Goal: Task Accomplishment & Management: Use online tool/utility

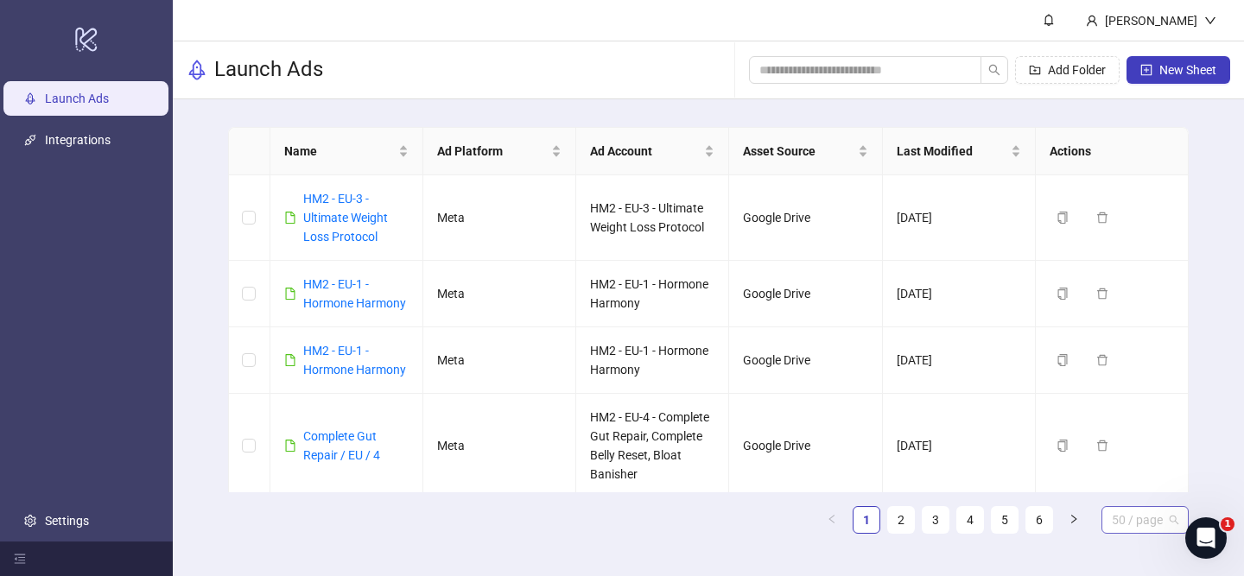
click at [1127, 523] on span "50 / page" at bounding box center [1144, 520] width 66 height 26
click at [1133, 482] on div "100 / page" at bounding box center [1145, 485] width 60 height 19
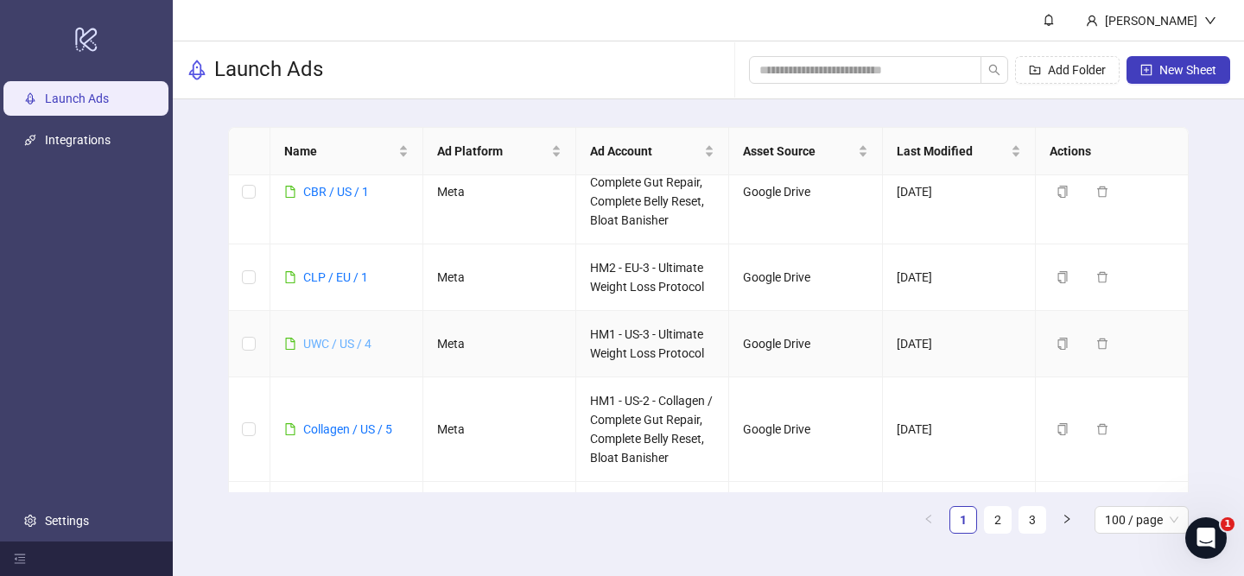
click at [318, 340] on link "UWC / US / 4" at bounding box center [337, 344] width 68 height 14
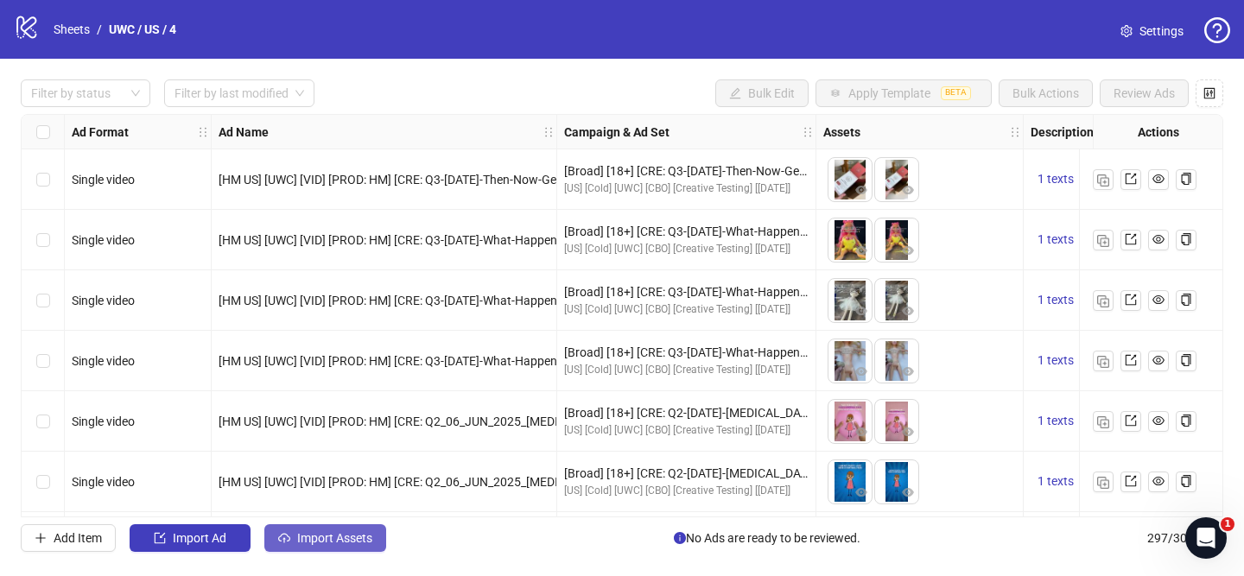
click at [364, 535] on span "Import Assets" at bounding box center [334, 538] width 75 height 14
drag, startPoint x: 33, startPoint y: 126, endPoint x: 408, endPoint y: 122, distance: 374.8
click at [33, 126] on div "Select all rows" at bounding box center [43, 132] width 43 height 35
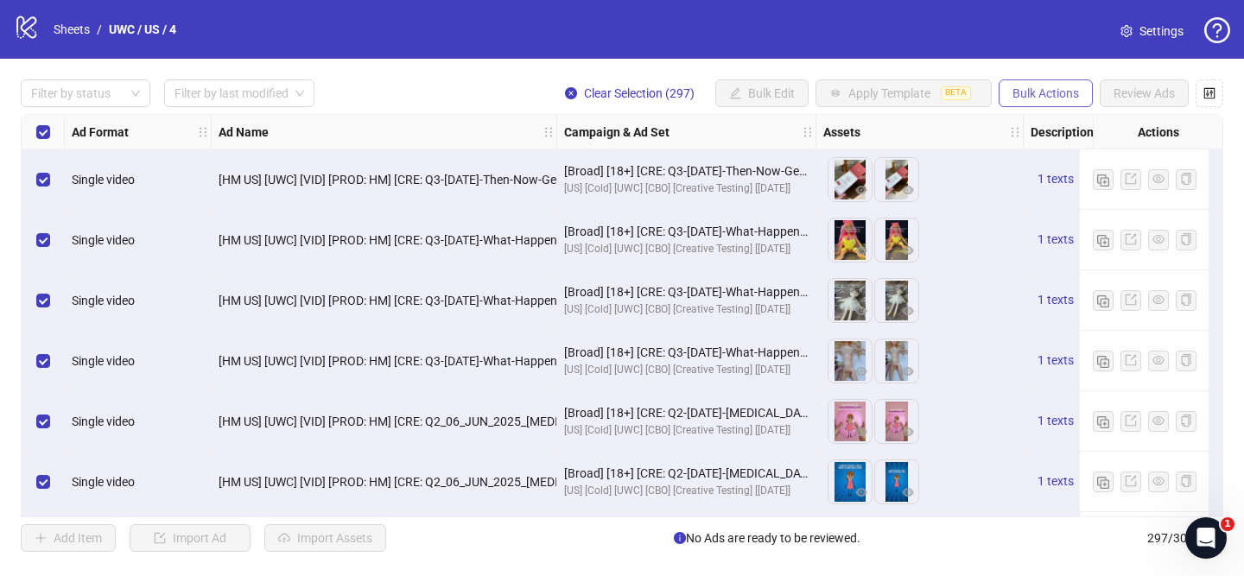
click at [1064, 89] on span "Bulk Actions" at bounding box center [1045, 93] width 66 height 14
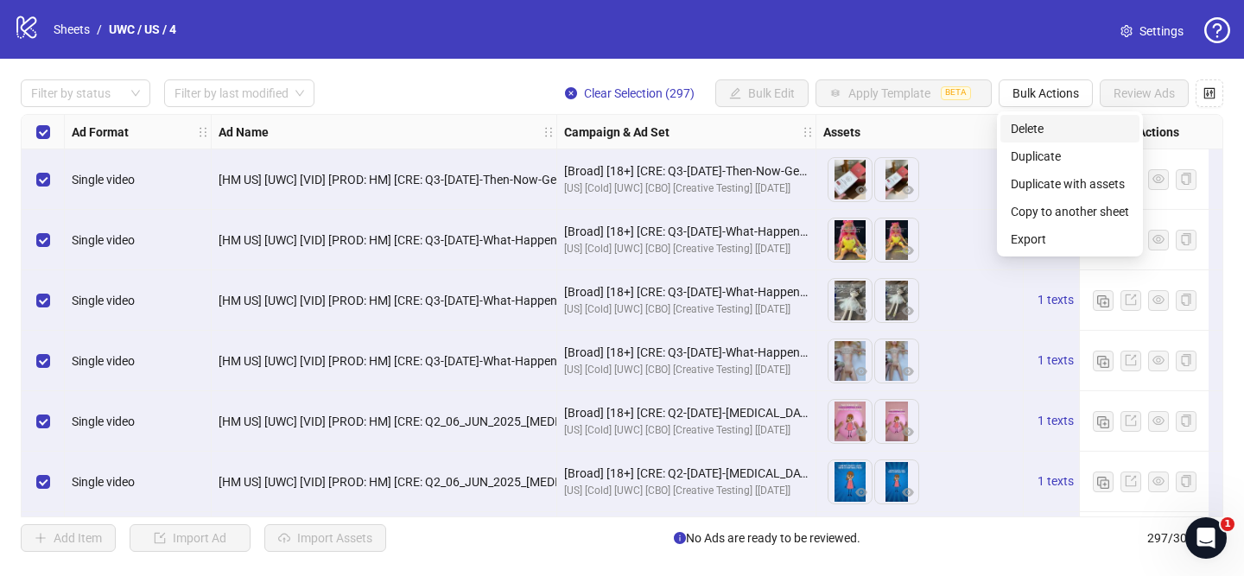
click at [1047, 120] on span "Delete" at bounding box center [1069, 128] width 118 height 19
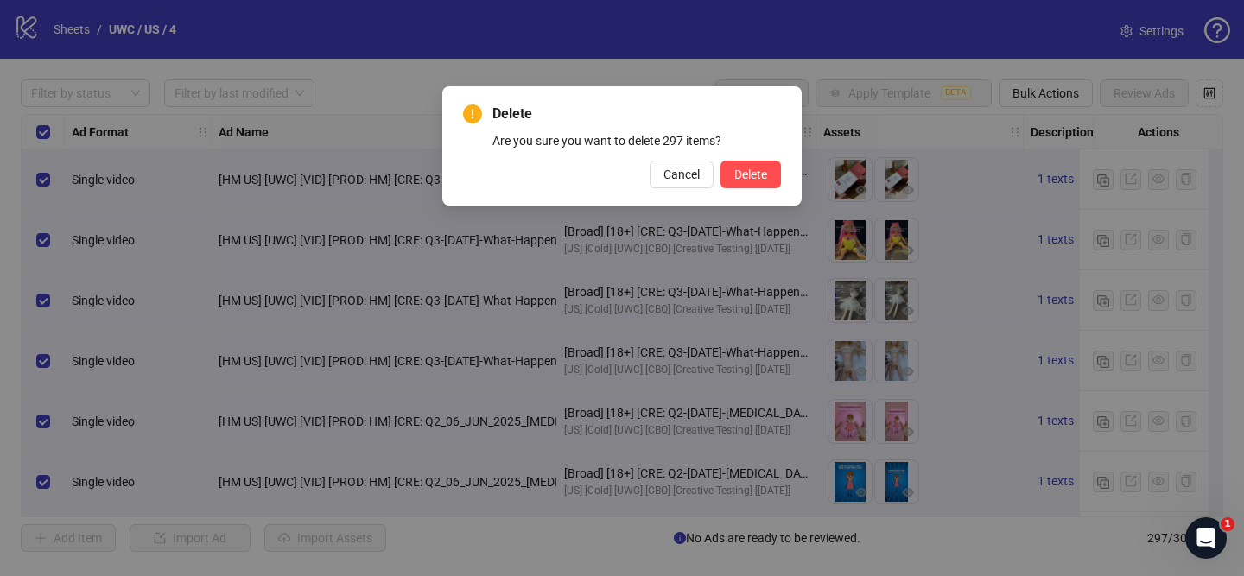
drag, startPoint x: 763, startPoint y: 177, endPoint x: 747, endPoint y: 145, distance: 35.5
click at [763, 177] on span "Delete" at bounding box center [750, 175] width 33 height 14
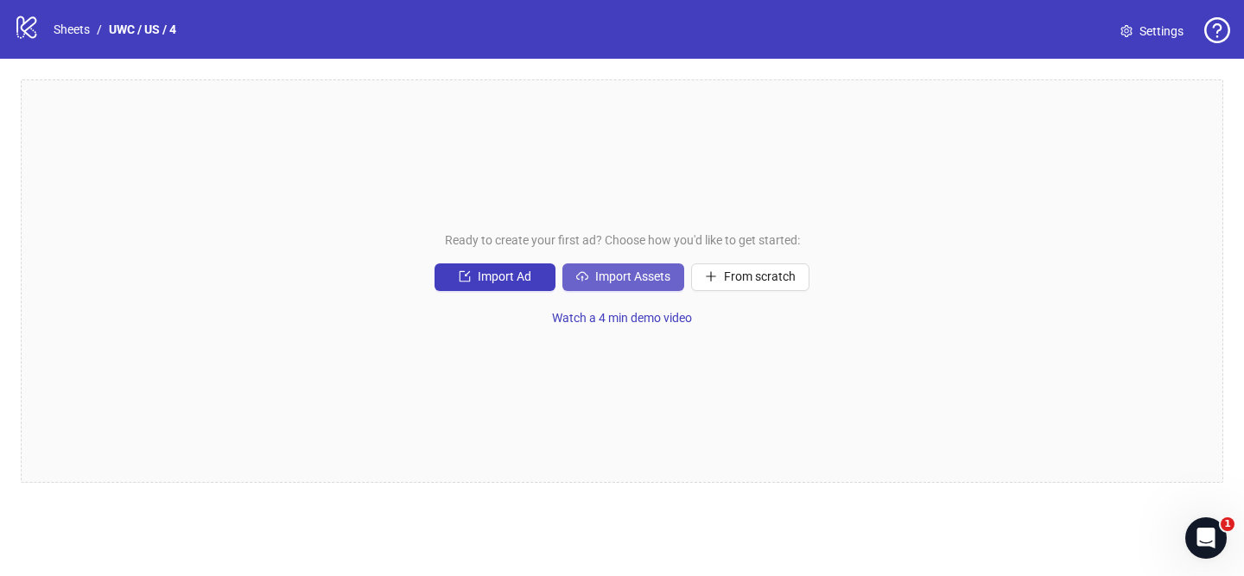
click at [637, 274] on span "Import Assets" at bounding box center [632, 276] width 75 height 14
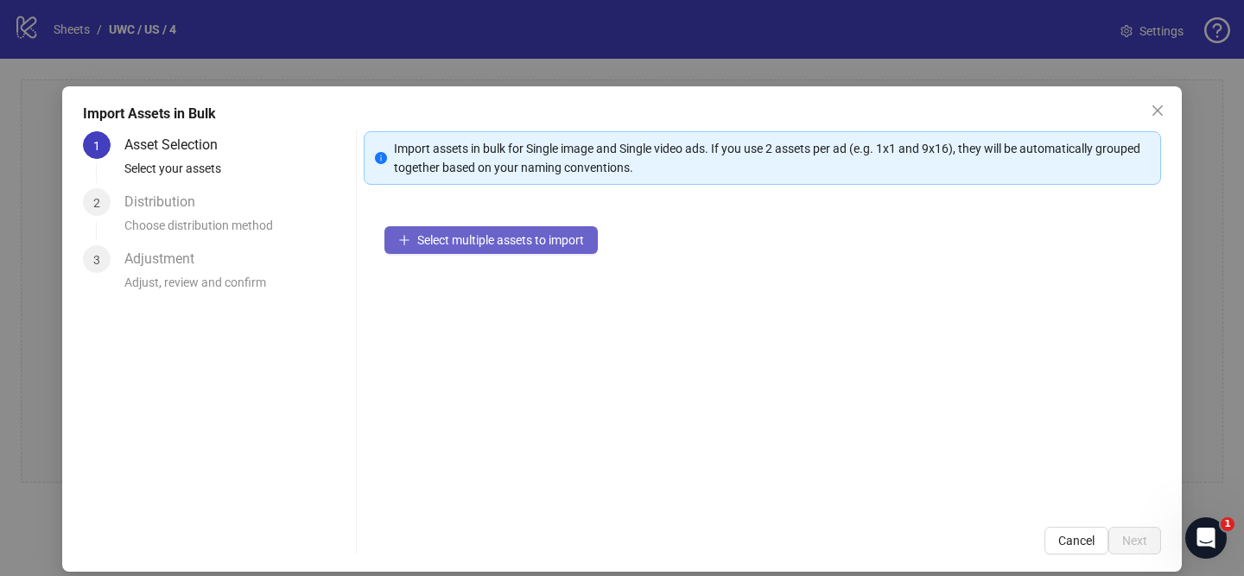
click at [583, 244] on span "Select multiple assets to import" at bounding box center [500, 240] width 167 height 14
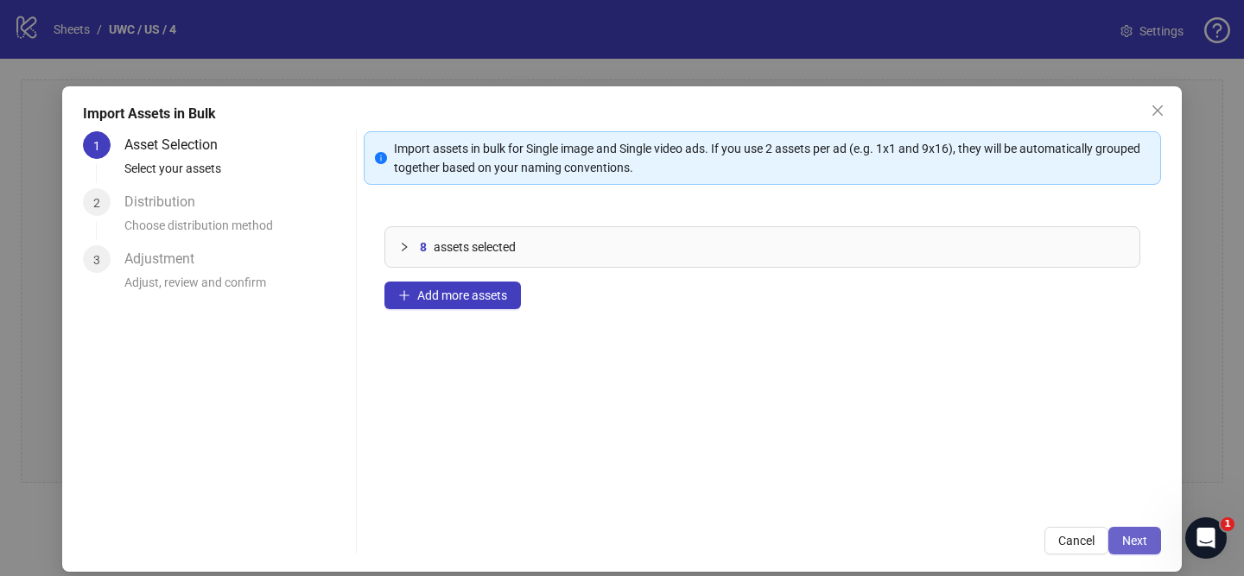
click at [1134, 548] on button "Next" at bounding box center [1134, 541] width 53 height 28
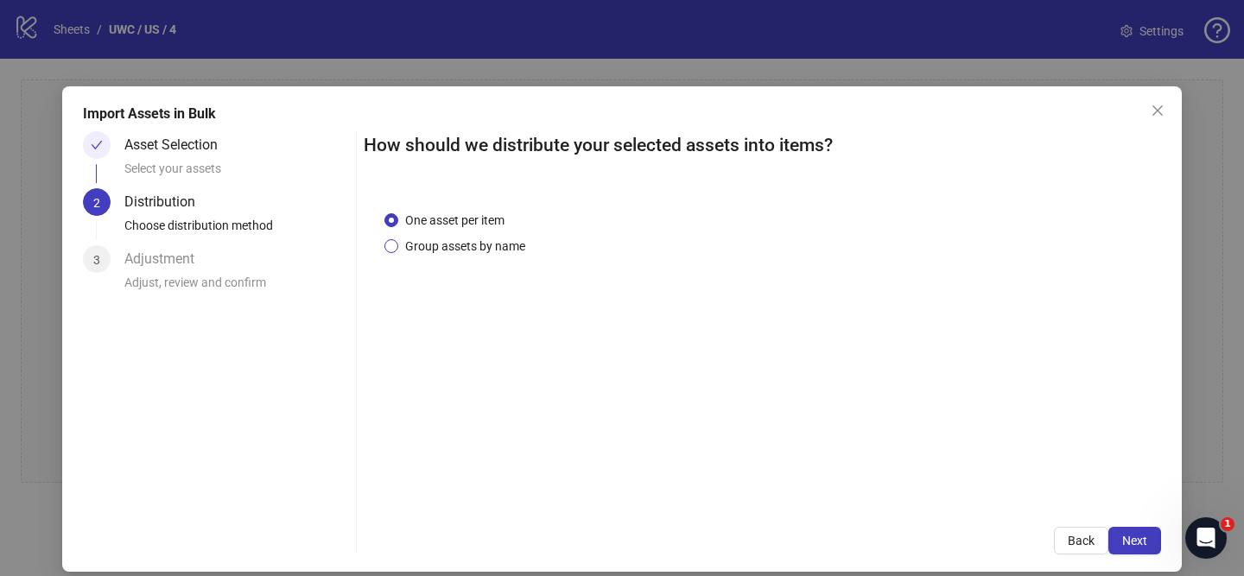
click at [497, 243] on span "Group assets by name" at bounding box center [465, 246] width 134 height 19
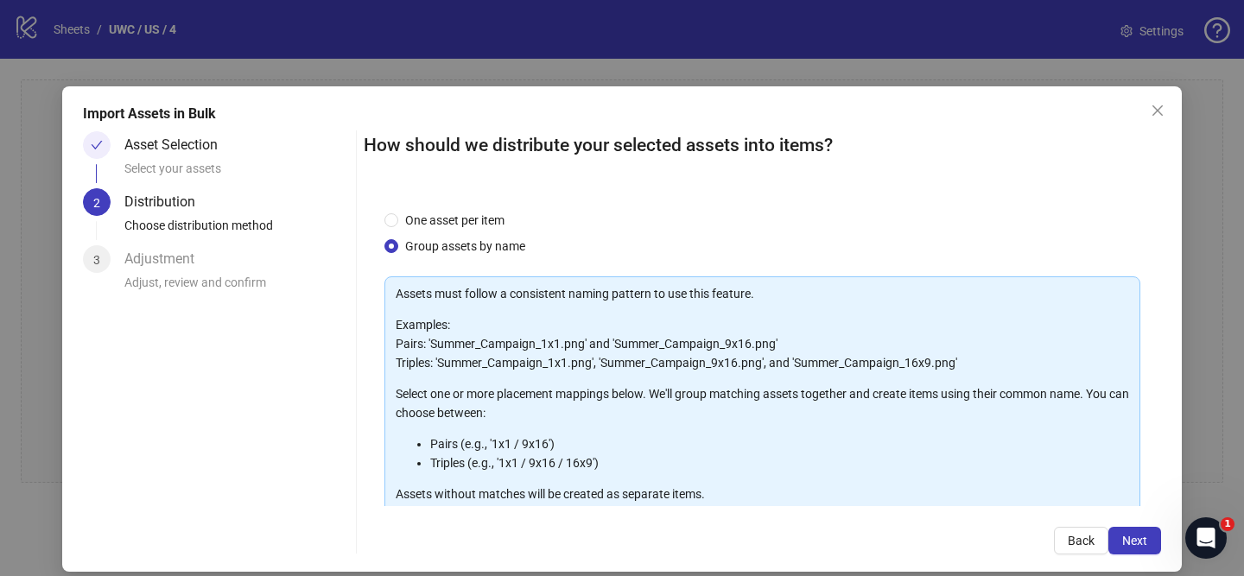
scroll to position [189, 0]
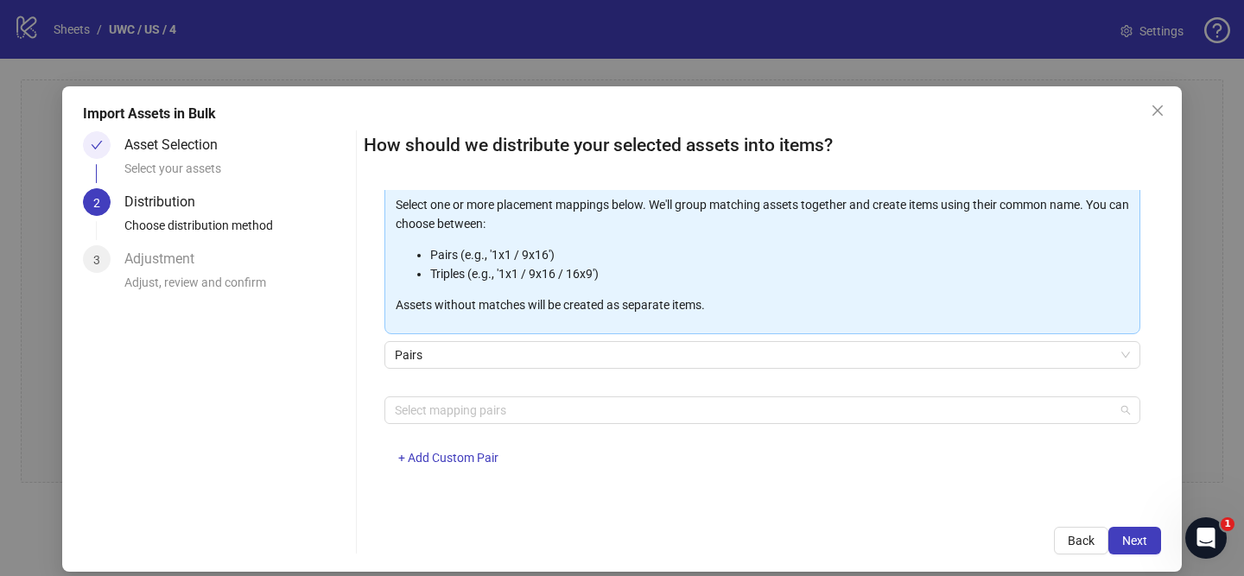
drag, startPoint x: 536, startPoint y: 396, endPoint x: 521, endPoint y: 383, distance: 20.2
click at [537, 396] on div "Select mapping pairs" at bounding box center [762, 410] width 756 height 28
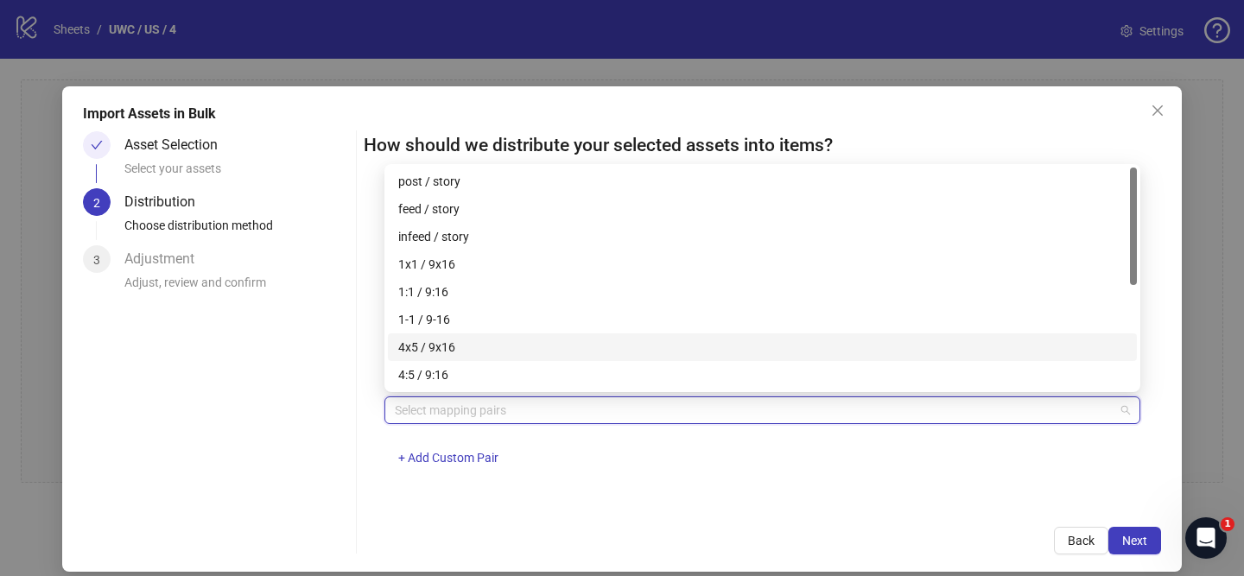
click at [508, 345] on div "4x5 / 9x16" at bounding box center [762, 347] width 728 height 19
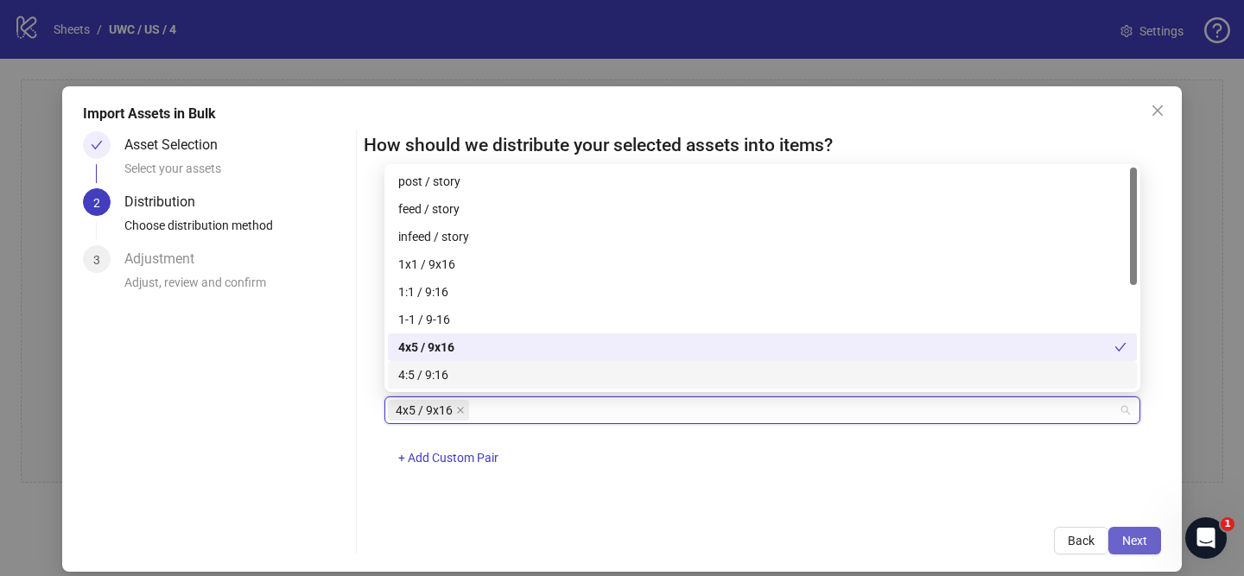
click at [1154, 537] on button "Next" at bounding box center [1134, 541] width 53 height 28
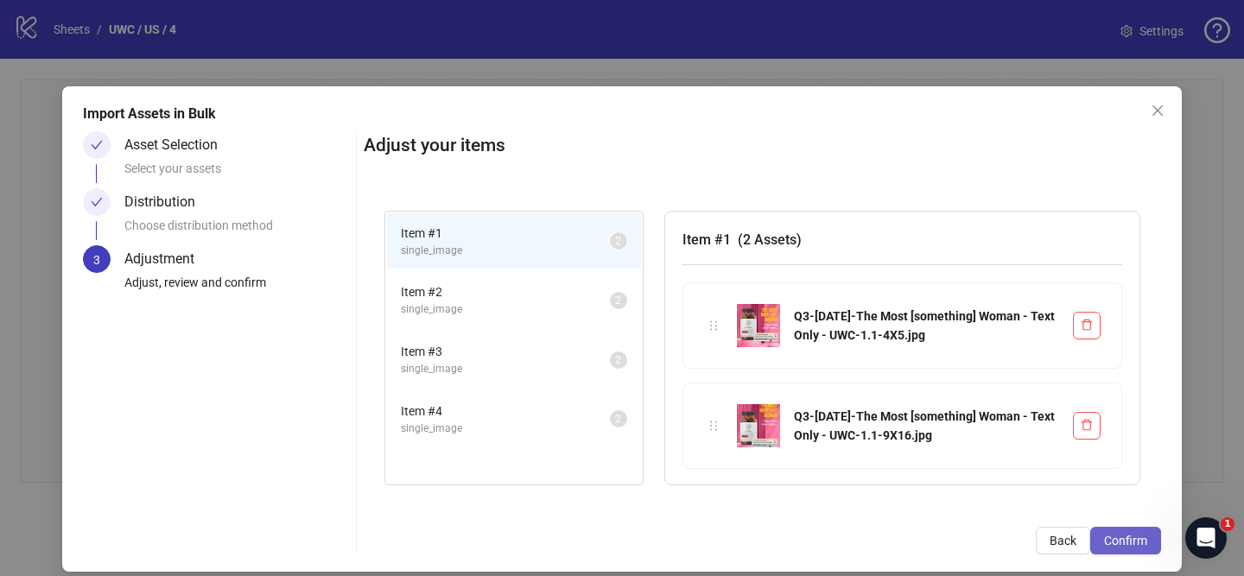
click at [1145, 540] on span "Confirm" at bounding box center [1125, 541] width 43 height 14
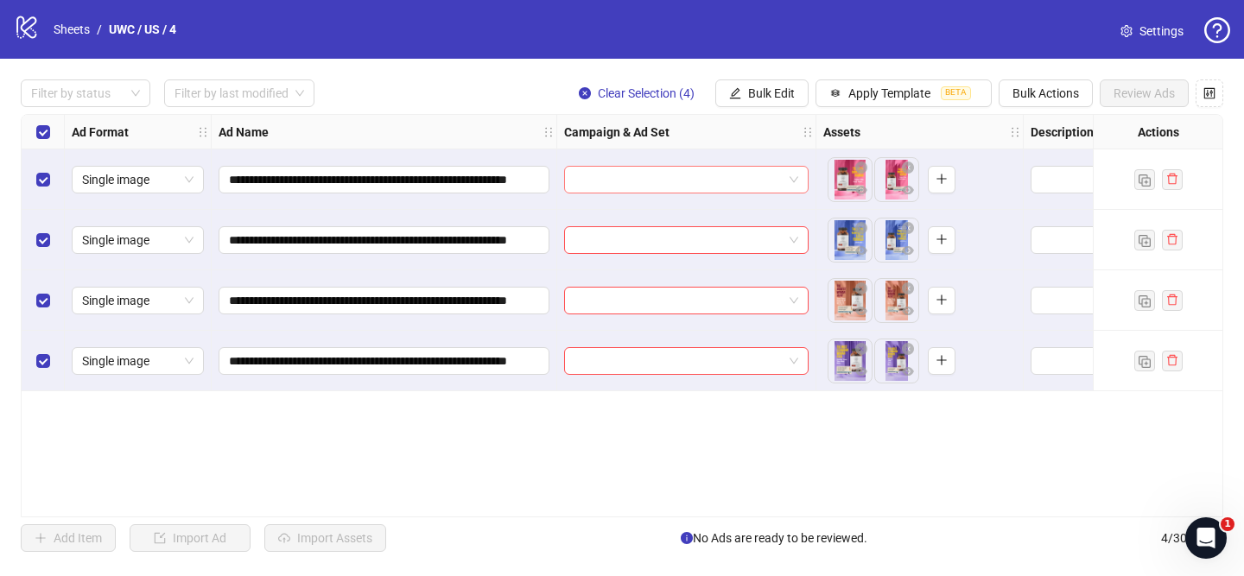
click at [668, 175] on input "search" at bounding box center [678, 180] width 208 height 26
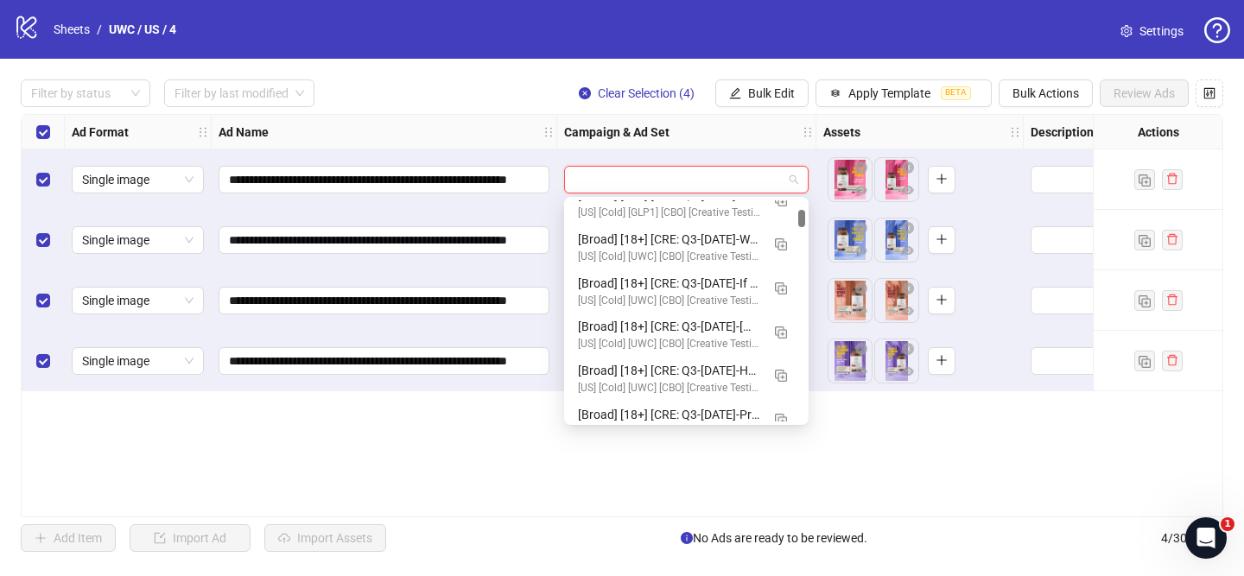
scroll to position [326, 0]
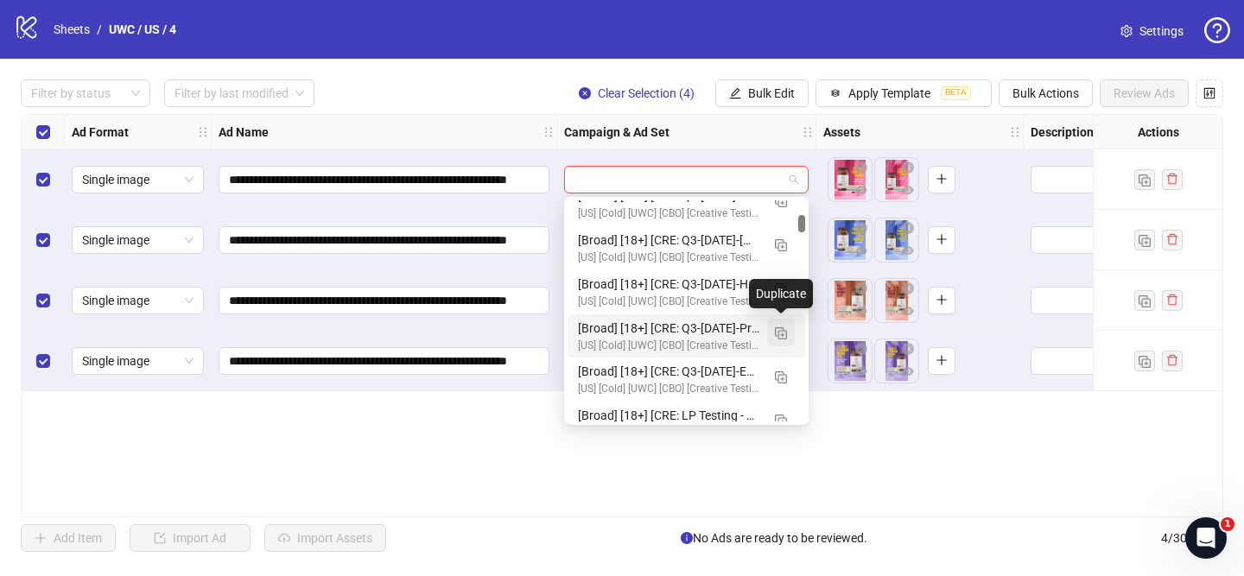
click at [775, 332] on img "button" at bounding box center [781, 333] width 12 height 12
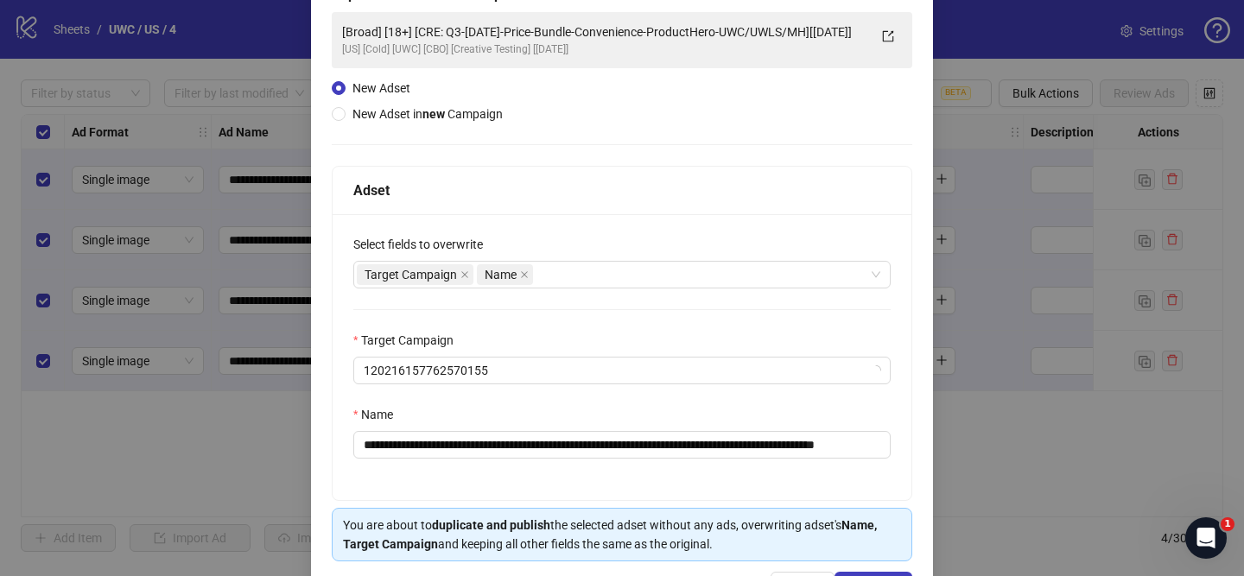
scroll to position [149, 0]
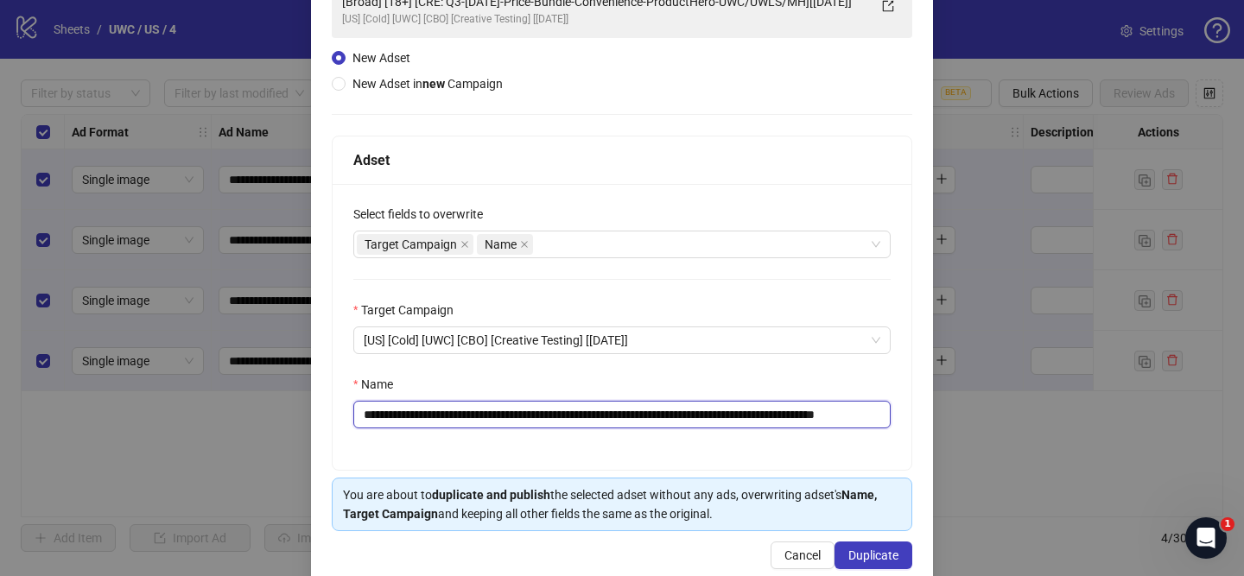
drag, startPoint x: 504, startPoint y: 415, endPoint x: 858, endPoint y: 414, distance: 353.2
click at [858, 414] on input "**********" at bounding box center [621, 415] width 537 height 28
paste input "****"
drag, startPoint x: 839, startPoint y: 417, endPoint x: 892, endPoint y: 417, distance: 52.7
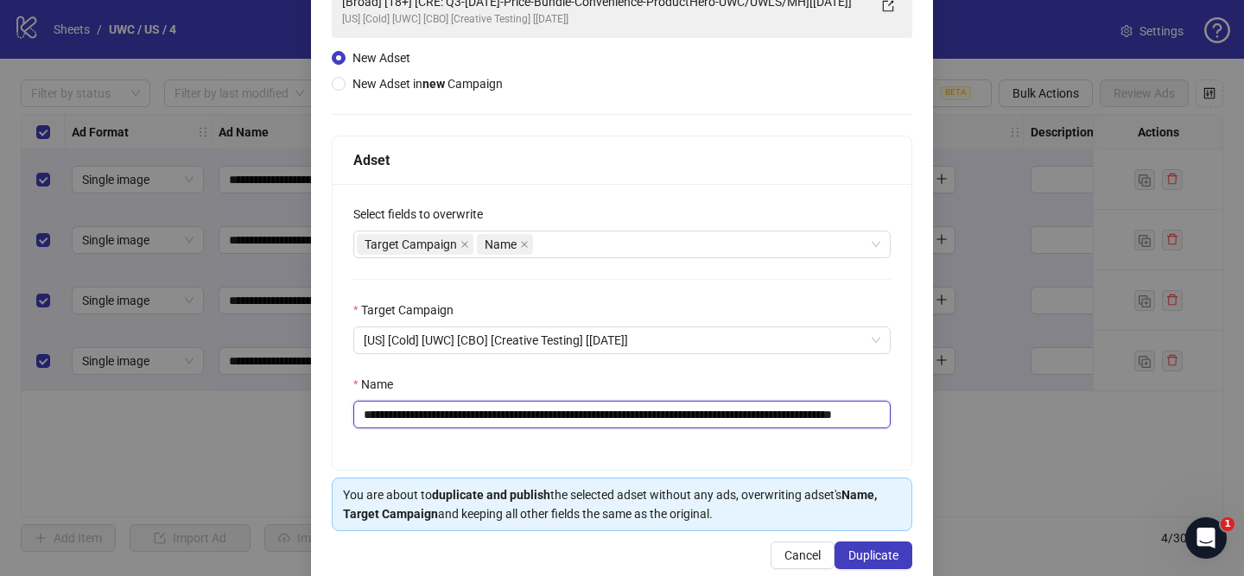
click at [892, 417] on div "**********" at bounding box center [621, 327] width 579 height 286
click at [813, 421] on input "**********" at bounding box center [621, 415] width 537 height 28
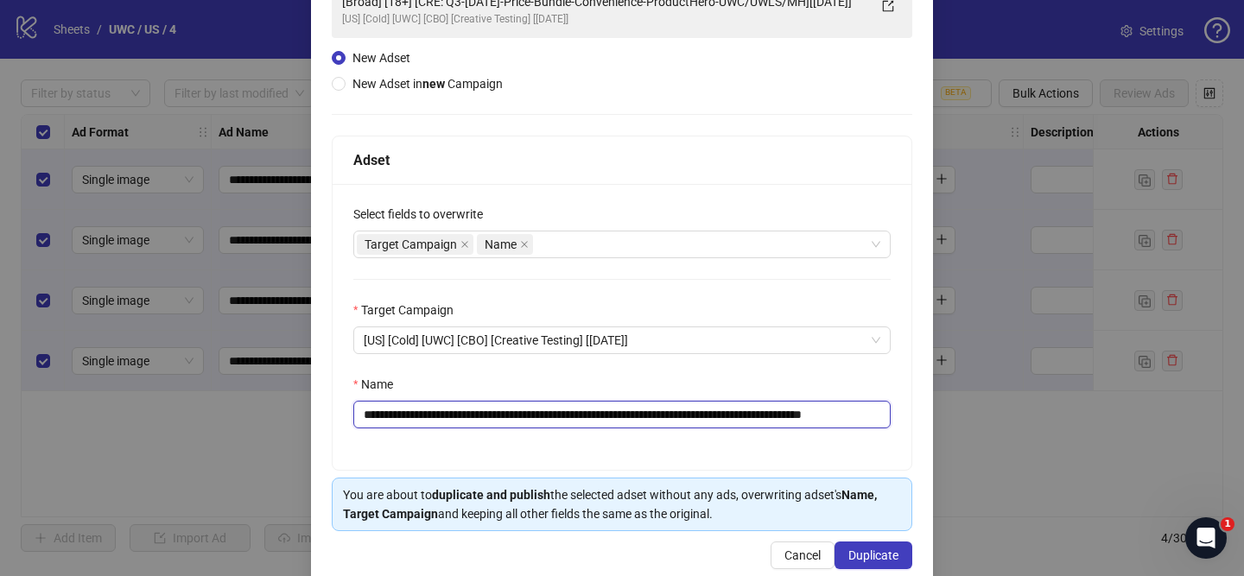
click at [840, 413] on input "**********" at bounding box center [621, 415] width 537 height 28
type input "**********"
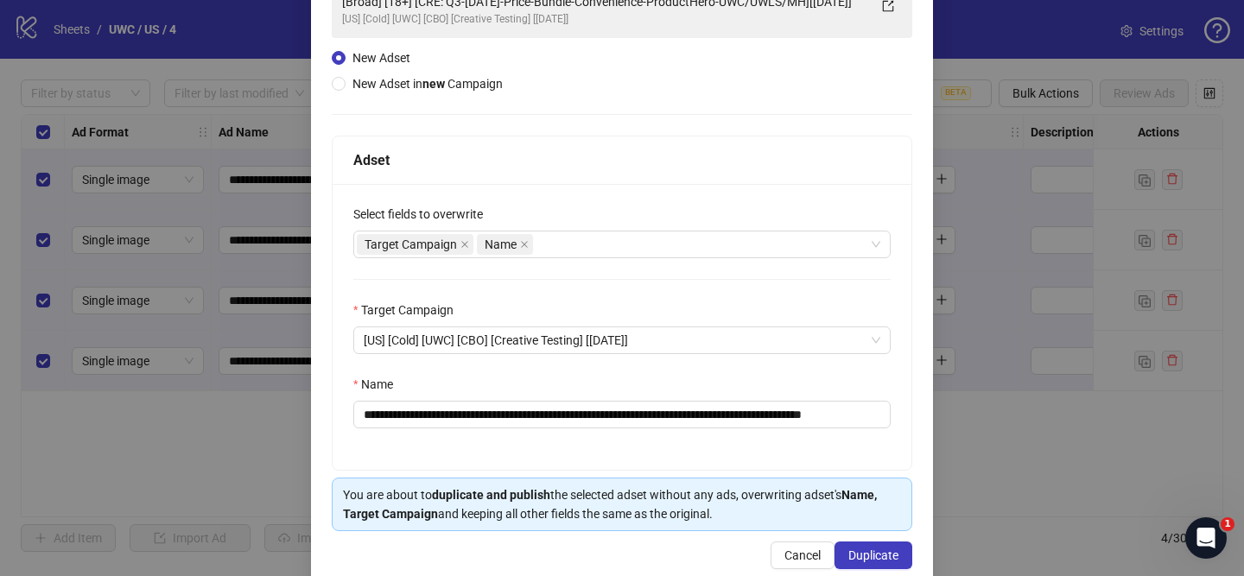
drag, startPoint x: 857, startPoint y: 550, endPoint x: 772, endPoint y: 149, distance: 410.4
click at [857, 549] on span "Duplicate" at bounding box center [873, 555] width 50 height 14
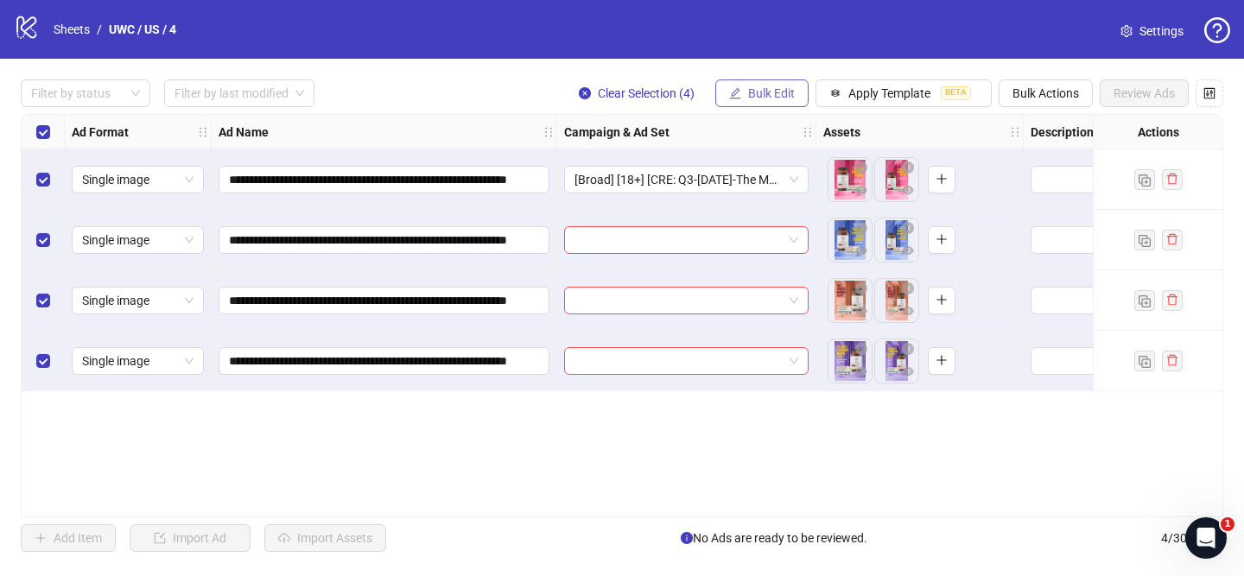
click at [768, 93] on span "Bulk Edit" at bounding box center [771, 93] width 47 height 14
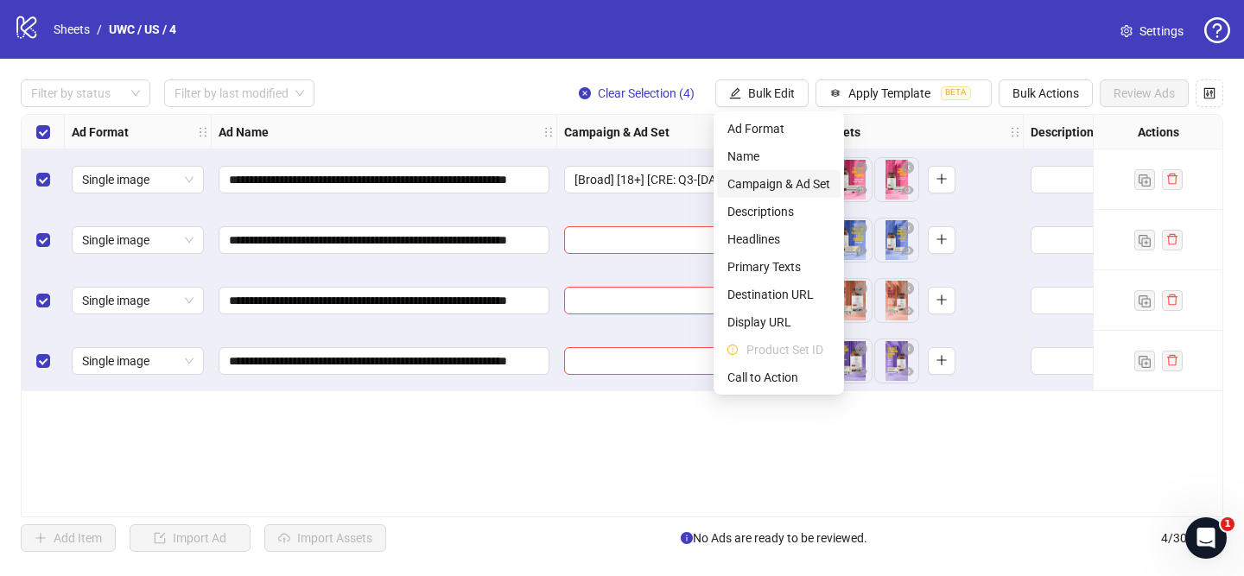
drag, startPoint x: 786, startPoint y: 174, endPoint x: 851, endPoint y: 206, distance: 72.6
click at [786, 174] on span "Campaign & Ad Set" at bounding box center [778, 183] width 103 height 19
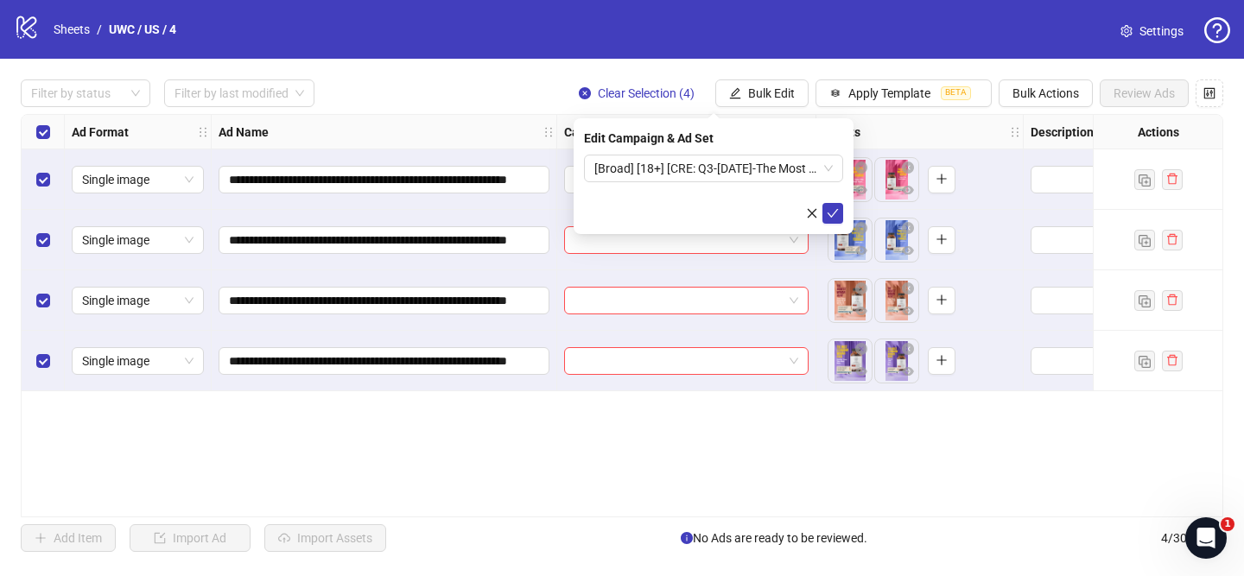
drag, startPoint x: 830, startPoint y: 209, endPoint x: 667, endPoint y: 39, distance: 235.8
click at [830, 209] on icon "check" at bounding box center [832, 213] width 12 height 12
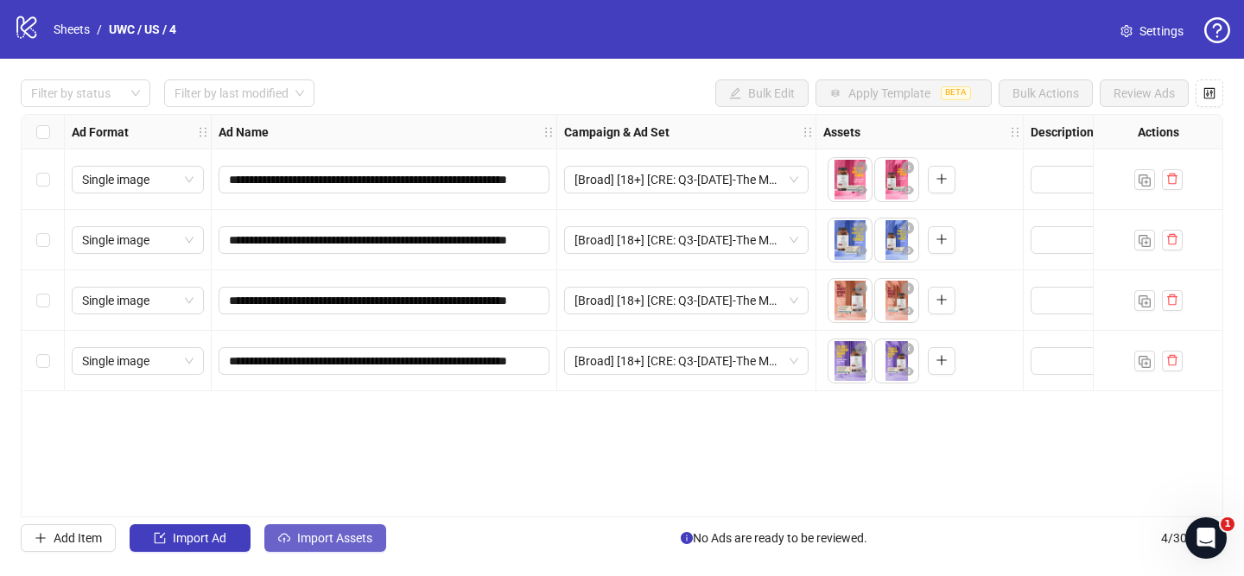
click at [346, 529] on button "Import Assets" at bounding box center [325, 538] width 122 height 28
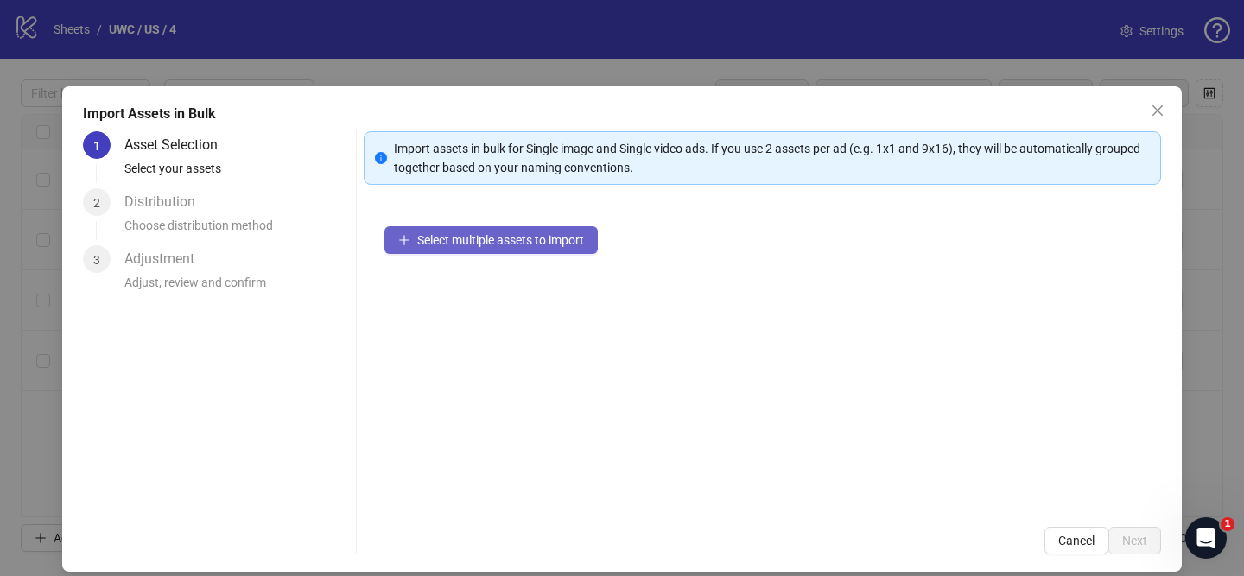
click at [503, 231] on button "Select multiple assets to import" at bounding box center [490, 240] width 213 height 28
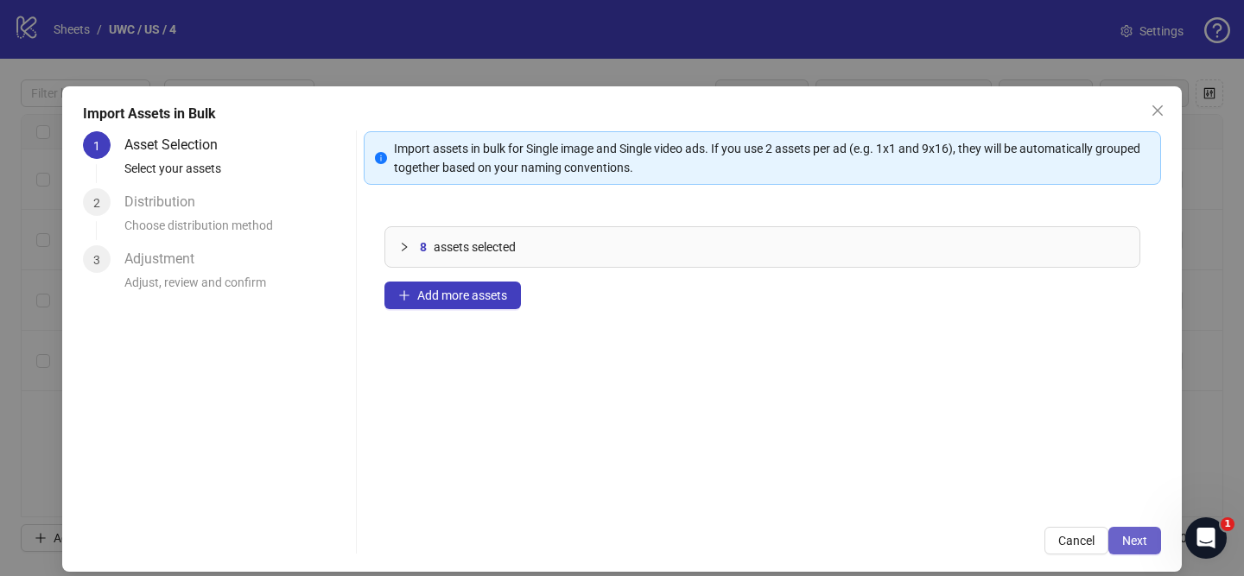
click at [1130, 537] on span "Next" at bounding box center [1134, 541] width 25 height 14
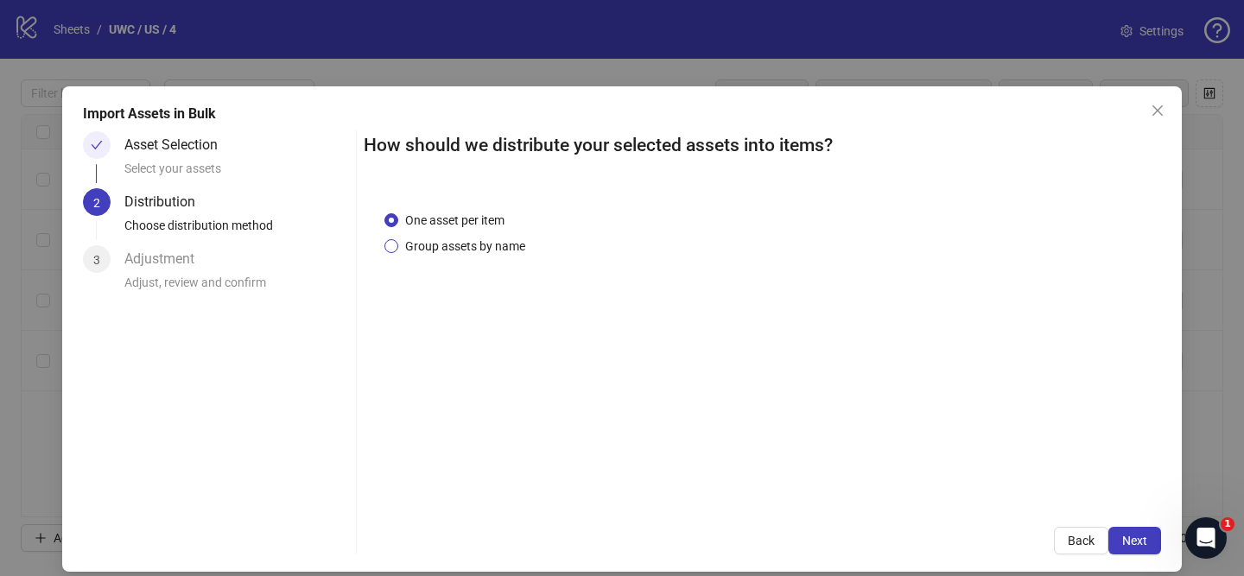
click at [453, 254] on span "Group assets by name" at bounding box center [465, 246] width 134 height 19
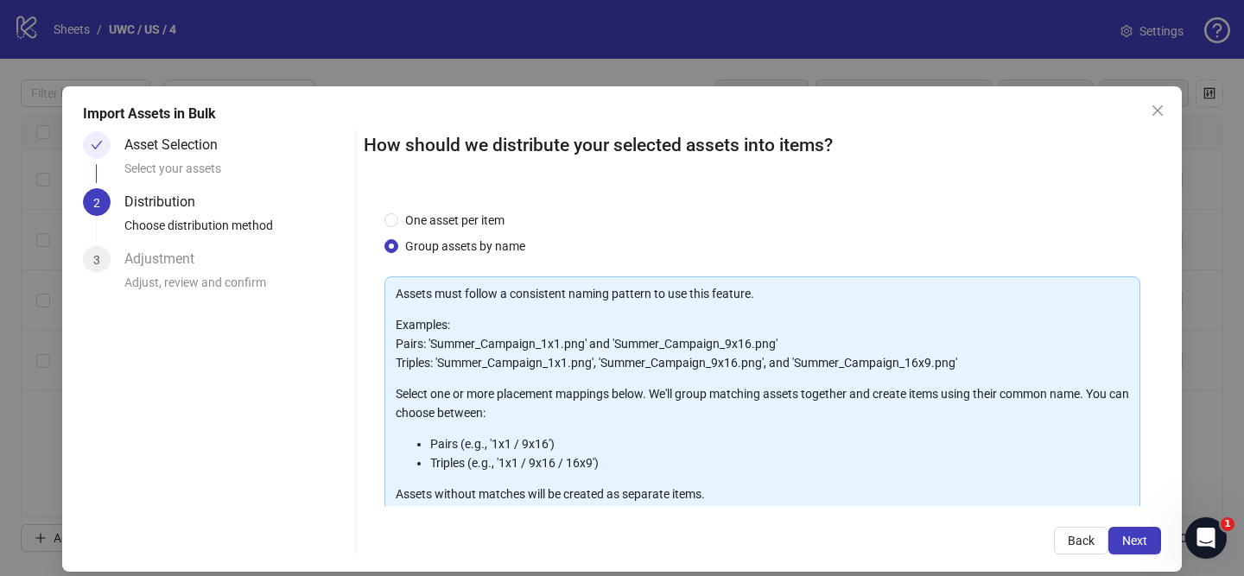
scroll to position [189, 0]
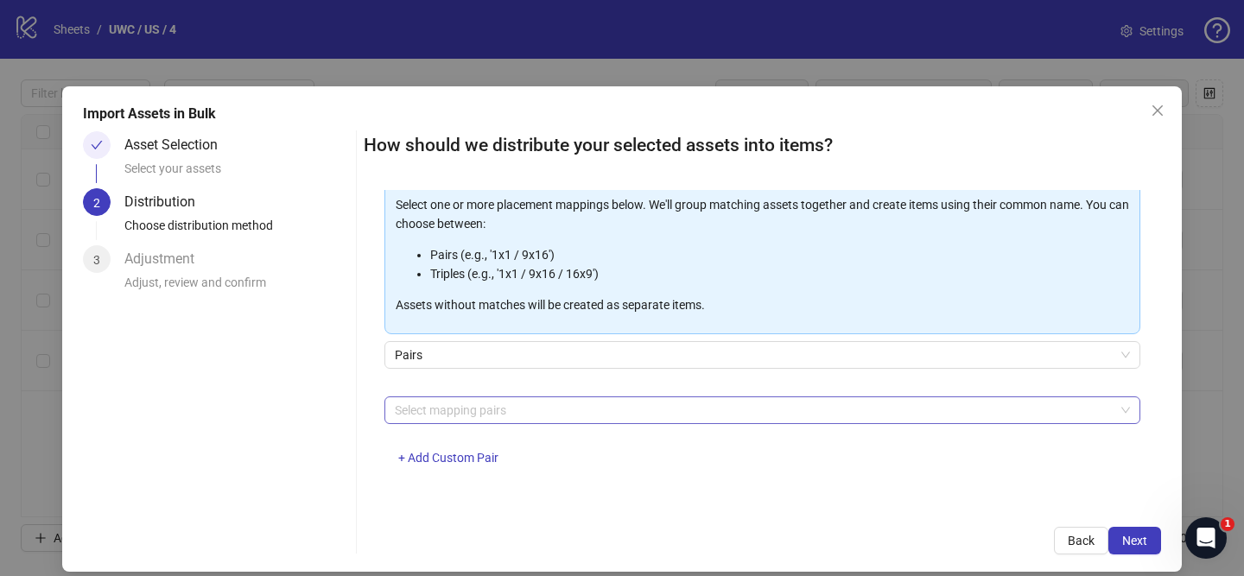
click at [514, 405] on div at bounding box center [753, 410] width 731 height 24
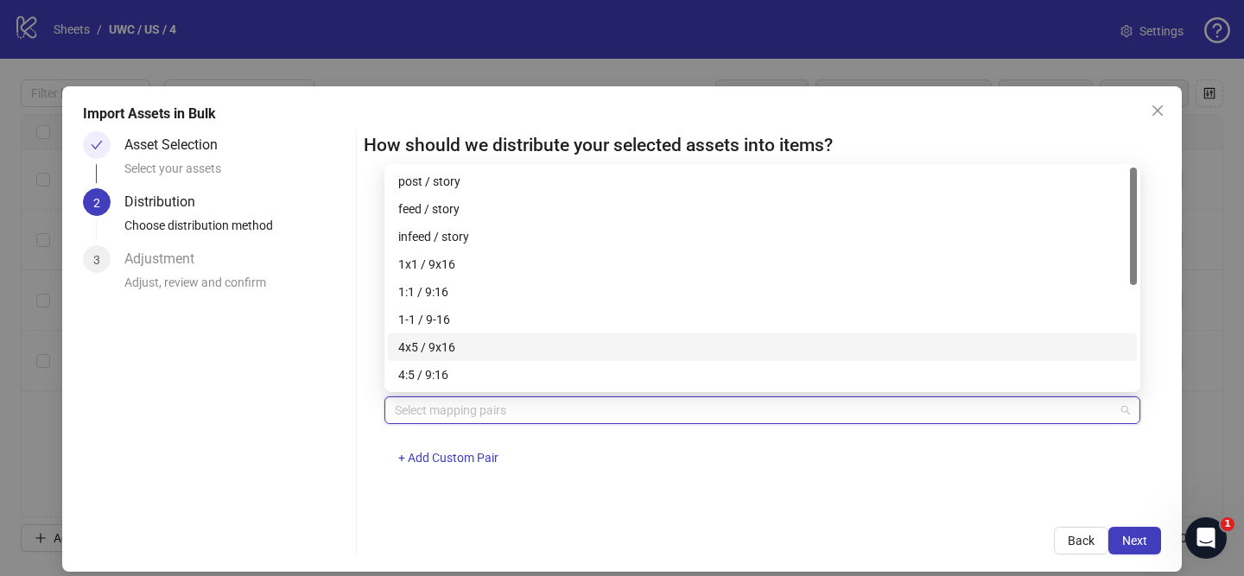
click at [487, 341] on div "4x5 / 9x16" at bounding box center [762, 347] width 728 height 19
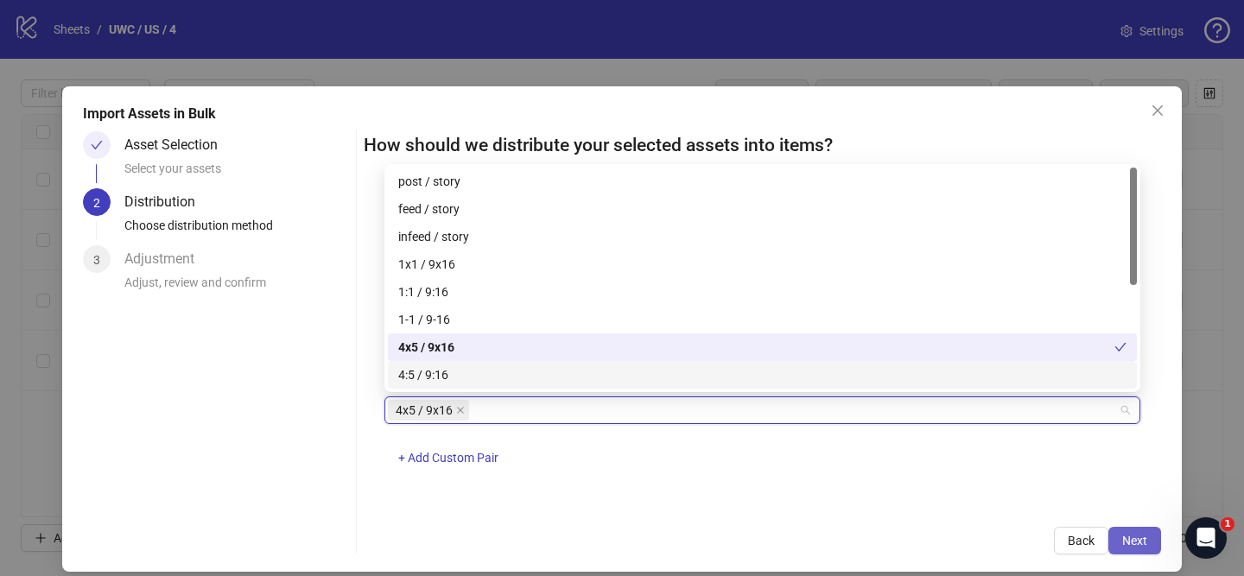
click at [1148, 540] on button "Next" at bounding box center [1134, 541] width 53 height 28
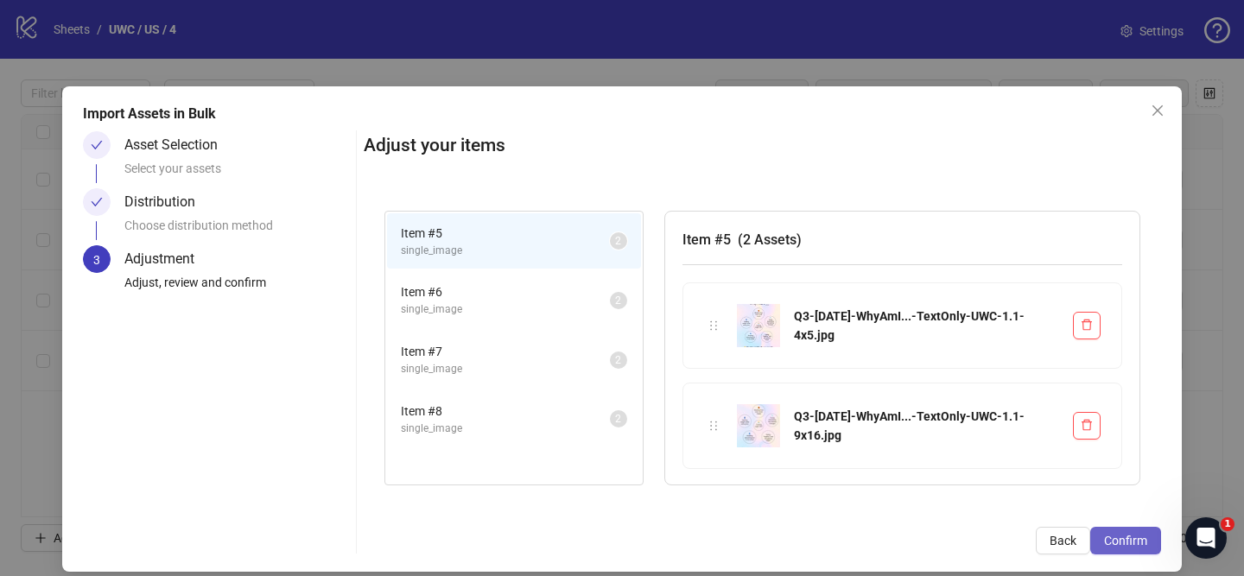
drag, startPoint x: 1148, startPoint y: 540, endPoint x: 1131, endPoint y: 537, distance: 16.6
click at [1148, 541] on button "Confirm" at bounding box center [1125, 541] width 71 height 28
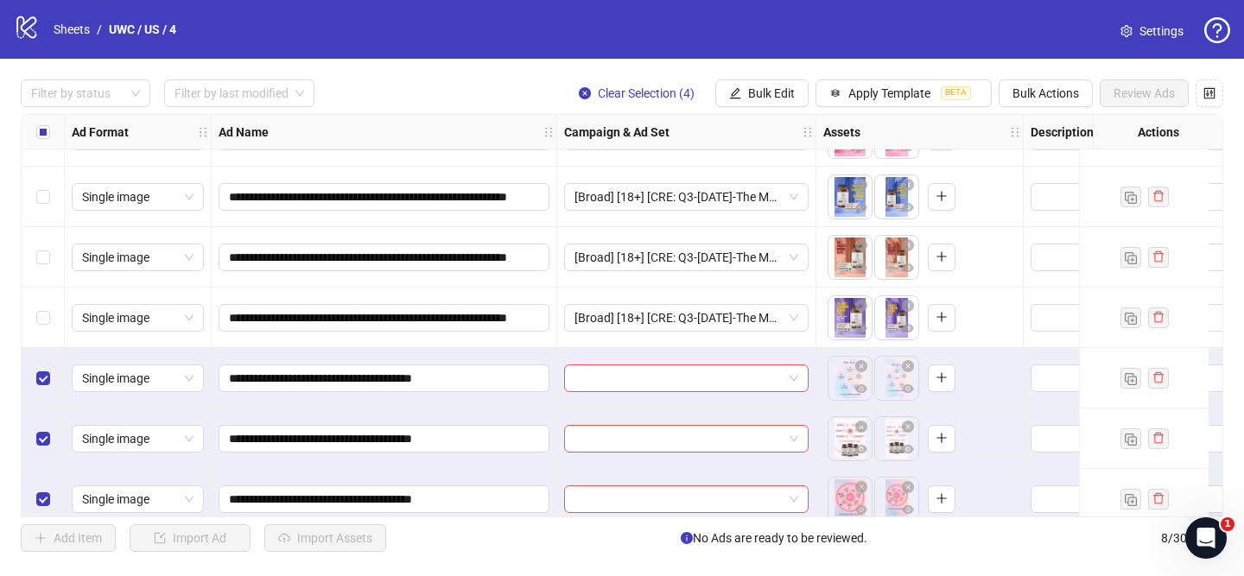
scroll to position [123, 0]
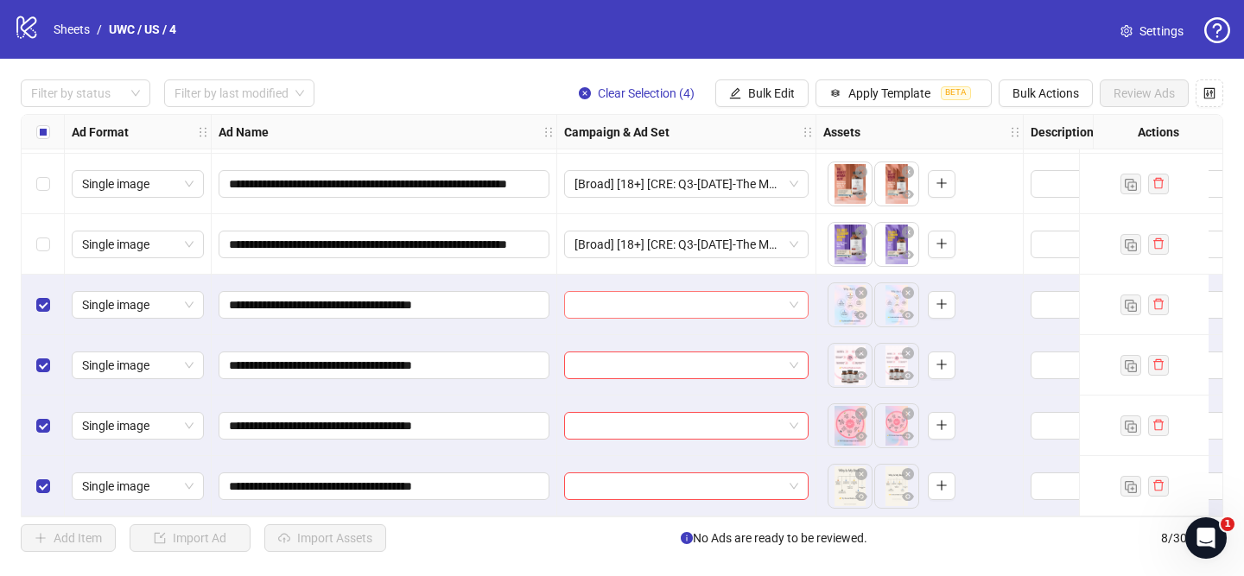
click at [660, 295] on input "search" at bounding box center [678, 305] width 208 height 26
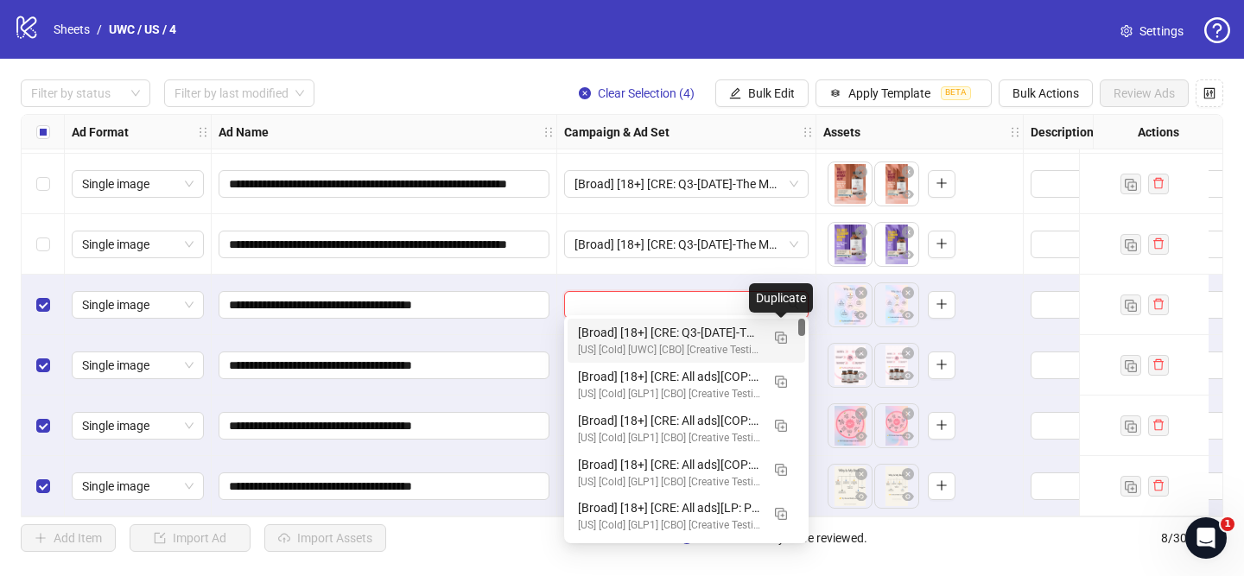
drag, startPoint x: 779, startPoint y: 339, endPoint x: 685, endPoint y: 354, distance: 95.4
click at [779, 339] on img "button" at bounding box center [781, 338] width 12 height 12
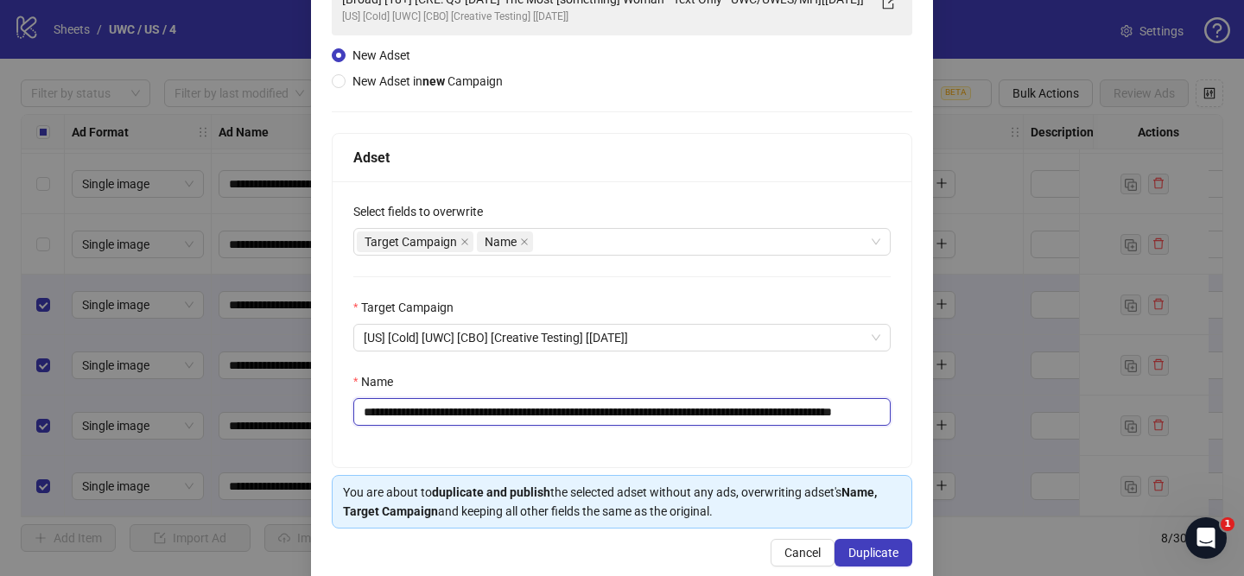
scroll to position [0, 111]
drag, startPoint x: 467, startPoint y: 412, endPoint x: 767, endPoint y: 416, distance: 299.7
click at [767, 416] on input "**********" at bounding box center [621, 412] width 537 height 28
paste input "text"
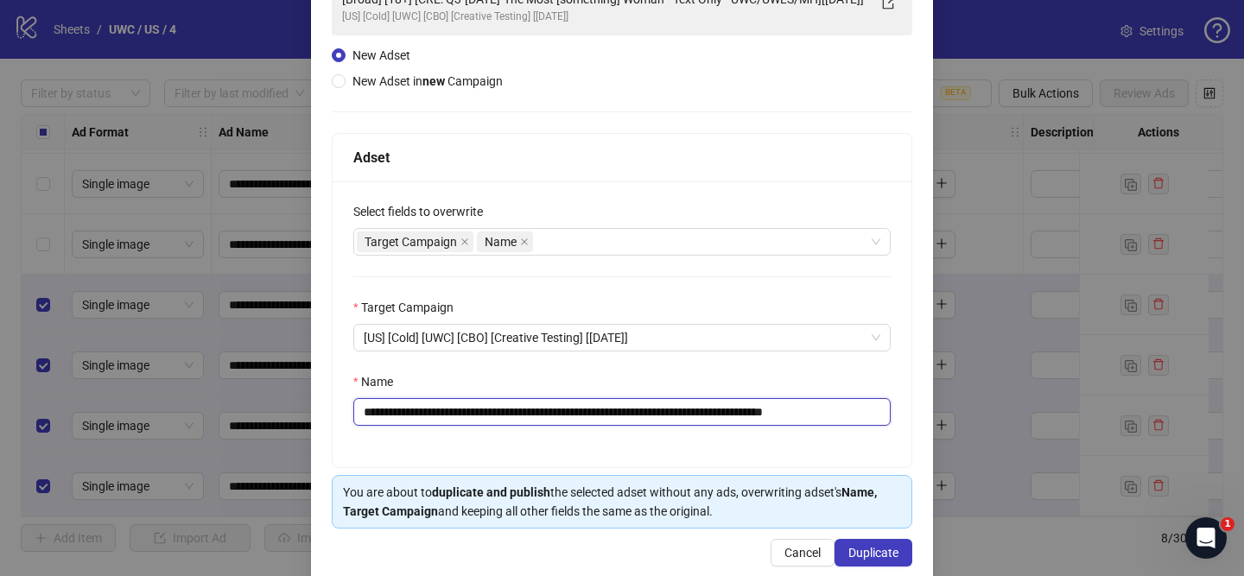
drag, startPoint x: 846, startPoint y: 412, endPoint x: 921, endPoint y: 411, distance: 74.3
click at [911, 413] on div "**********" at bounding box center [622, 300] width 580 height 335
type input "**********"
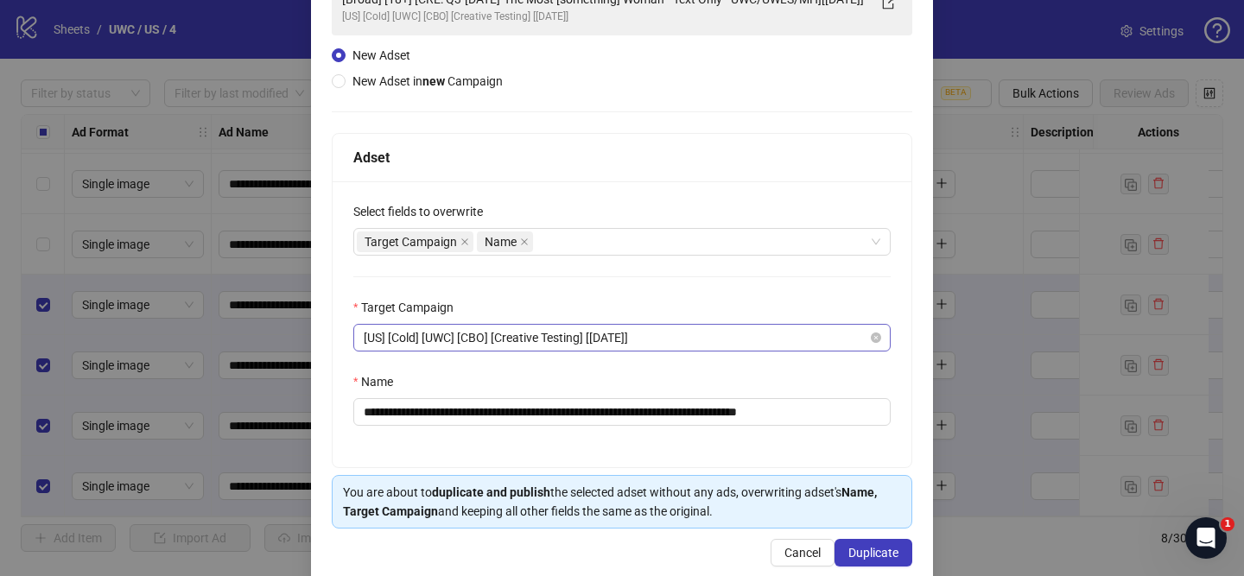
drag, startPoint x: 878, startPoint y: 555, endPoint x: 781, endPoint y: 339, distance: 237.7
click at [878, 555] on span "Duplicate" at bounding box center [873, 553] width 50 height 14
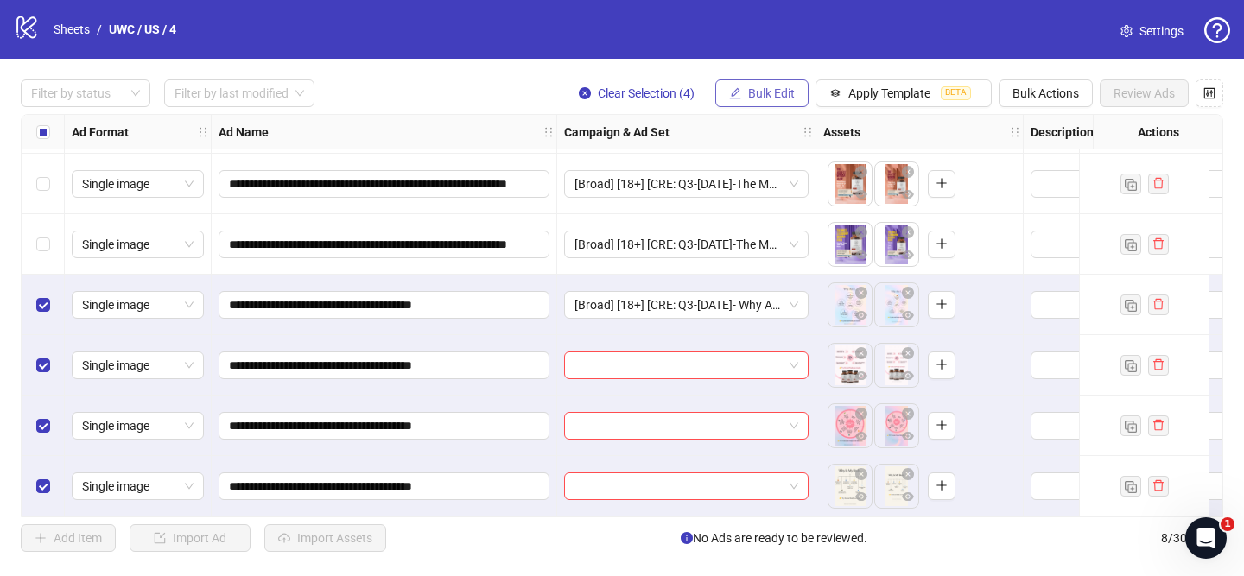
click at [779, 86] on span "Bulk Edit" at bounding box center [771, 93] width 47 height 14
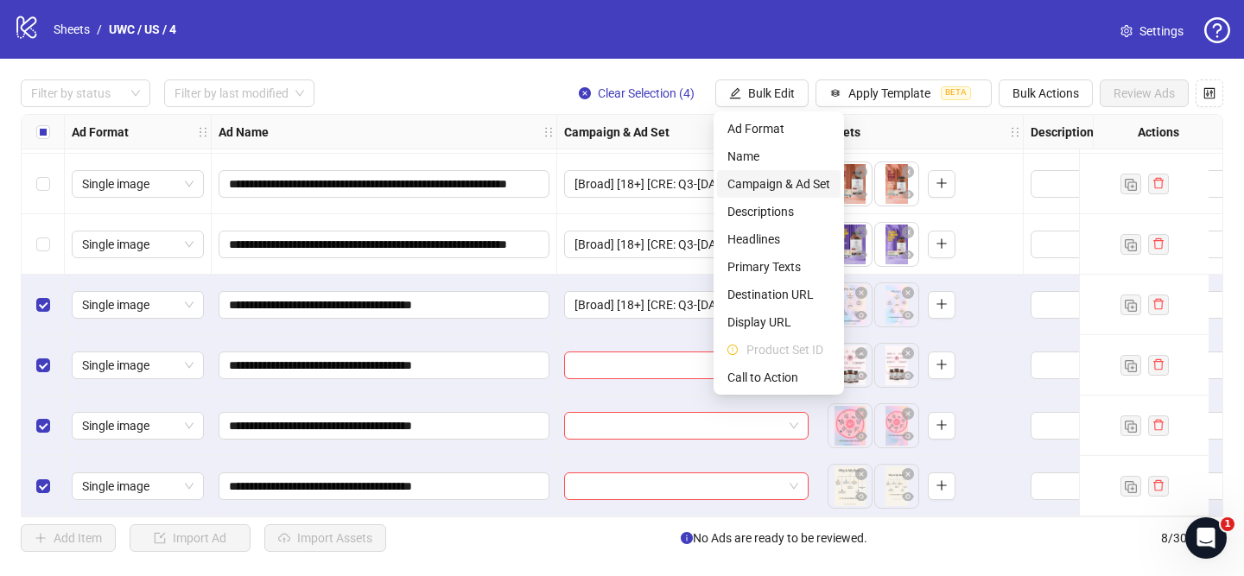
click at [782, 187] on span "Campaign & Ad Set" at bounding box center [778, 183] width 103 height 19
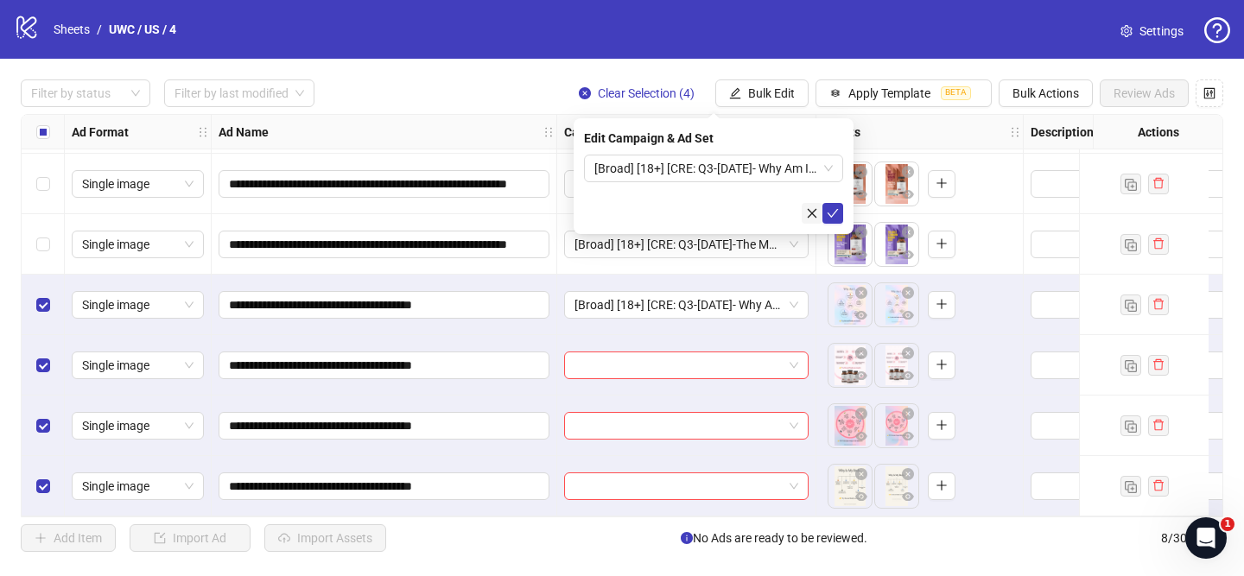
click at [825, 213] on button "submit" at bounding box center [832, 213] width 21 height 21
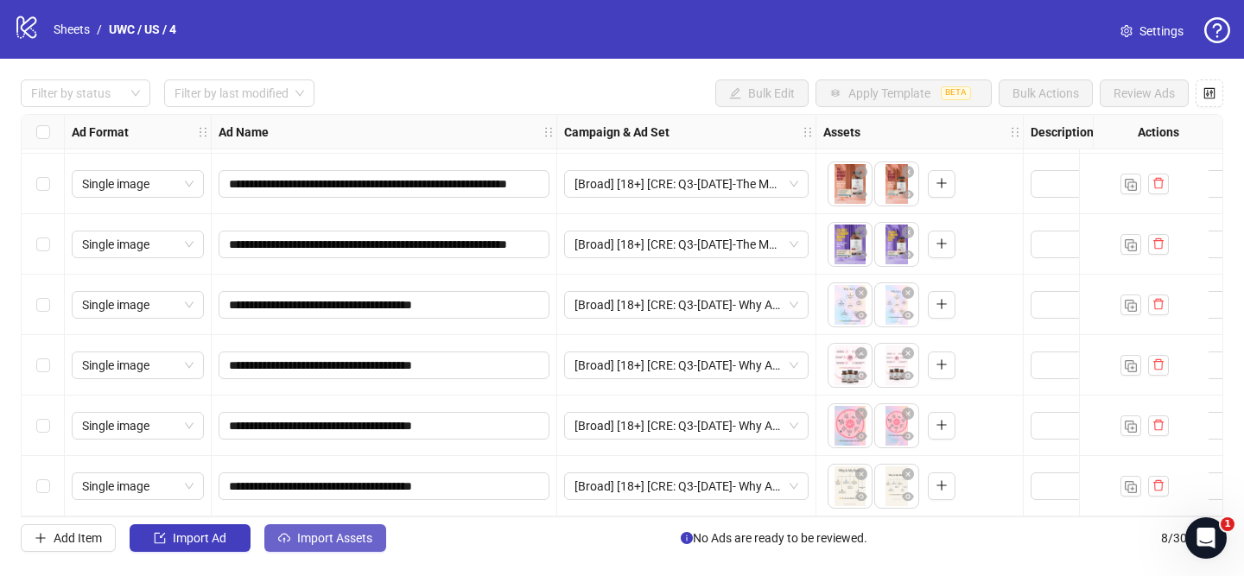
click at [353, 538] on span "Import Assets" at bounding box center [334, 538] width 75 height 14
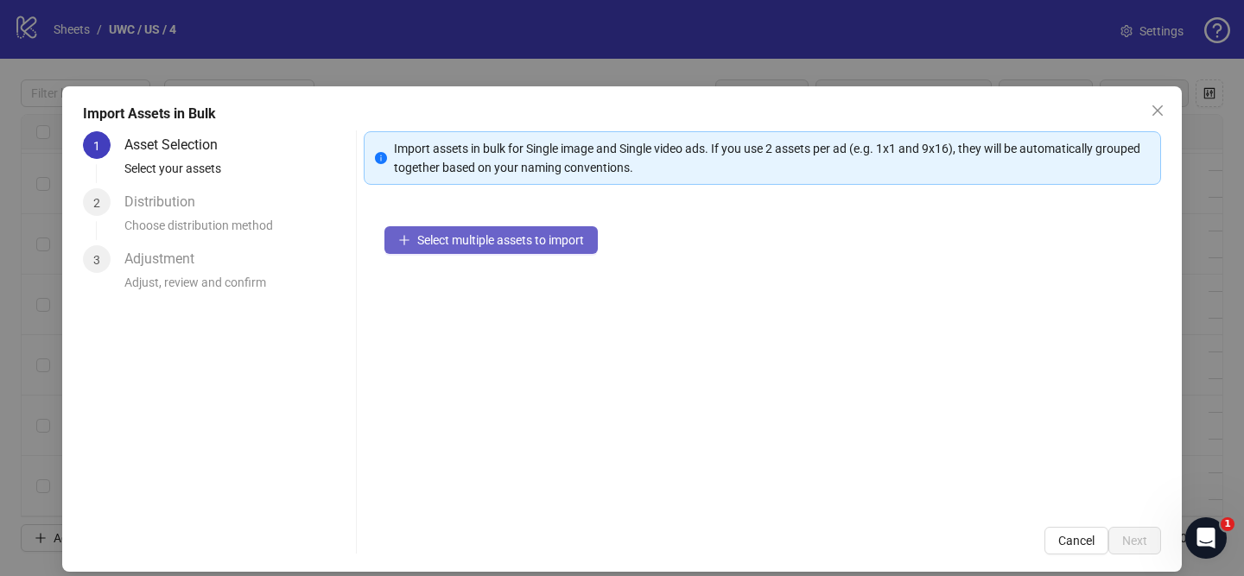
click at [532, 240] on span "Select multiple assets to import" at bounding box center [500, 240] width 167 height 14
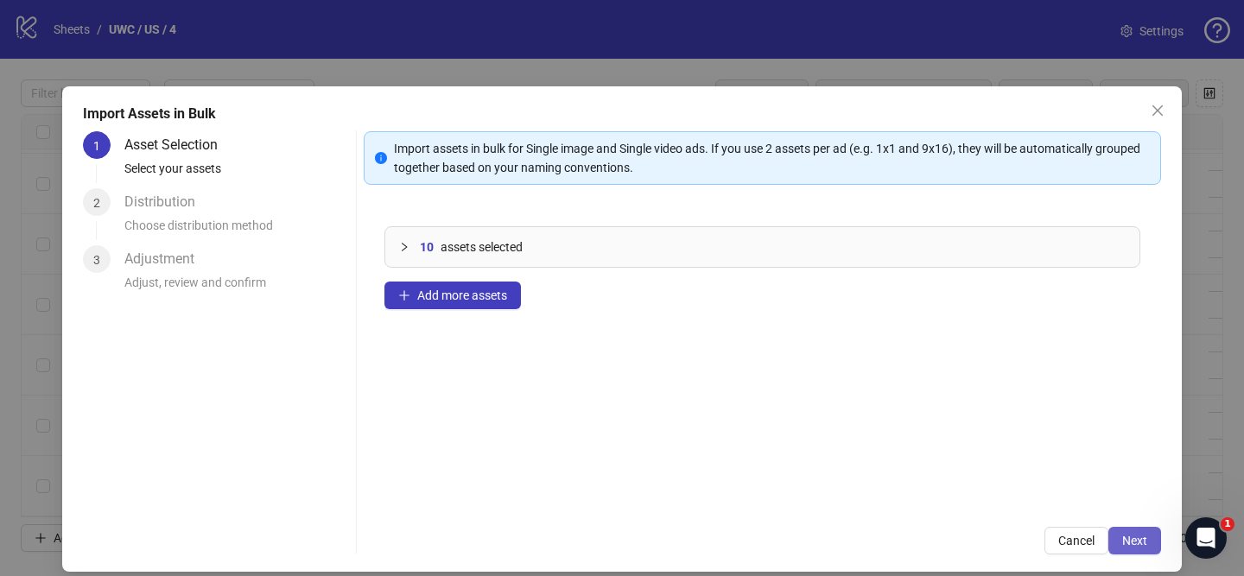
click at [1155, 541] on button "Next" at bounding box center [1134, 541] width 53 height 28
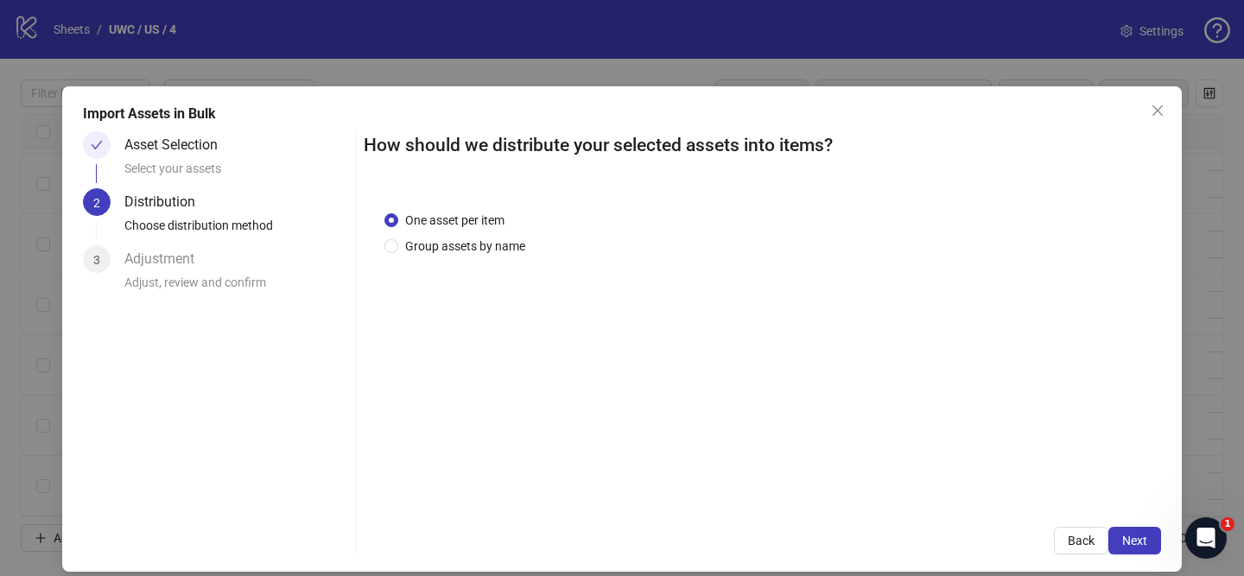
drag, startPoint x: 506, startPoint y: 244, endPoint x: 503, endPoint y: 269, distance: 25.3
click at [506, 244] on span "Group assets by name" at bounding box center [465, 246] width 134 height 19
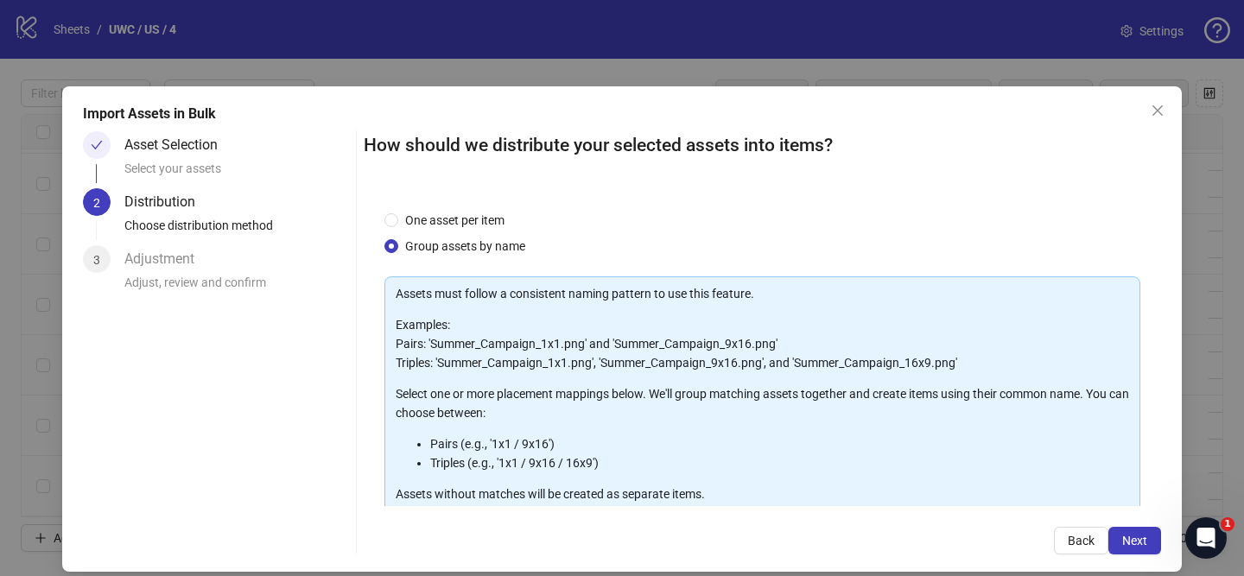
scroll to position [189, 0]
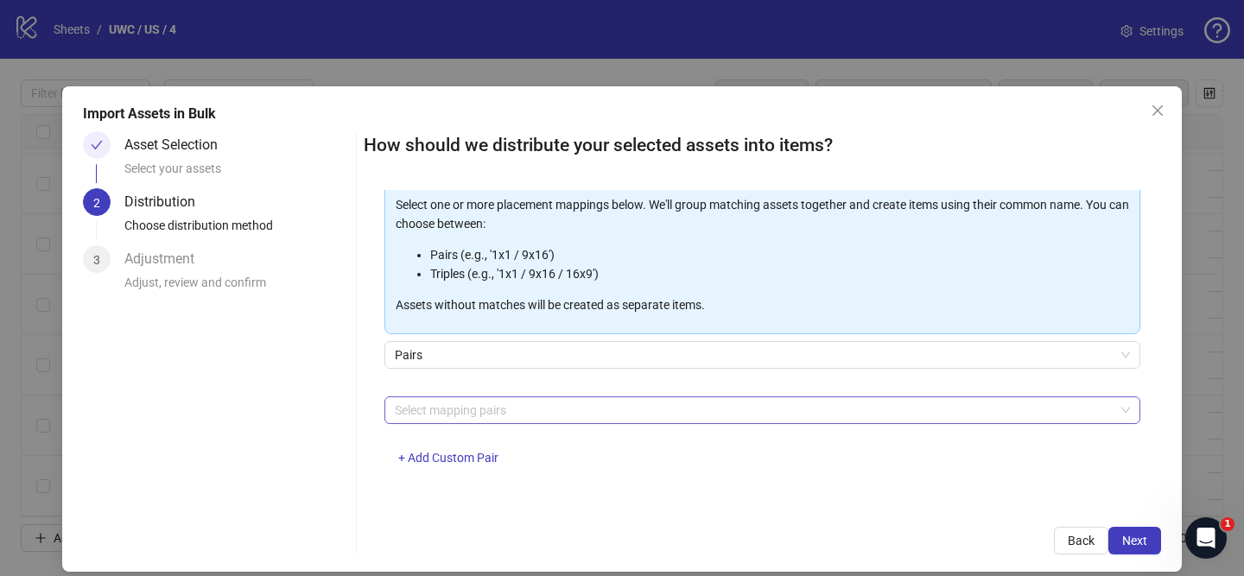
click at [500, 404] on div at bounding box center [753, 410] width 731 height 24
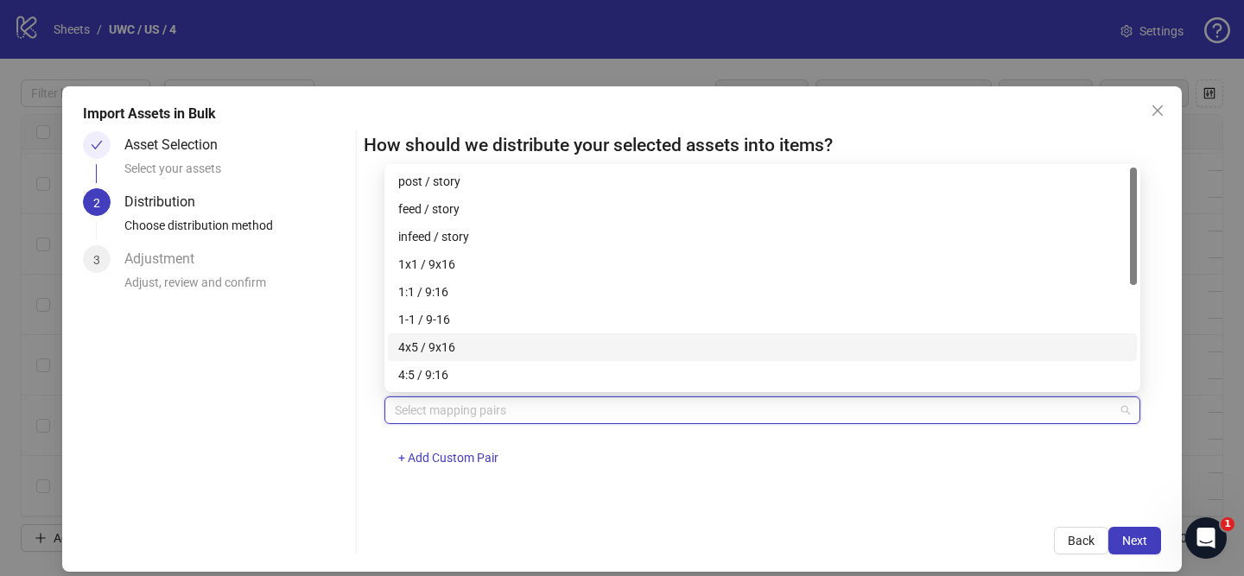
drag, startPoint x: 467, startPoint y: 346, endPoint x: 502, endPoint y: 354, distance: 35.4
click at [468, 346] on div "4x5 / 9x16" at bounding box center [762, 347] width 728 height 19
click at [1154, 545] on button "Next" at bounding box center [1134, 541] width 53 height 28
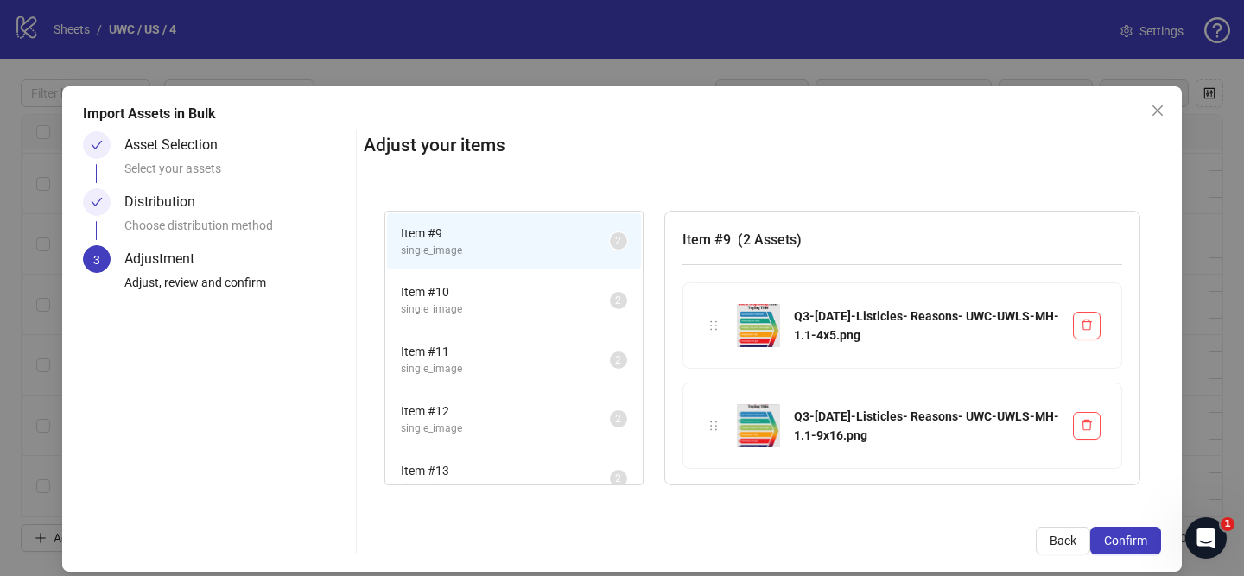
click at [1151, 545] on button "Confirm" at bounding box center [1125, 541] width 71 height 28
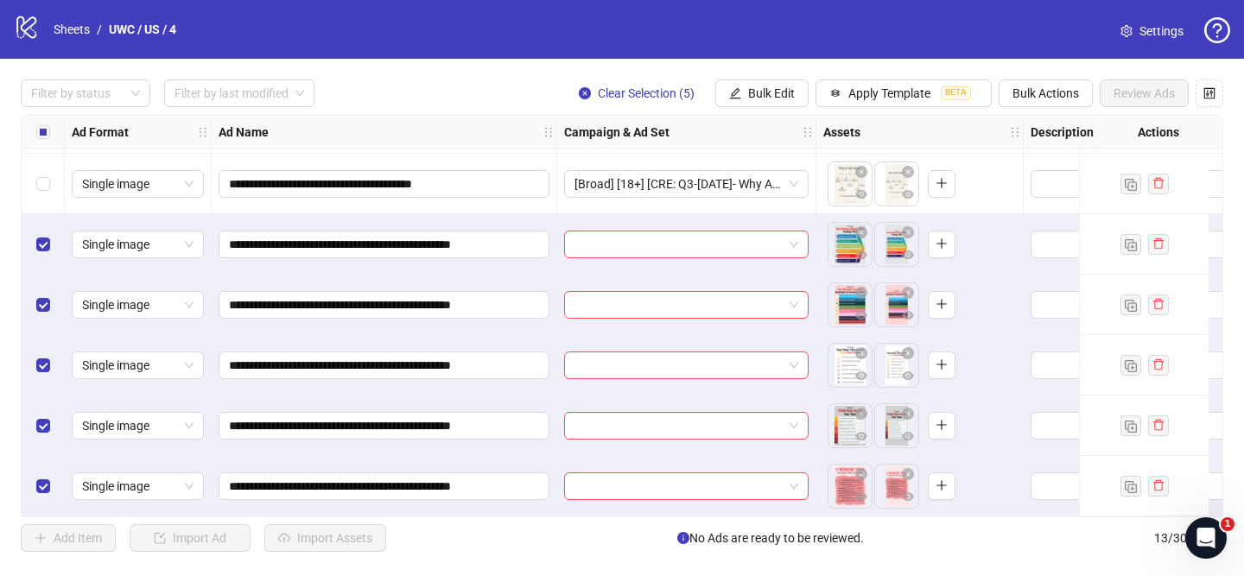
scroll to position [426, 0]
drag, startPoint x: 703, startPoint y: 235, endPoint x: 730, endPoint y: 249, distance: 30.1
click at [703, 235] on input "search" at bounding box center [678, 244] width 208 height 26
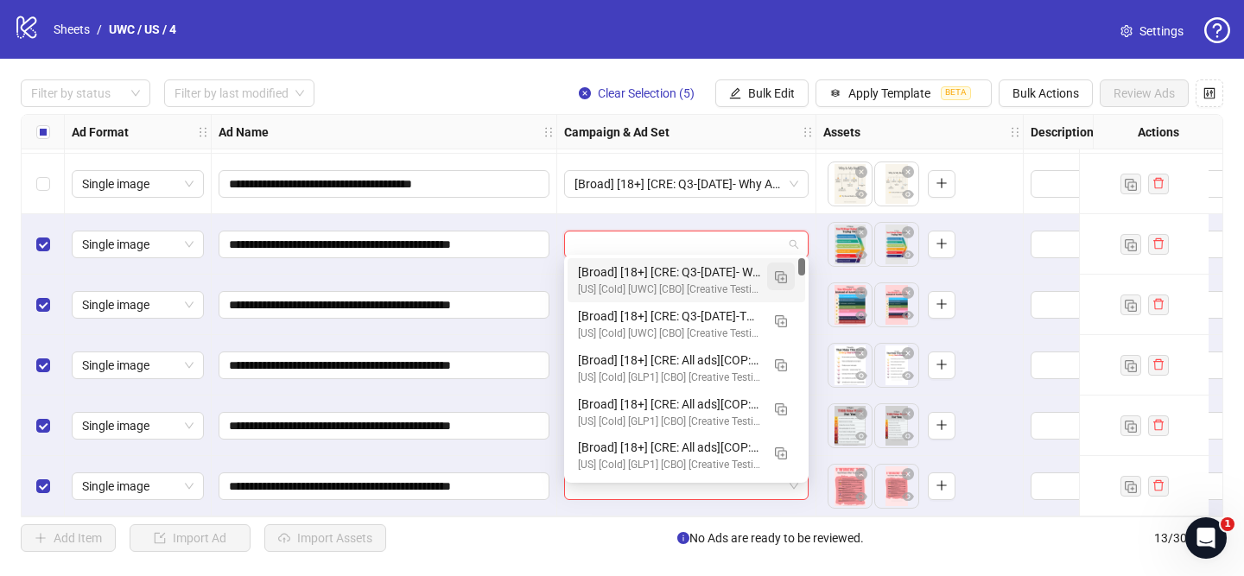
click at [775, 275] on img "button" at bounding box center [781, 277] width 12 height 12
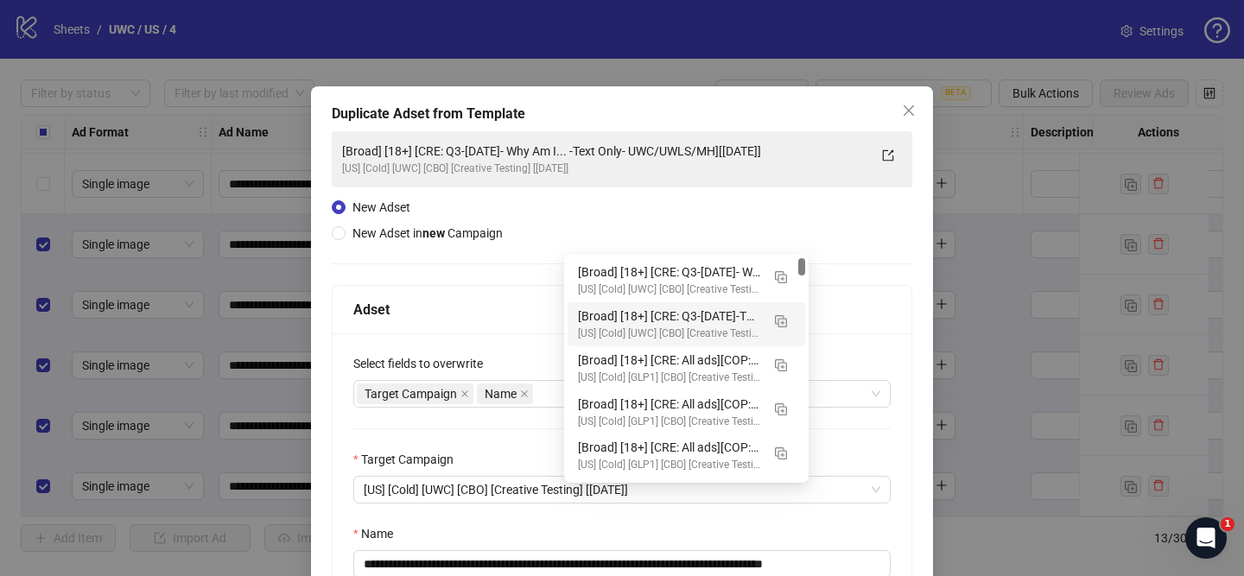
scroll to position [152, 0]
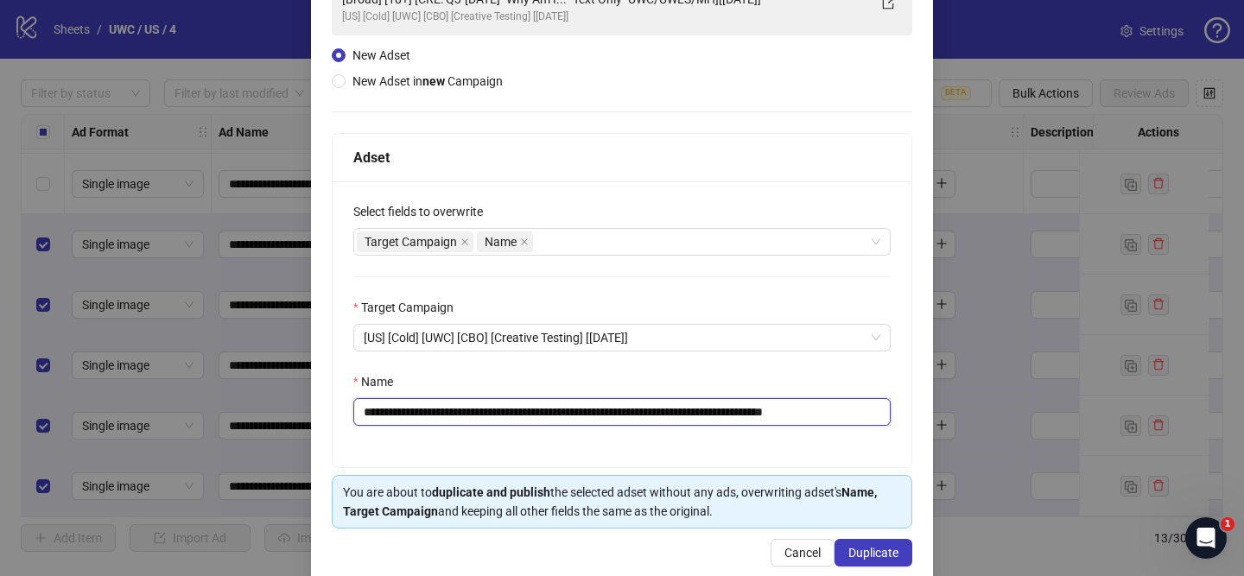
click at [471, 412] on input "**********" at bounding box center [621, 412] width 537 height 28
drag, startPoint x: 481, startPoint y: 414, endPoint x: 770, endPoint y: 411, distance: 289.3
click at [771, 411] on input "**********" at bounding box center [621, 412] width 537 height 28
paste input "text"
drag, startPoint x: 877, startPoint y: 412, endPoint x: 909, endPoint y: 412, distance: 32.8
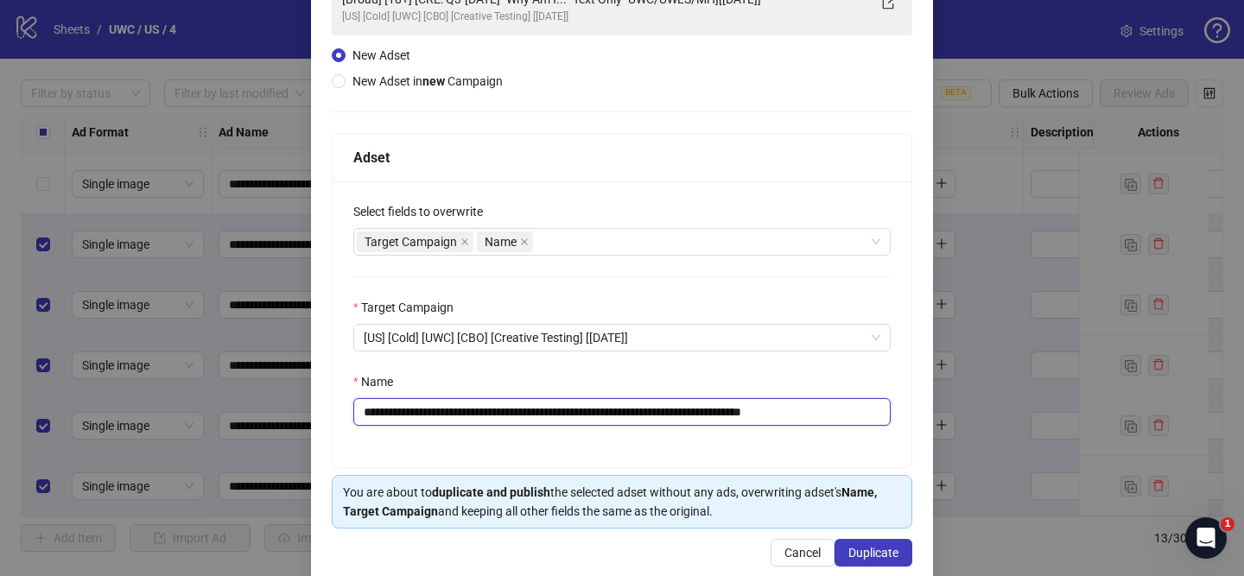
click at [903, 412] on div "**********" at bounding box center [621, 324] width 579 height 286
type input "**********"
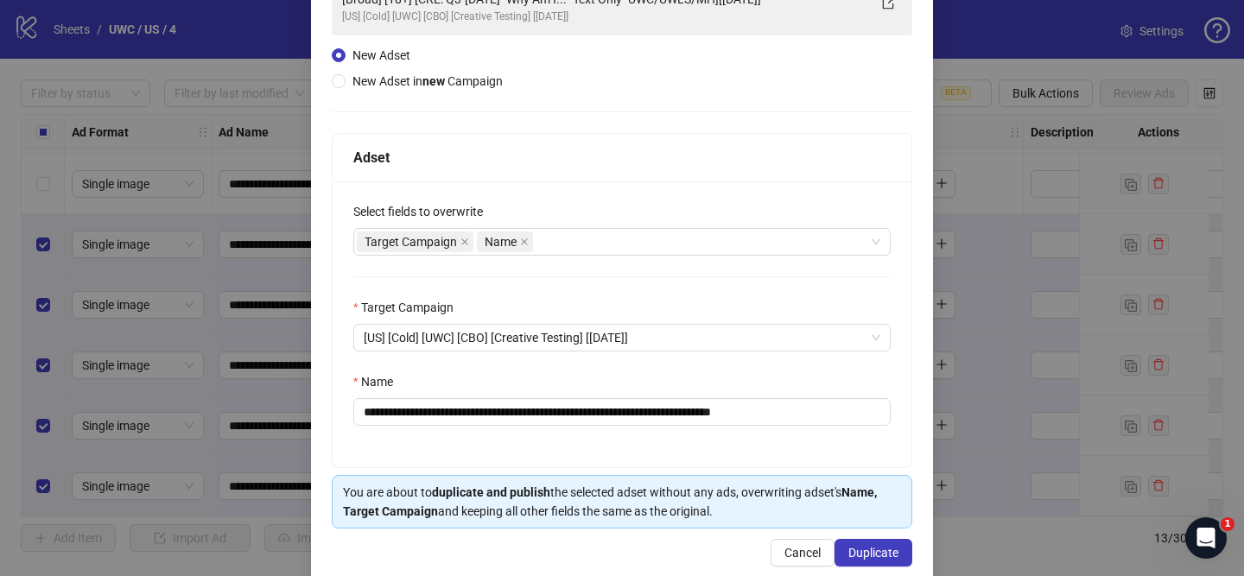
drag, startPoint x: 898, startPoint y: 550, endPoint x: 594, endPoint y: 4, distance: 624.7
click at [899, 549] on button "Duplicate" at bounding box center [873, 553] width 78 height 28
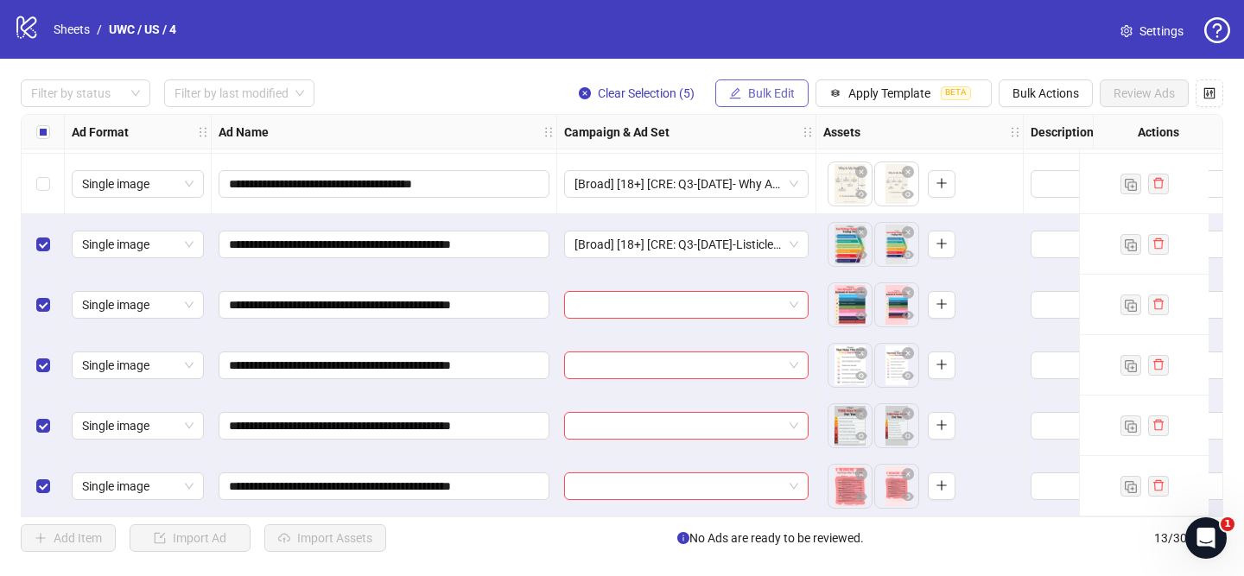
drag, startPoint x: 779, startPoint y: 94, endPoint x: 782, endPoint y: 103, distance: 9.0
click at [779, 94] on span "Bulk Edit" at bounding box center [771, 93] width 47 height 14
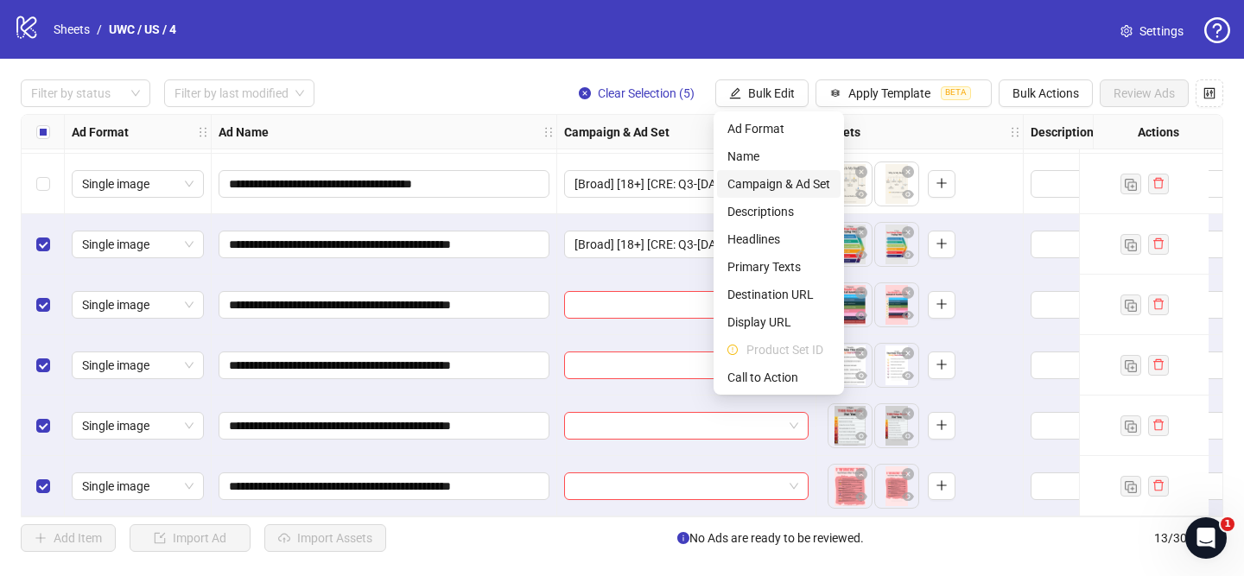
click at [788, 180] on span "Campaign & Ad Set" at bounding box center [778, 183] width 103 height 19
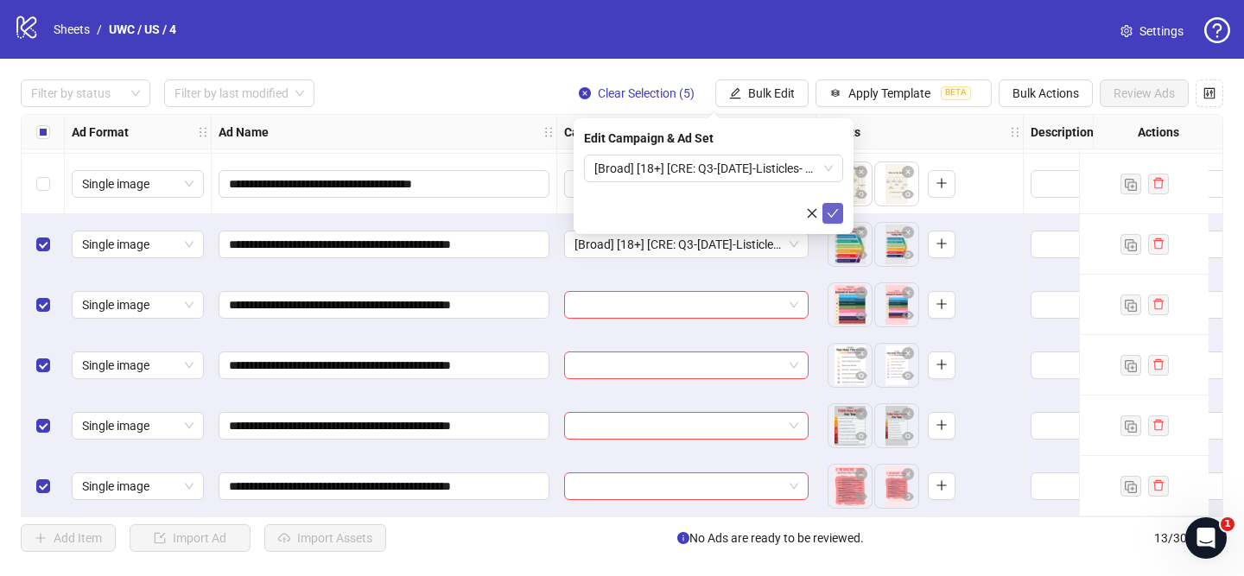
click at [837, 203] on button "submit" at bounding box center [832, 213] width 21 height 21
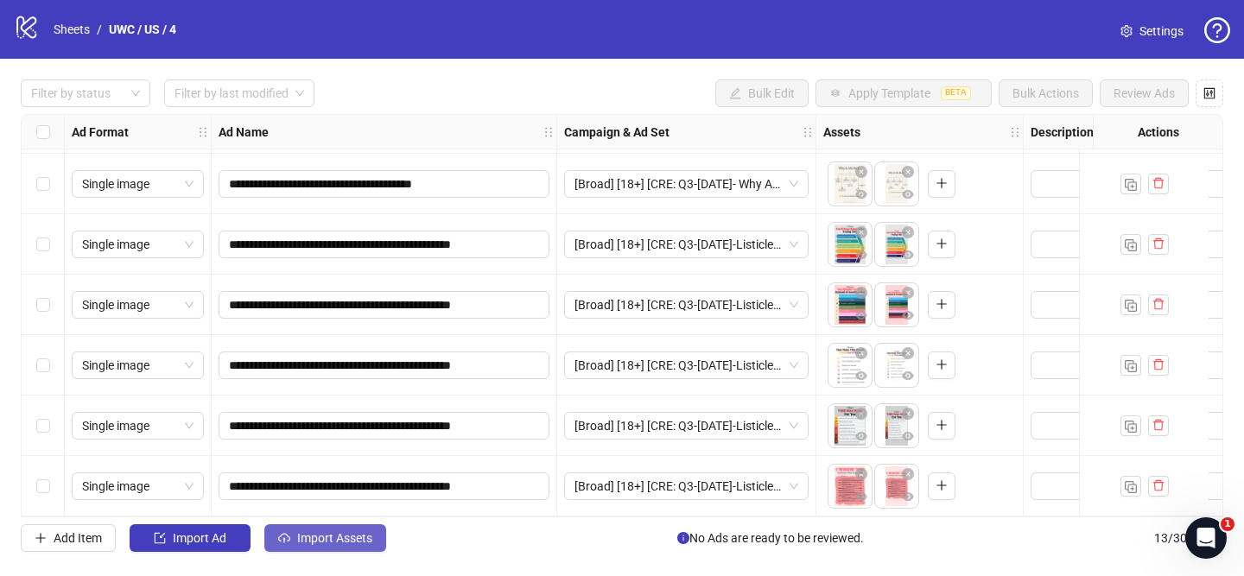
click at [352, 535] on span "Import Assets" at bounding box center [334, 538] width 75 height 14
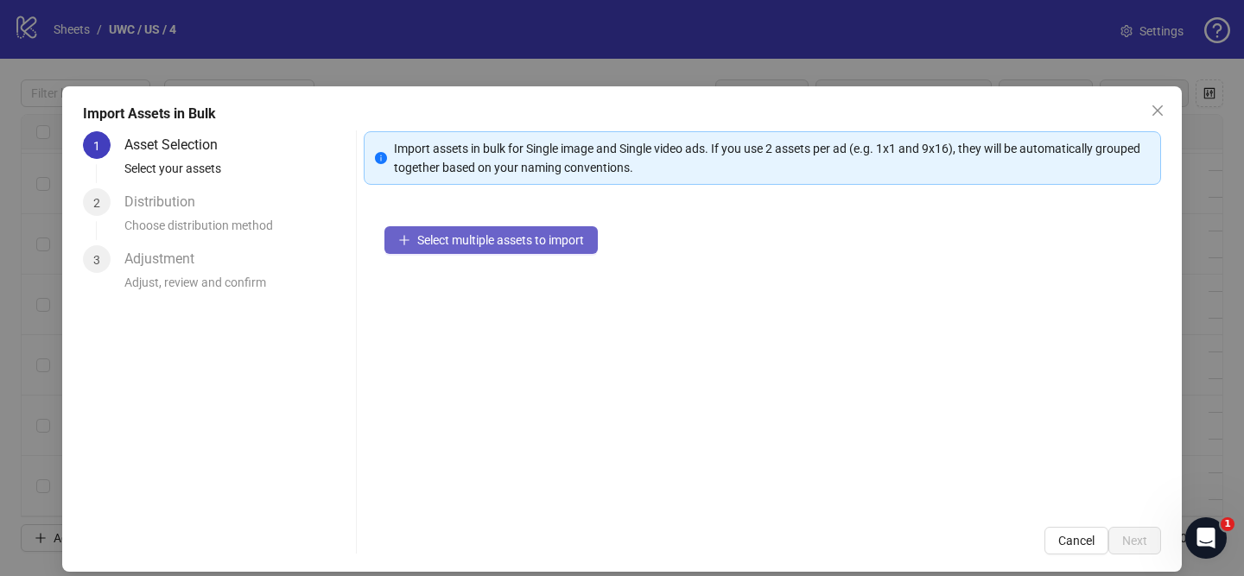
click at [564, 241] on span "Select multiple assets to import" at bounding box center [500, 240] width 167 height 14
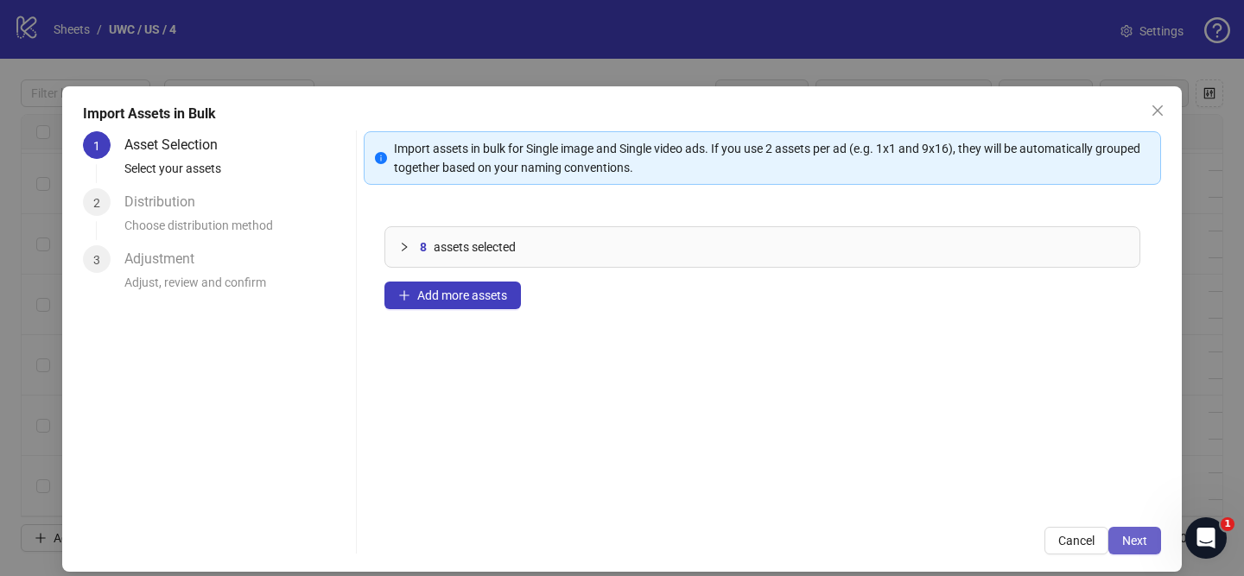
click at [1150, 544] on button "Next" at bounding box center [1134, 541] width 53 height 28
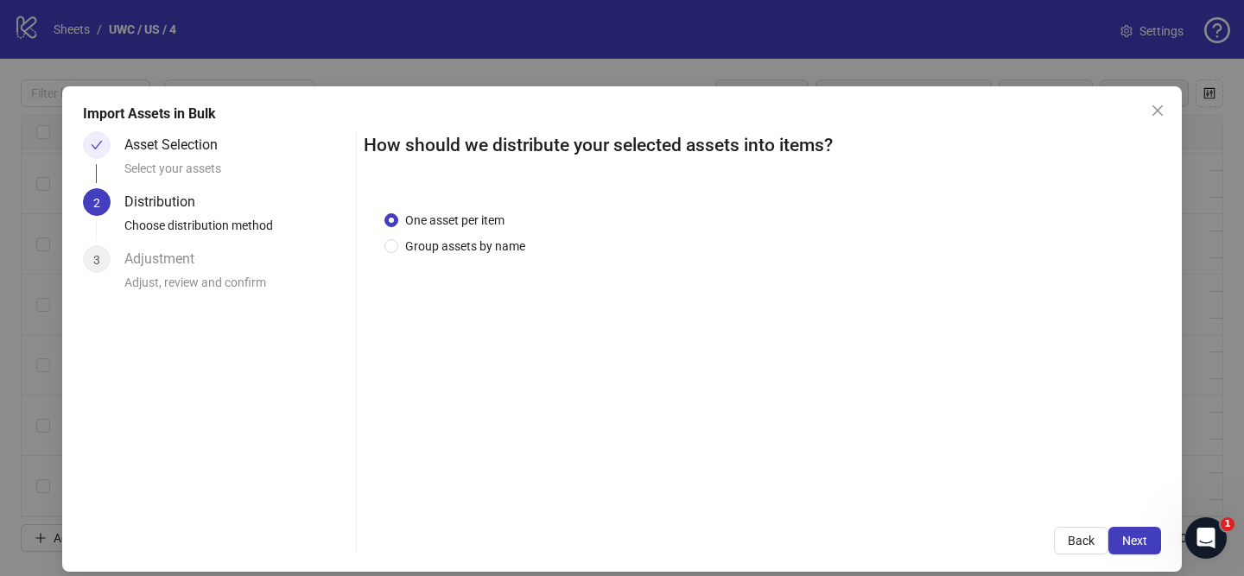
click at [470, 250] on span "Group assets by name" at bounding box center [465, 246] width 134 height 19
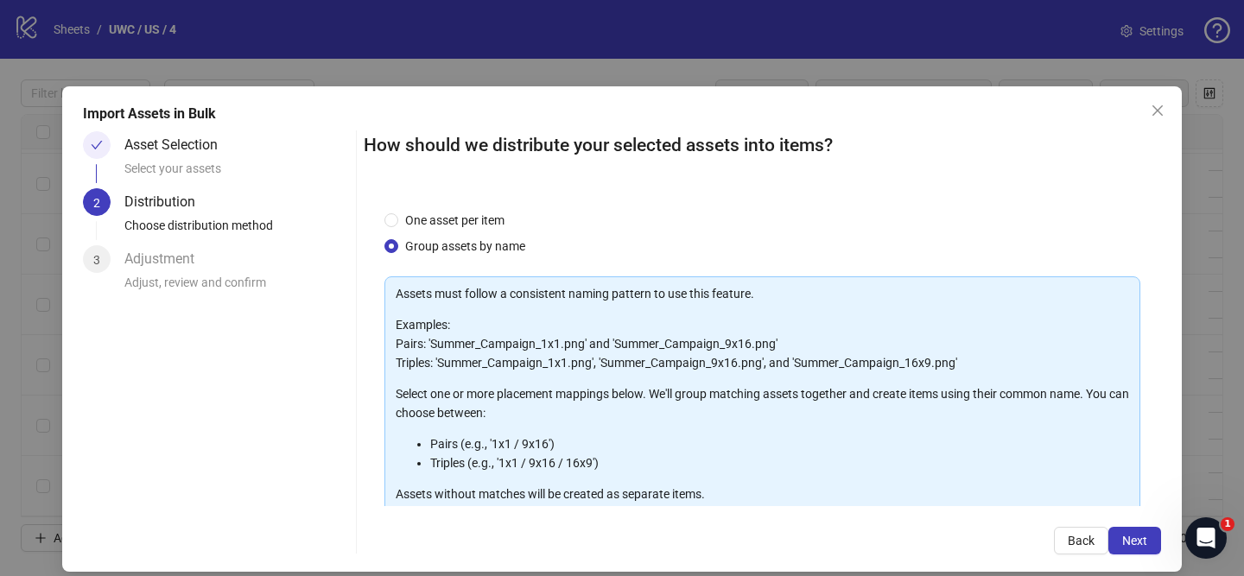
scroll to position [189, 0]
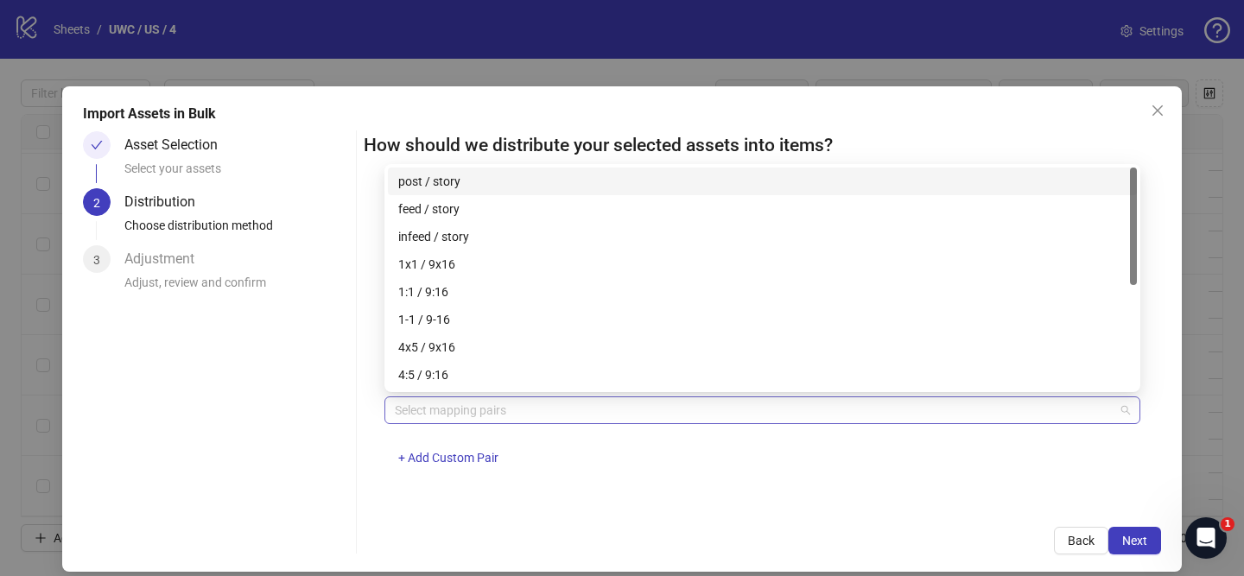
click at [554, 416] on div at bounding box center [753, 410] width 731 height 24
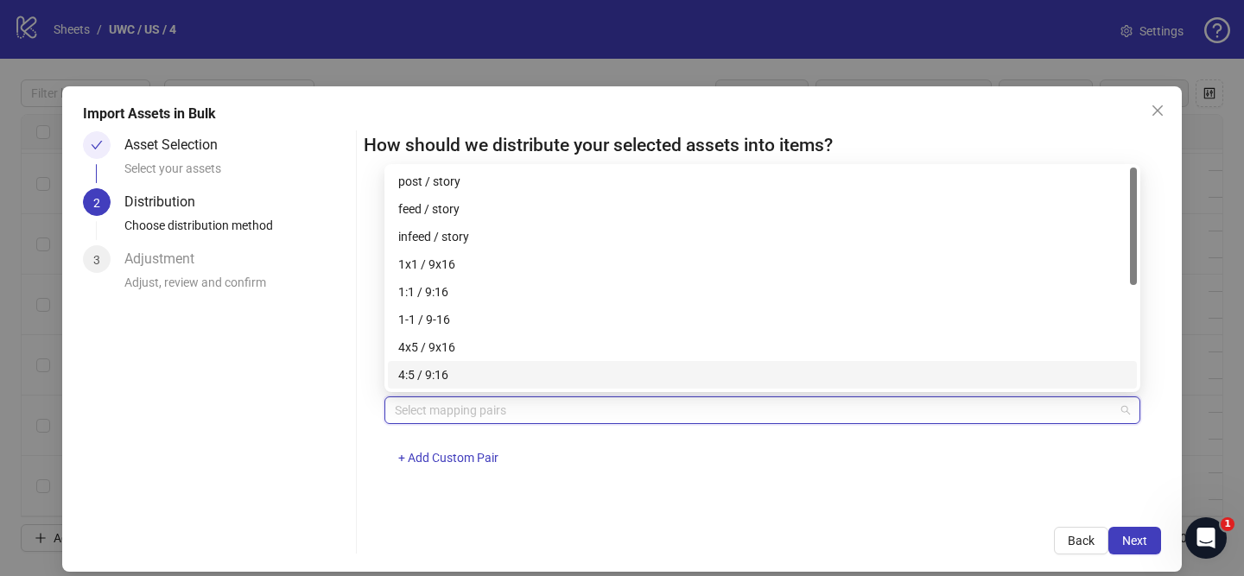
click at [526, 364] on div "4:5 / 9:16" at bounding box center [762, 375] width 749 height 28
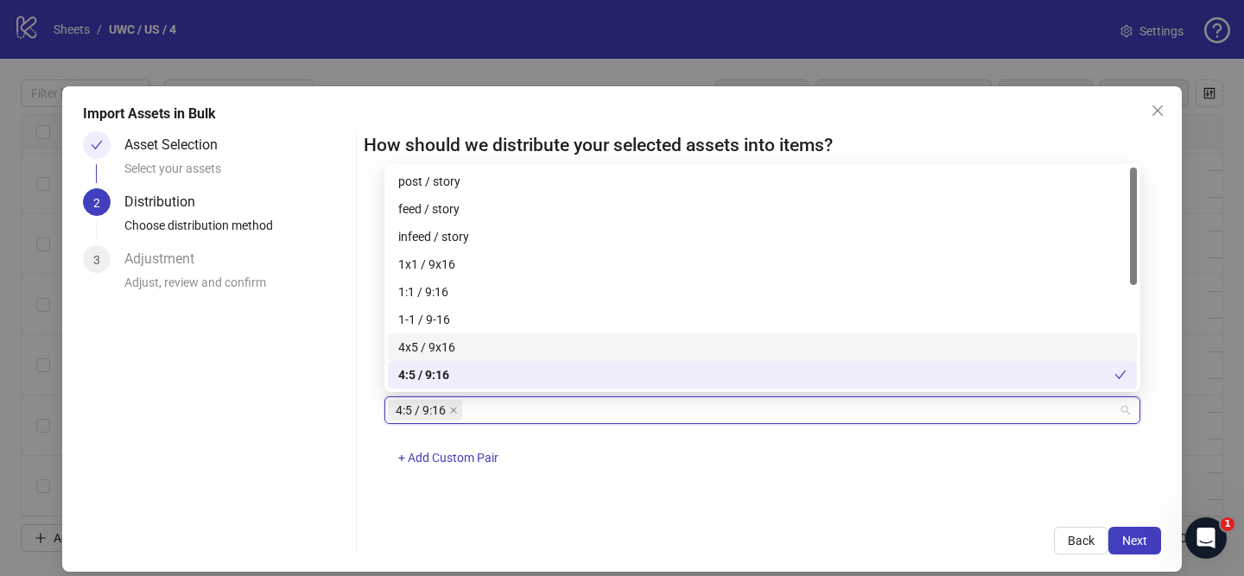
click at [530, 351] on div "4x5 / 9x16" at bounding box center [762, 347] width 728 height 19
click at [534, 367] on div "4:5 / 9:16" at bounding box center [756, 374] width 716 height 19
click at [1132, 541] on span "Next" at bounding box center [1134, 541] width 25 height 14
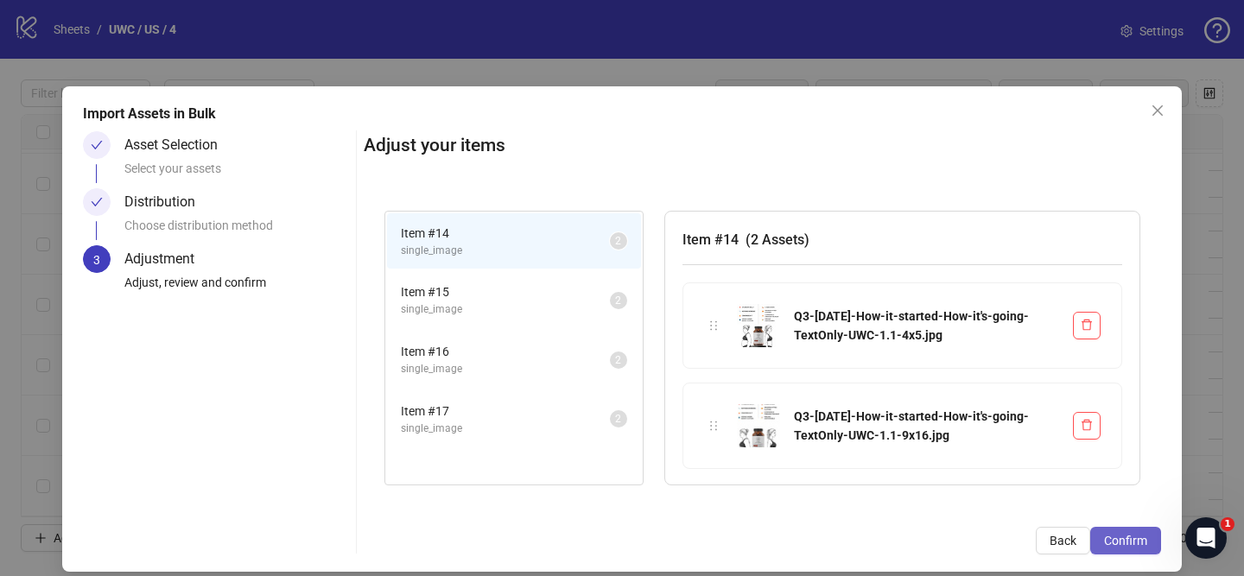
click at [1132, 542] on span "Confirm" at bounding box center [1125, 541] width 43 height 14
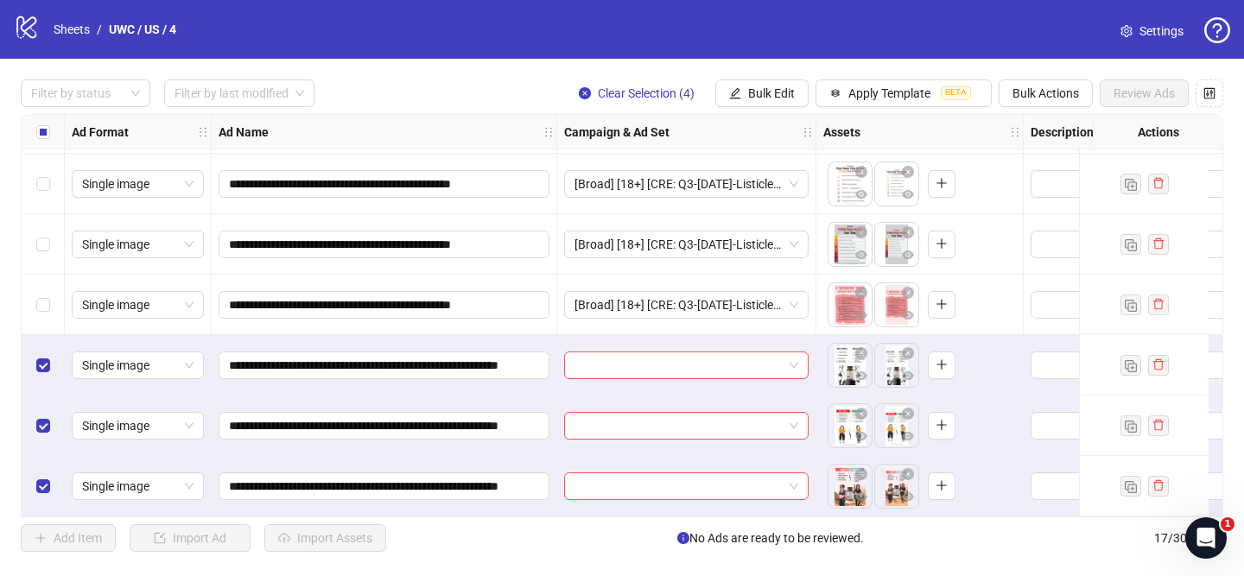
scroll to position [668, 0]
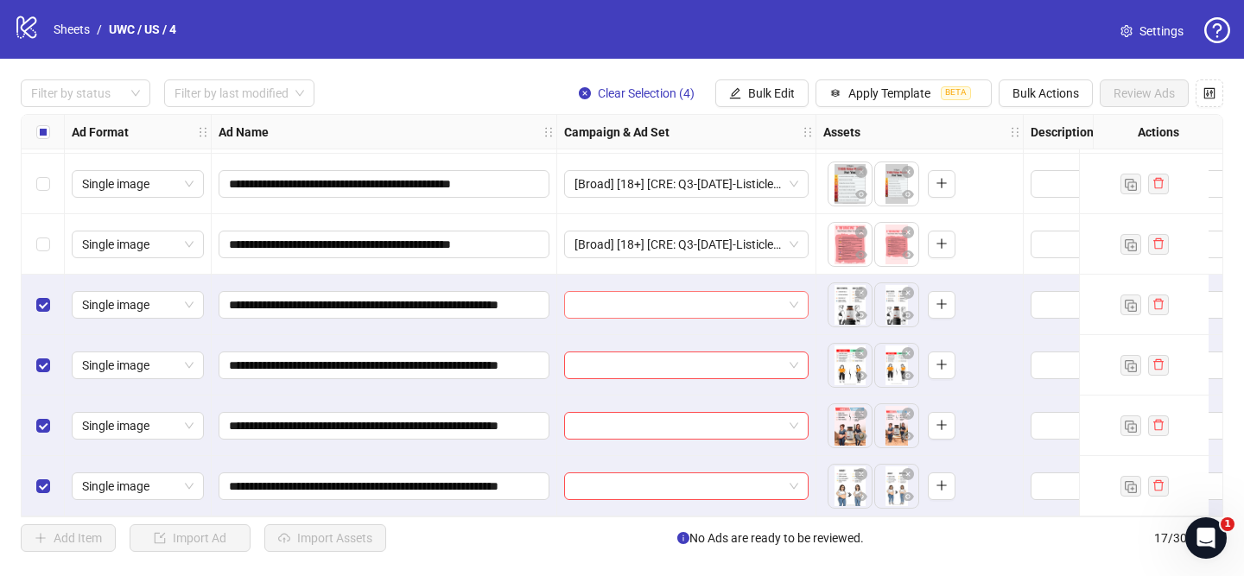
drag, startPoint x: 742, startPoint y: 300, endPoint x: 758, endPoint y: 308, distance: 18.5
click at [743, 300] on input "search" at bounding box center [678, 305] width 208 height 26
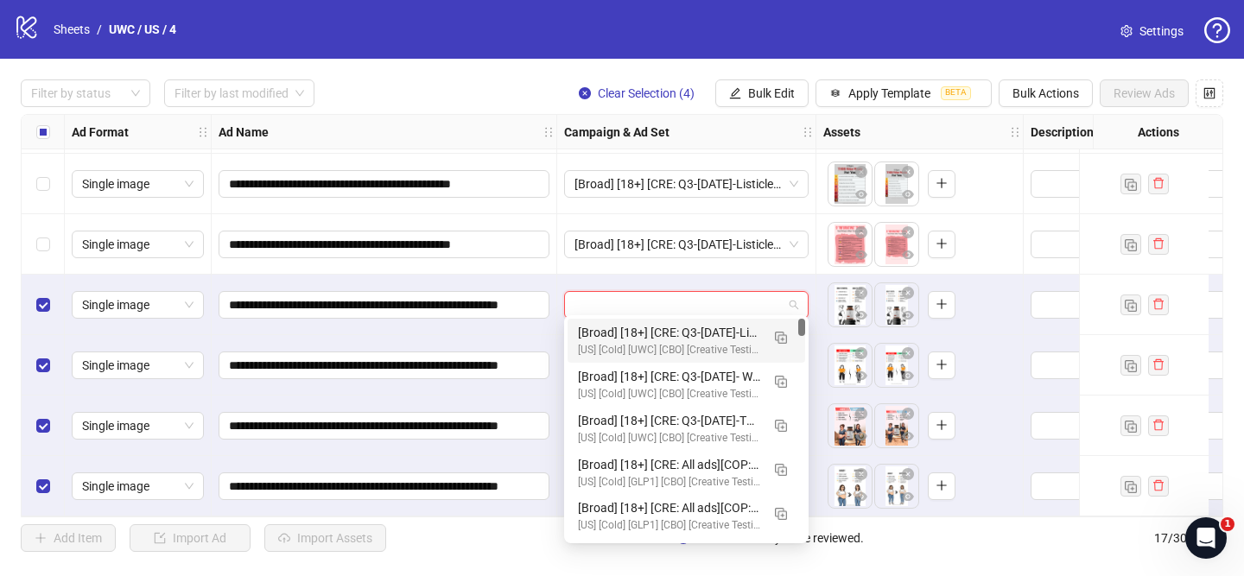
drag, startPoint x: 776, startPoint y: 331, endPoint x: 699, endPoint y: 334, distance: 76.9
click at [776, 332] on img "button" at bounding box center [781, 338] width 12 height 12
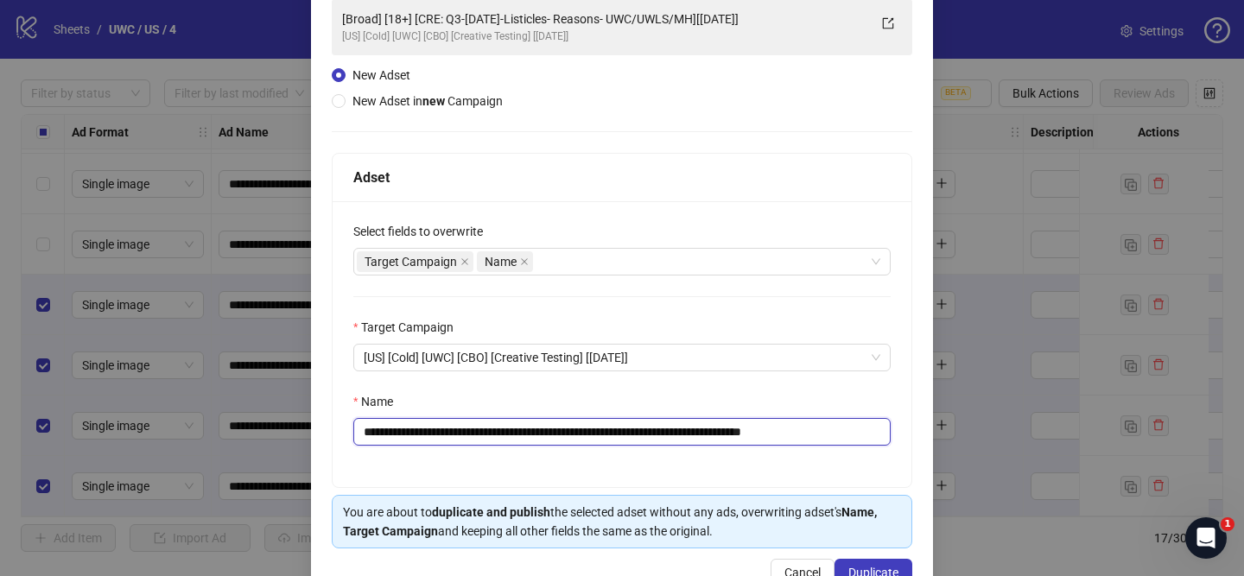
drag, startPoint x: 470, startPoint y: 430, endPoint x: 514, endPoint y: 432, distance: 44.1
click at [523, 432] on input "**********" at bounding box center [621, 432] width 537 height 28
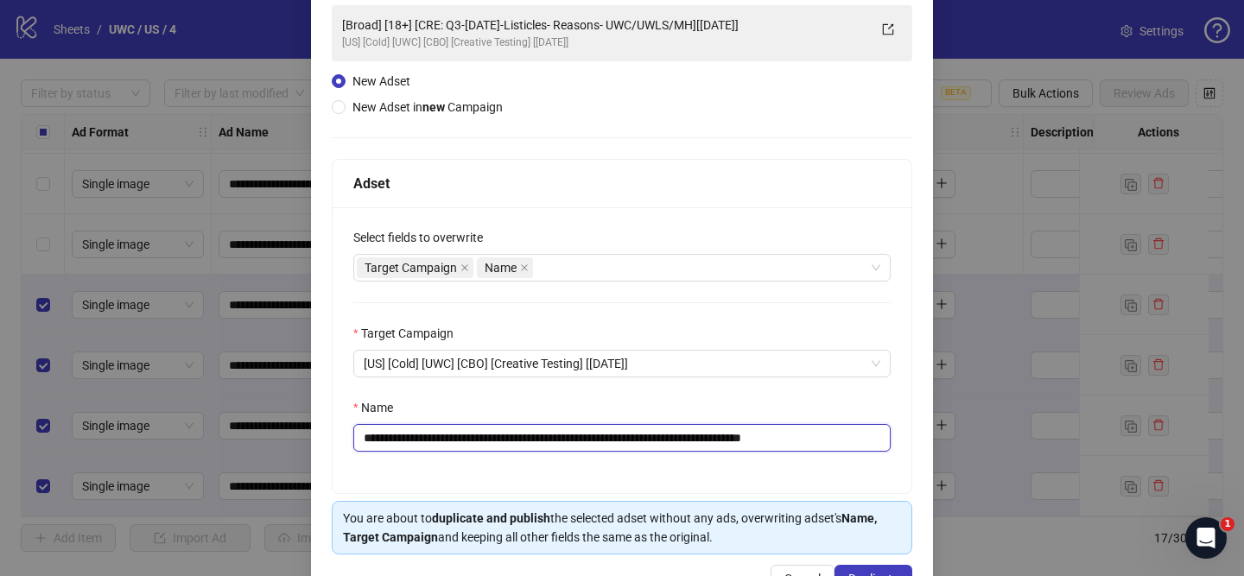
drag, startPoint x: 468, startPoint y: 434, endPoint x: 746, endPoint y: 431, distance: 278.1
click at [750, 431] on input "**********" at bounding box center [621, 438] width 537 height 28
paste input "**********"
drag, startPoint x: 845, startPoint y: 437, endPoint x: 902, endPoint y: 434, distance: 56.2
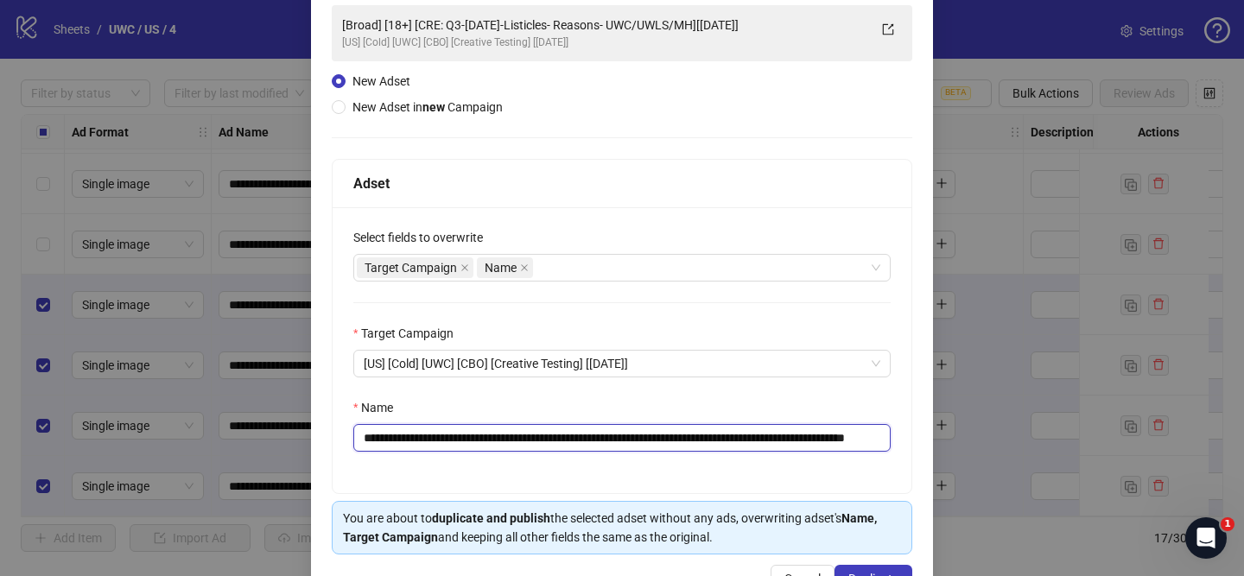
click at [902, 435] on div "**********" at bounding box center [621, 350] width 579 height 286
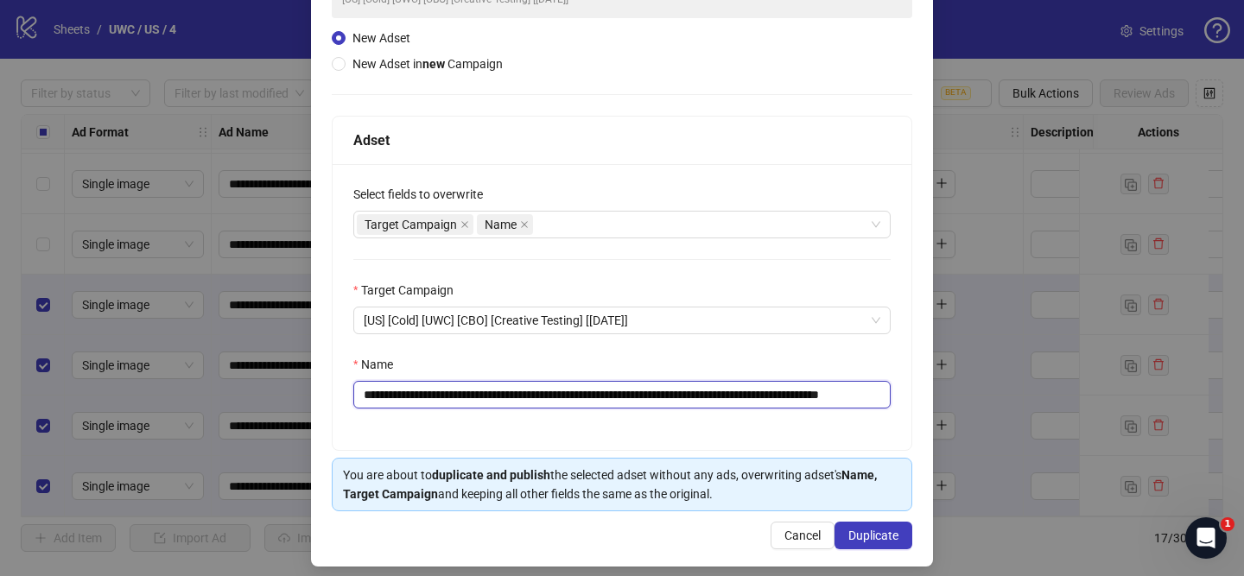
scroll to position [181, 0]
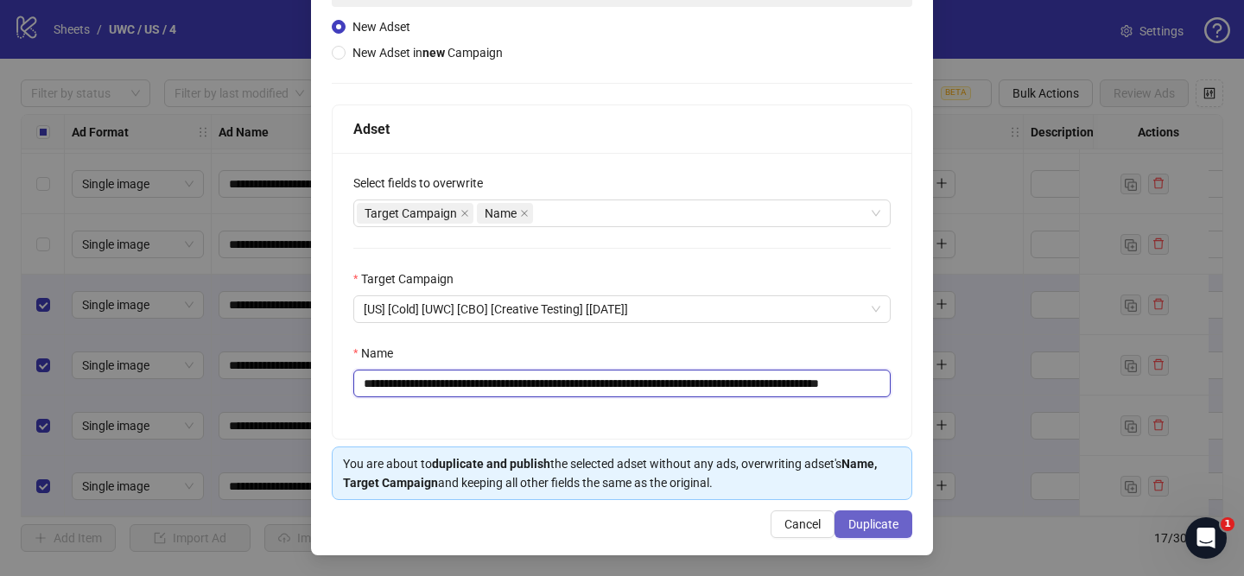
type input "**********"
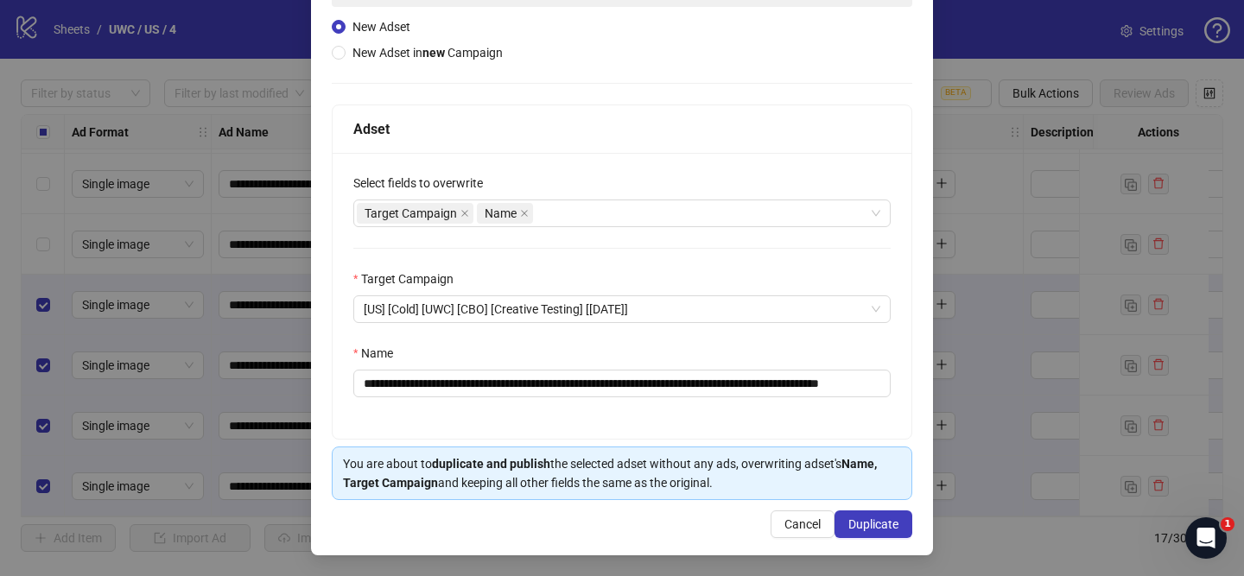
drag, startPoint x: 889, startPoint y: 529, endPoint x: 808, endPoint y: 425, distance: 132.3
click at [889, 528] on span "Duplicate" at bounding box center [873, 524] width 50 height 14
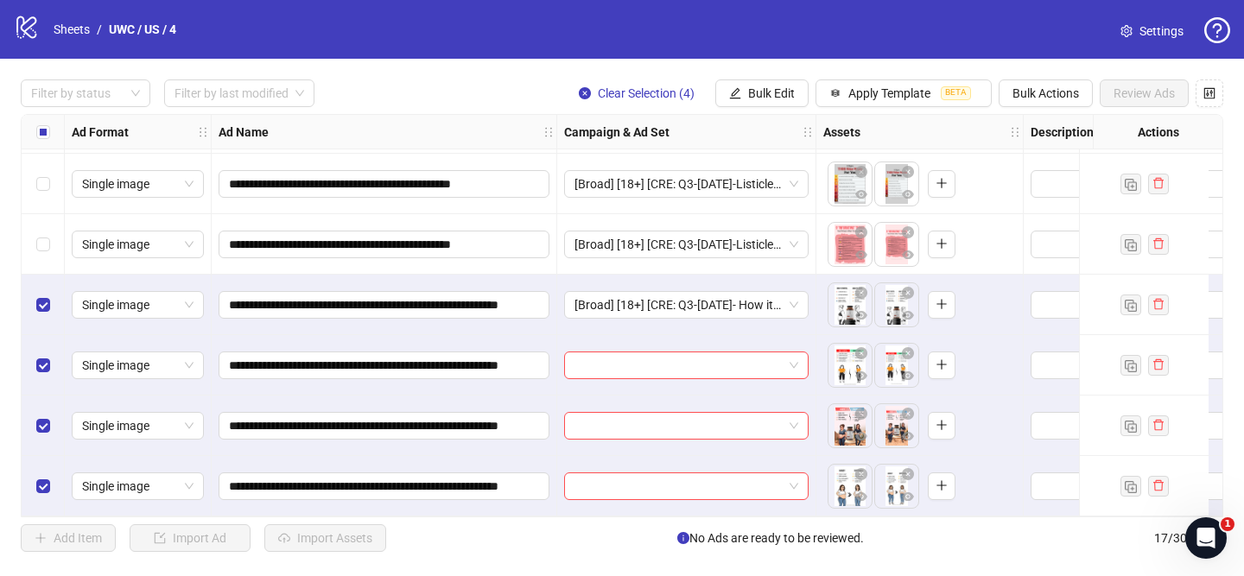
click at [808, 82] on div "Clear Selection (4) Bulk Edit Apply Template BETA Bulk Actions Review Ads" at bounding box center [894, 93] width 658 height 28
click at [771, 85] on button "Bulk Edit" at bounding box center [761, 93] width 93 height 28
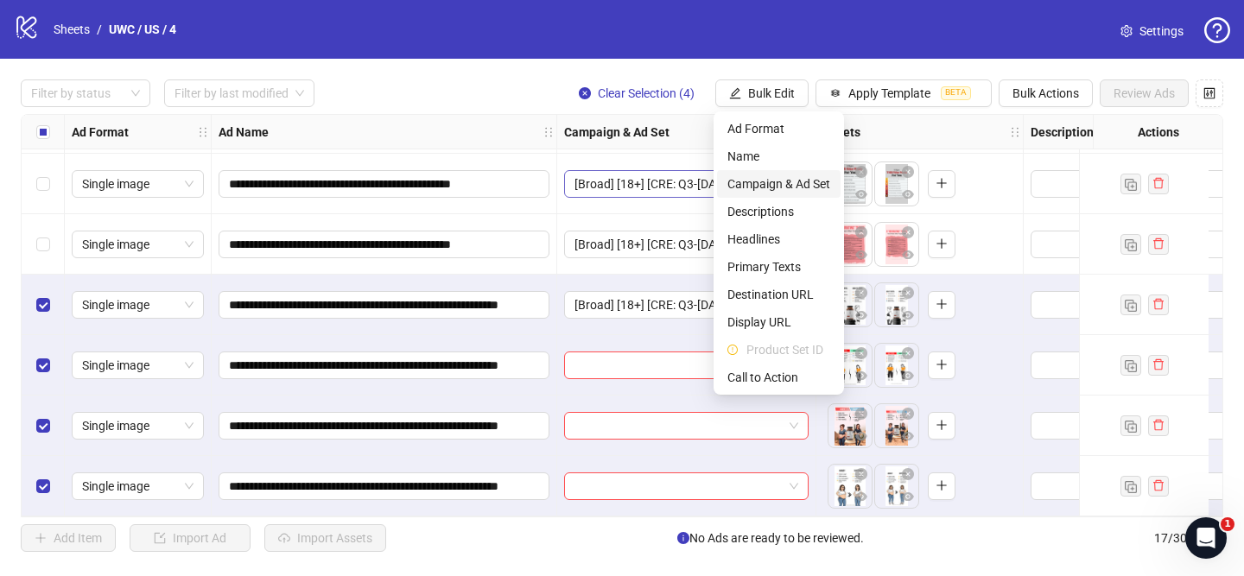
click at [764, 178] on span "Campaign & Ad Set" at bounding box center [778, 183] width 103 height 19
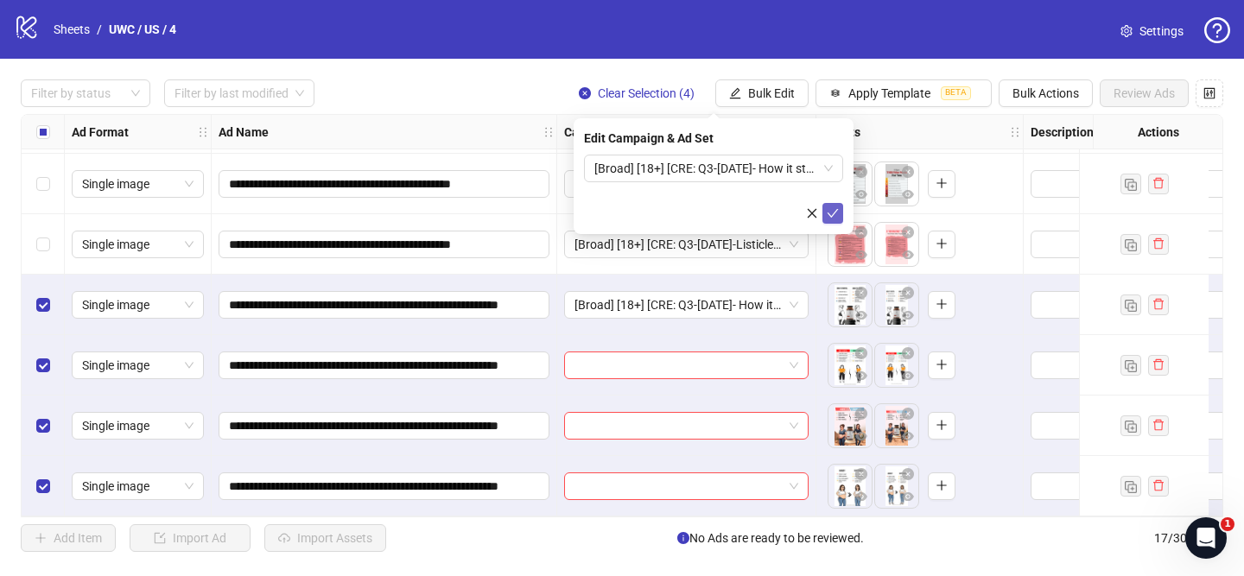
click at [832, 208] on icon "check" at bounding box center [832, 213] width 12 height 12
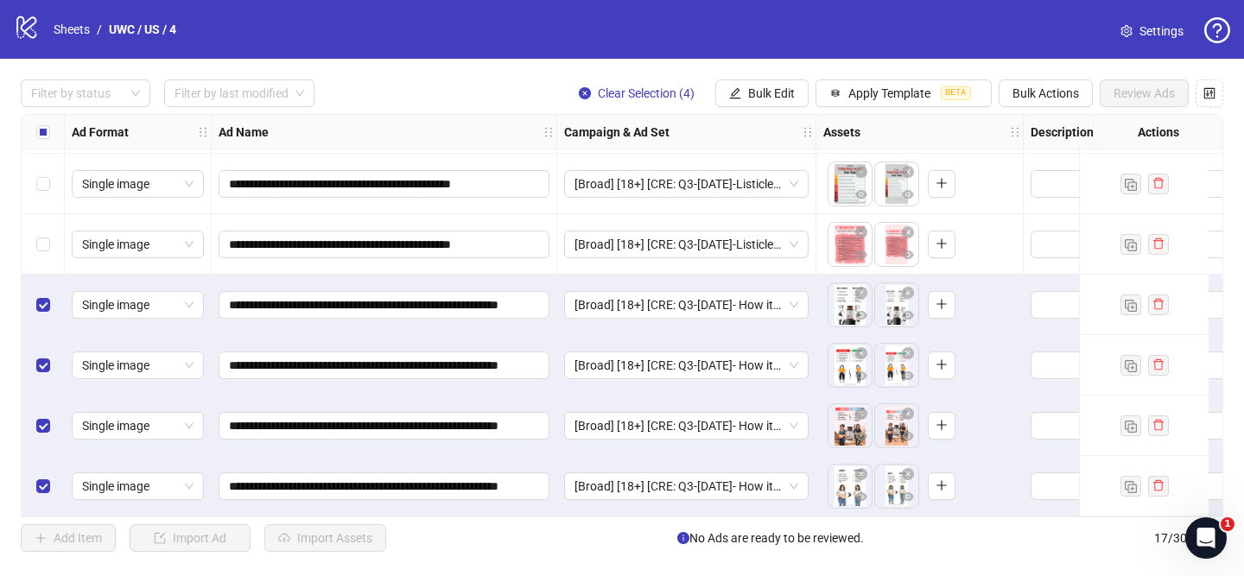
click at [50, 130] on div "Select all rows" at bounding box center [43, 132] width 43 height 35
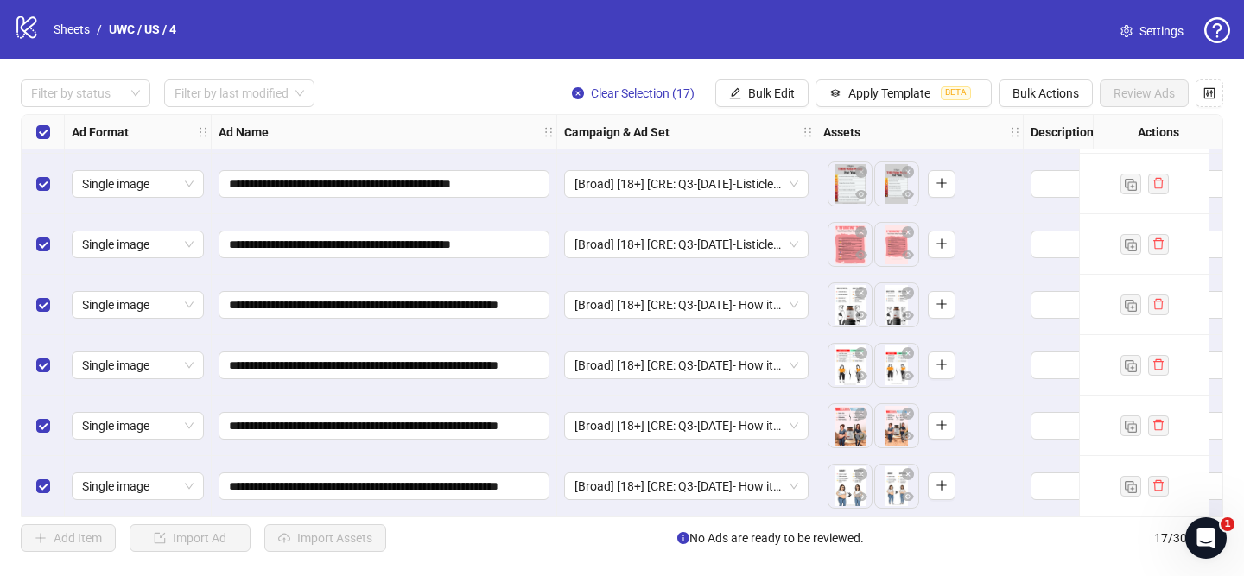
click at [50, 130] on div "Select all rows" at bounding box center [43, 132] width 43 height 35
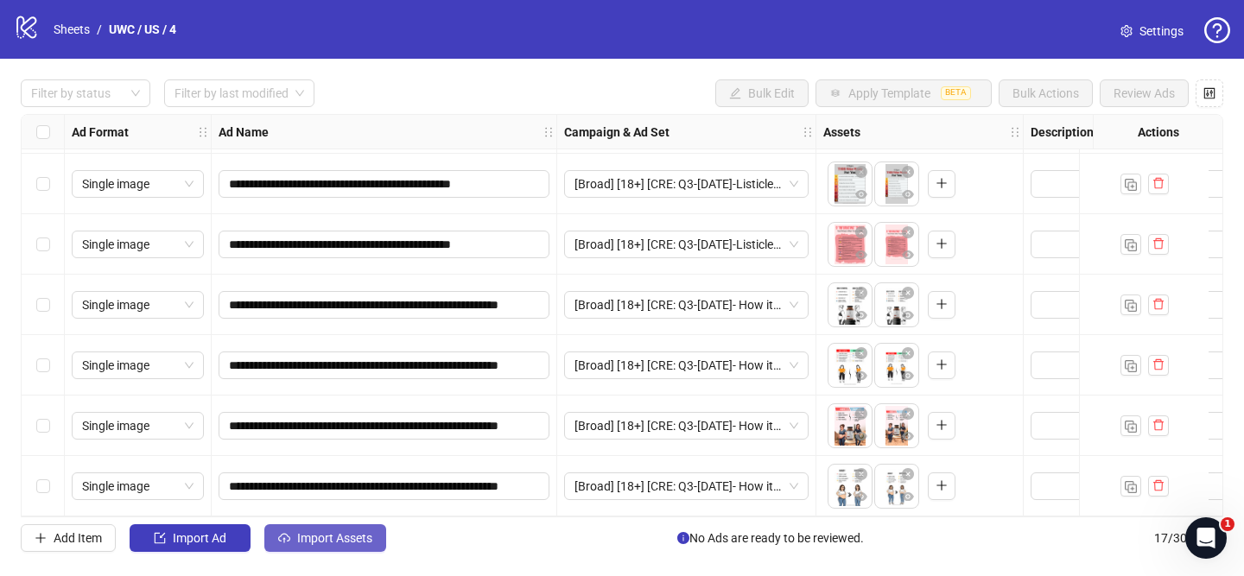
click at [332, 542] on span "Import Assets" at bounding box center [334, 538] width 75 height 14
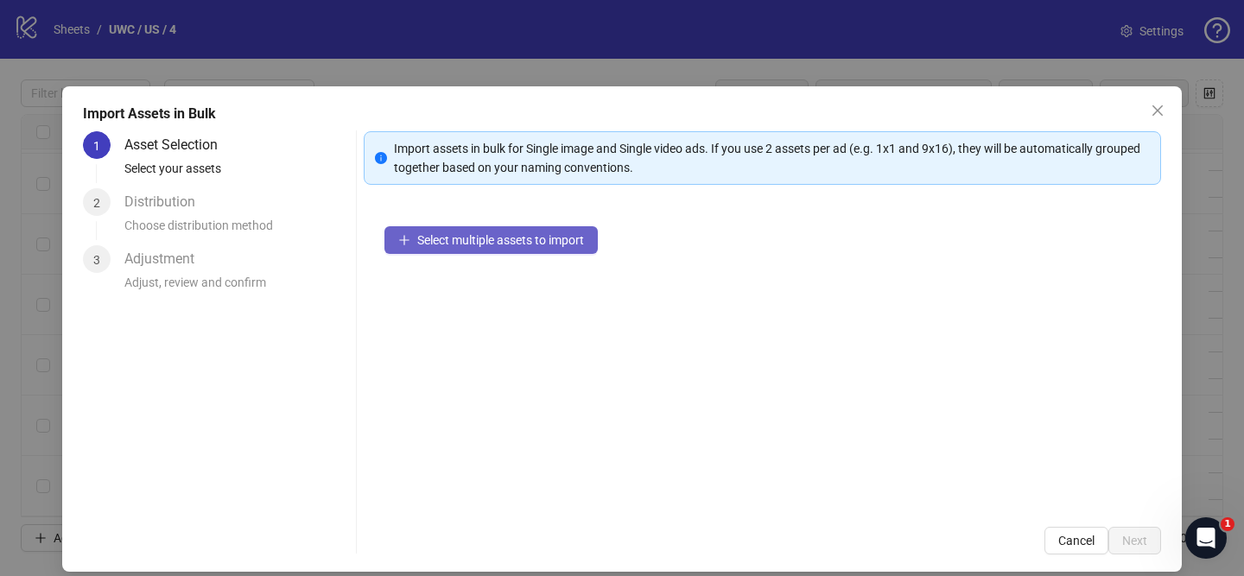
click at [541, 250] on button "Select multiple assets to import" at bounding box center [490, 240] width 213 height 28
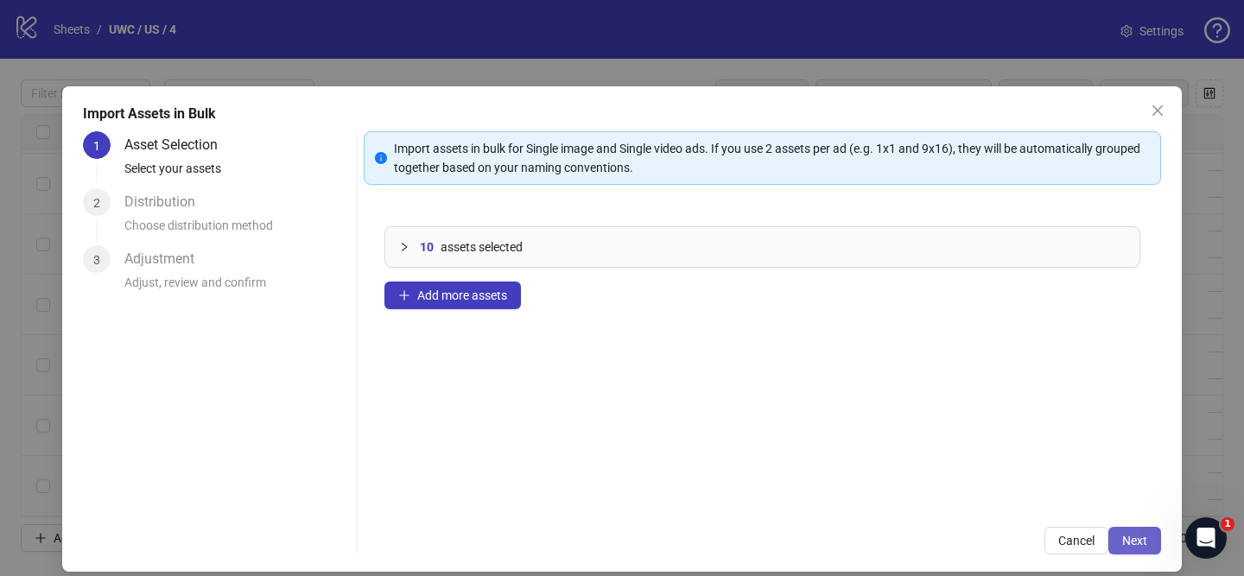
click at [1157, 534] on button "Next" at bounding box center [1134, 541] width 53 height 28
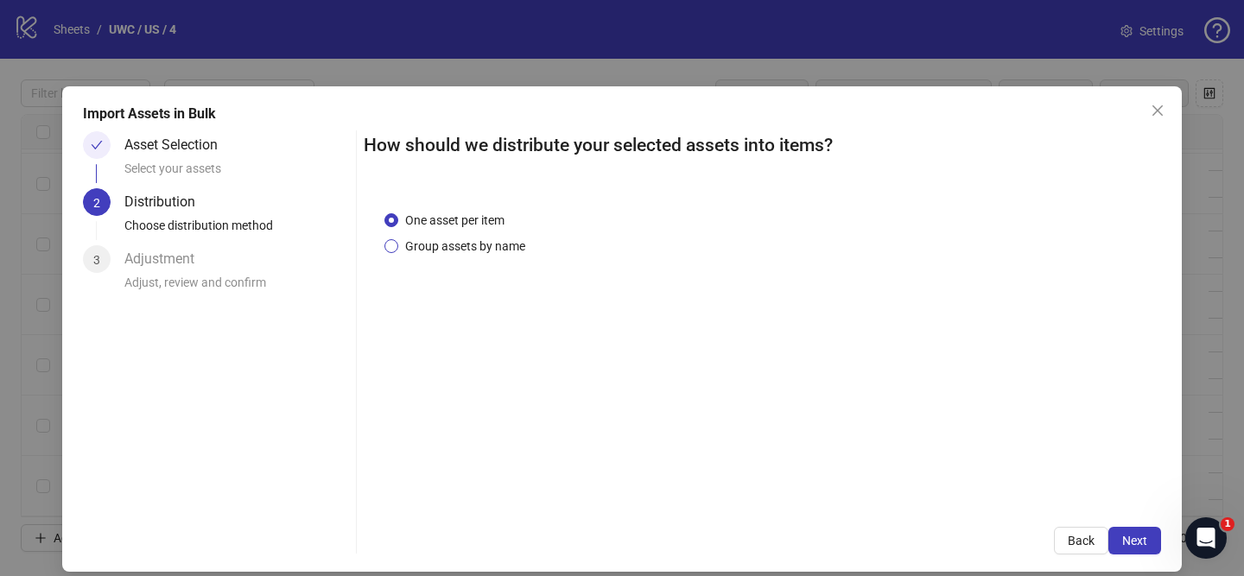
click at [455, 248] on span "Group assets by name" at bounding box center [465, 246] width 134 height 19
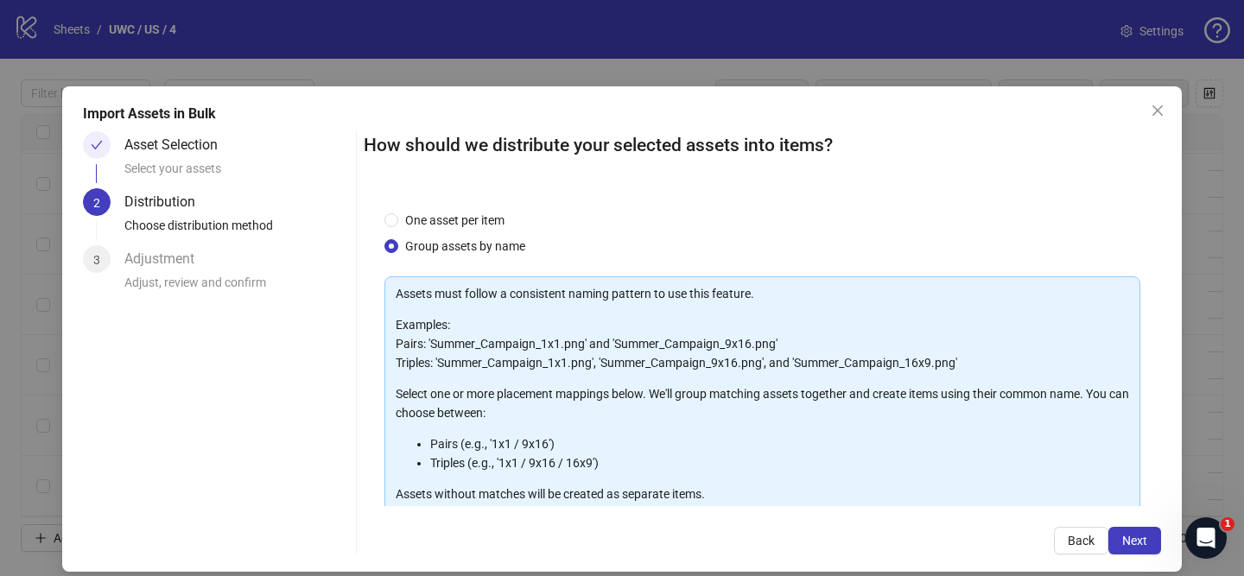
scroll to position [189, 0]
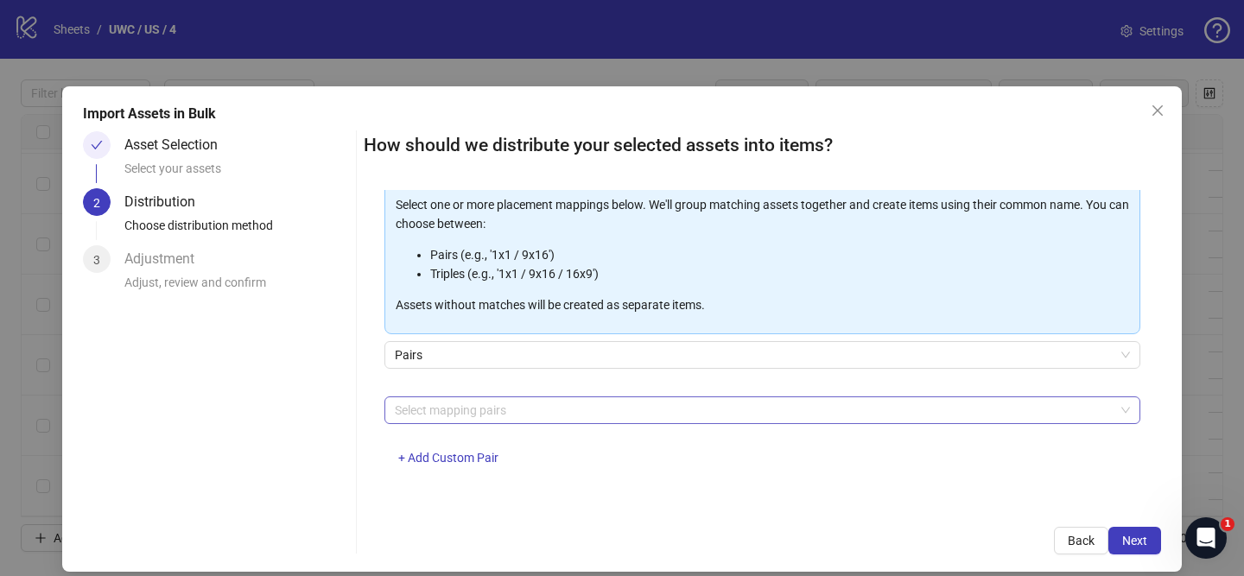
click at [541, 416] on div at bounding box center [753, 410] width 731 height 24
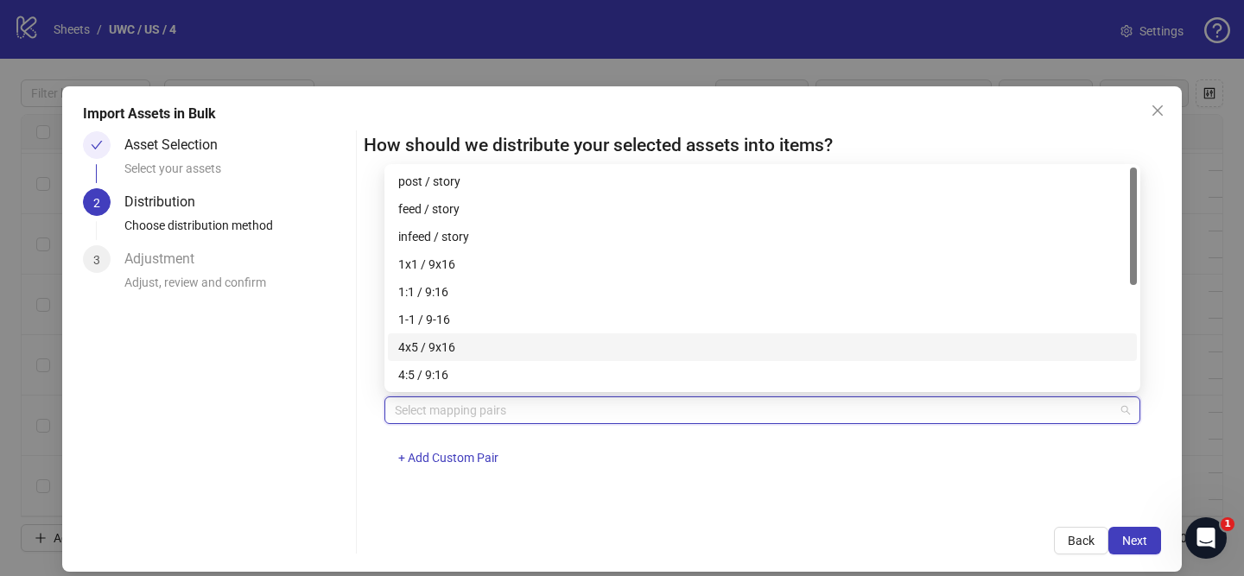
drag, startPoint x: 464, startPoint y: 337, endPoint x: 591, endPoint y: 363, distance: 129.6
click at [465, 337] on div "4x5 / 9x16" at bounding box center [762, 347] width 749 height 28
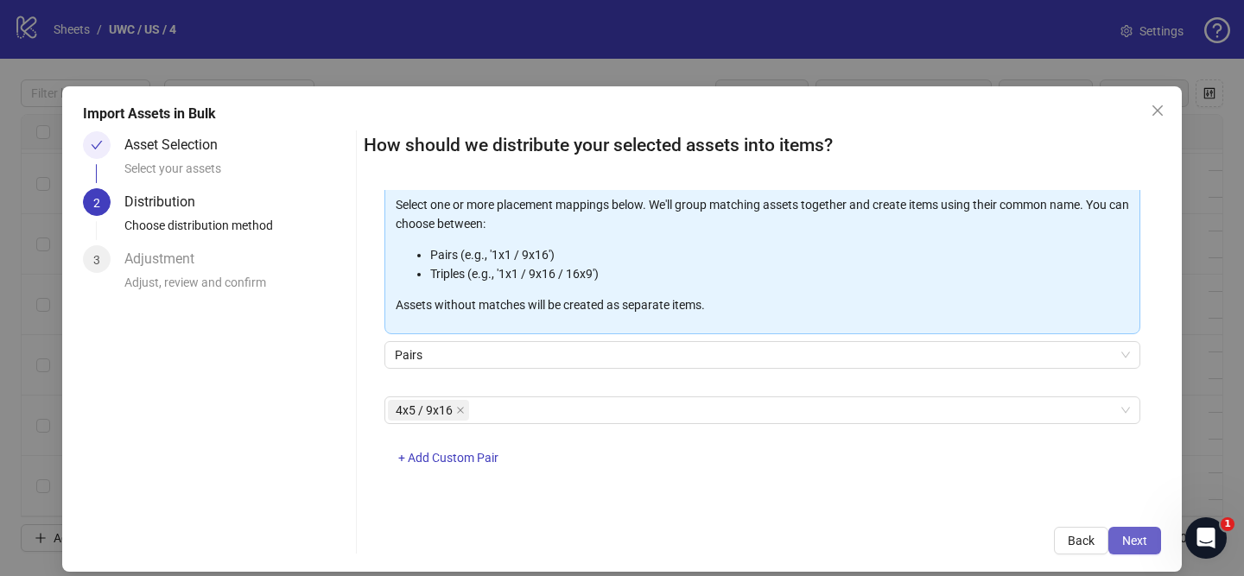
click at [1140, 536] on span "Next" at bounding box center [1134, 541] width 25 height 14
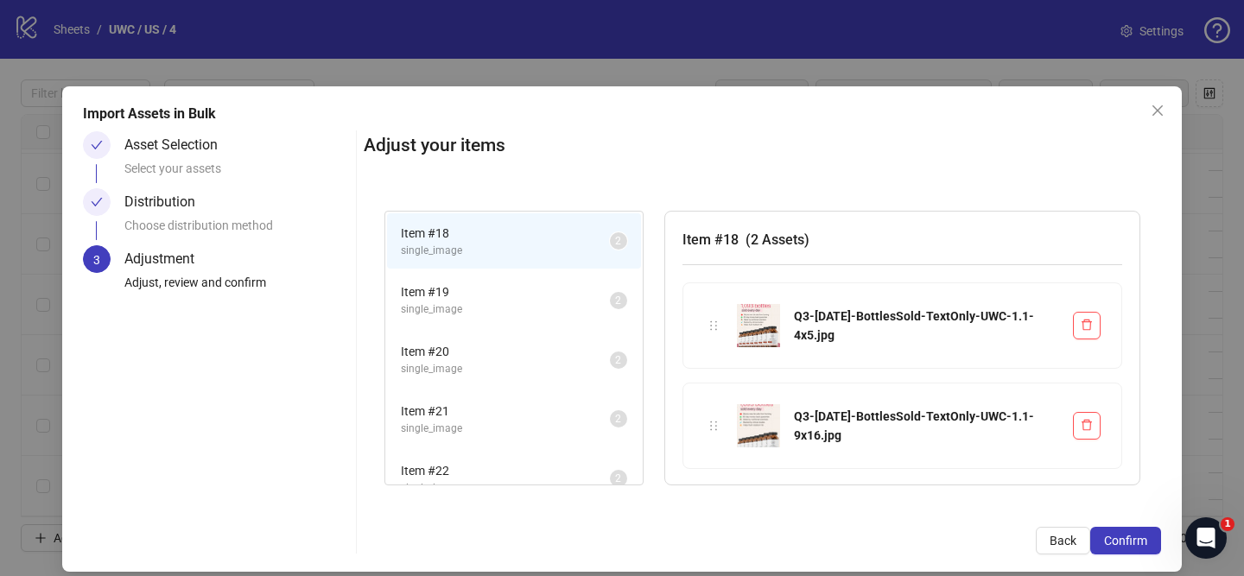
click at [1139, 536] on span "Confirm" at bounding box center [1125, 541] width 43 height 14
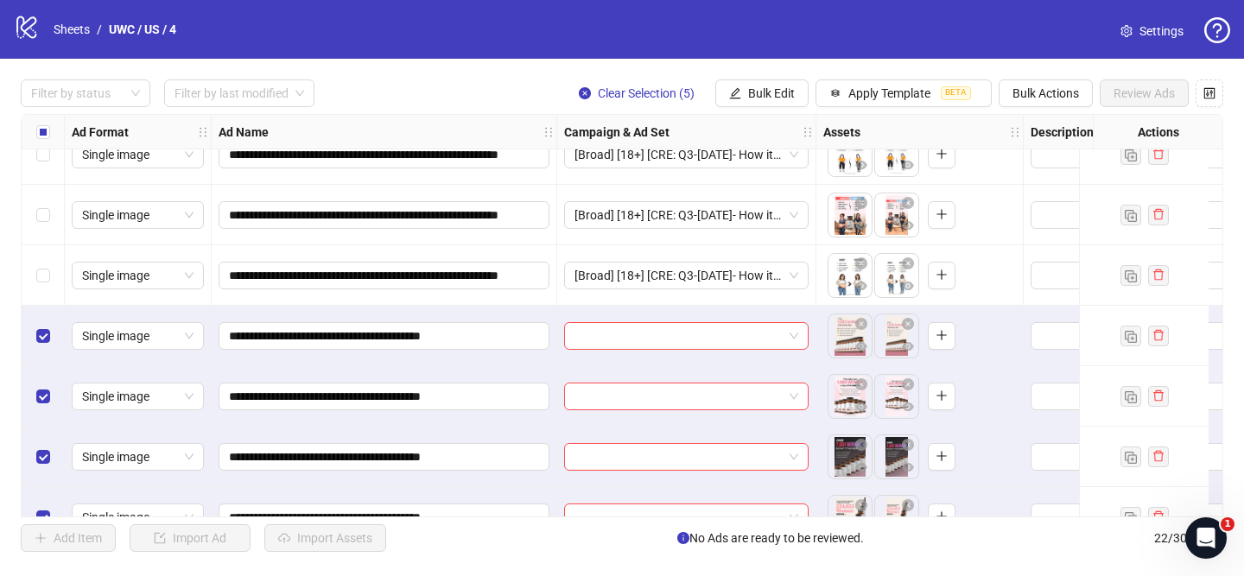
scroll to position [970, 0]
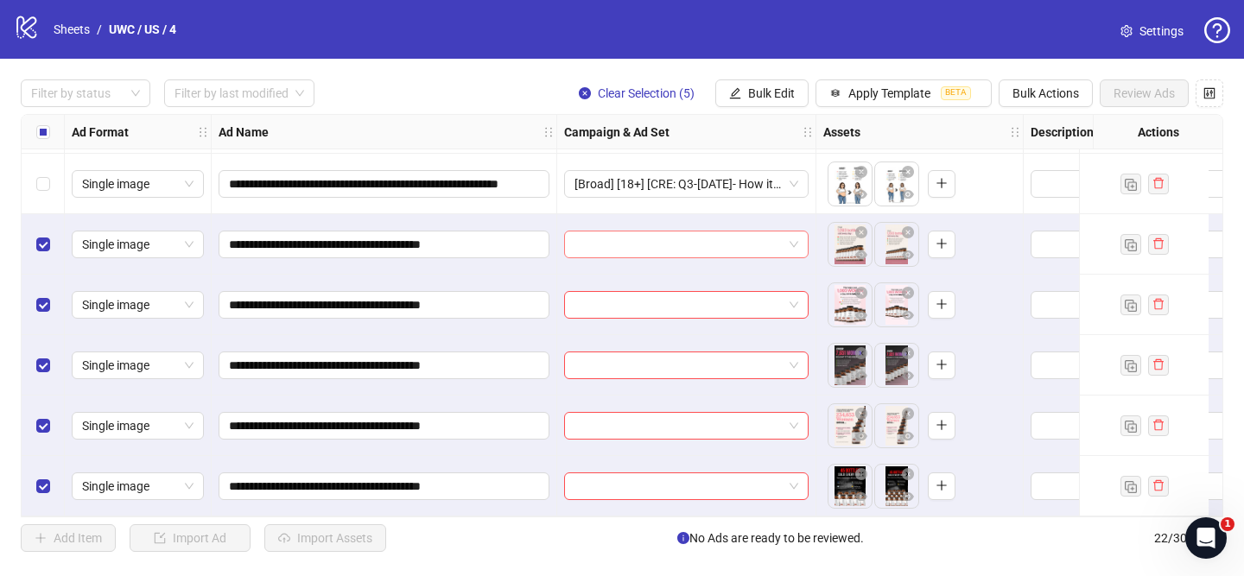
click at [733, 231] on input "search" at bounding box center [678, 244] width 208 height 26
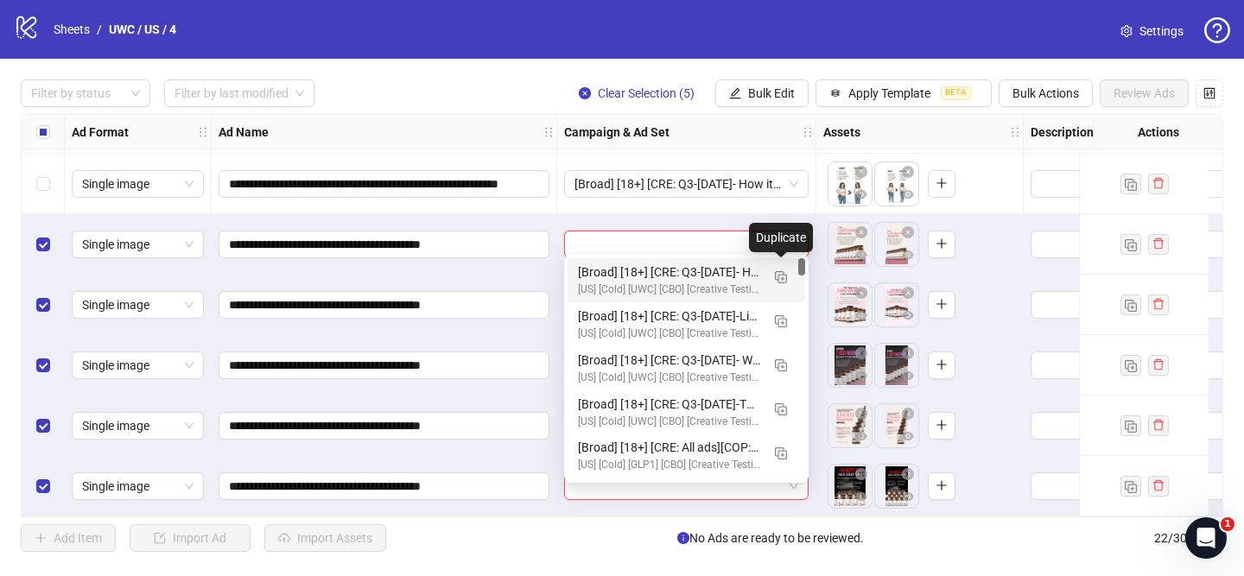
drag, startPoint x: 781, startPoint y: 277, endPoint x: 719, endPoint y: 322, distance: 76.0
click at [781, 277] on img "button" at bounding box center [781, 277] width 12 height 12
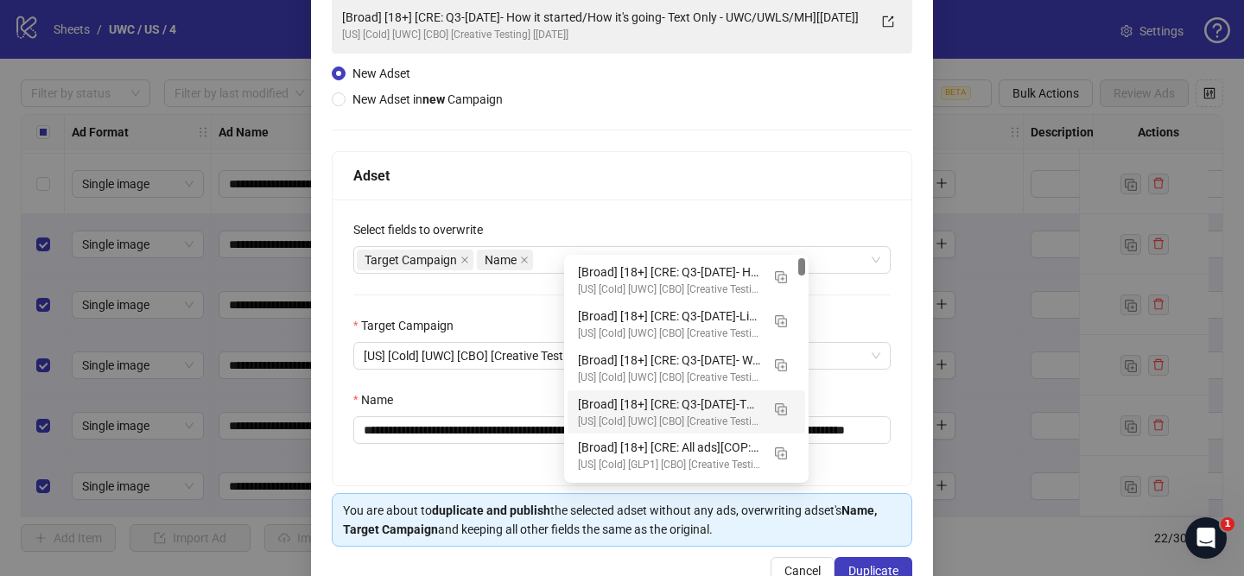
scroll to position [181, 0]
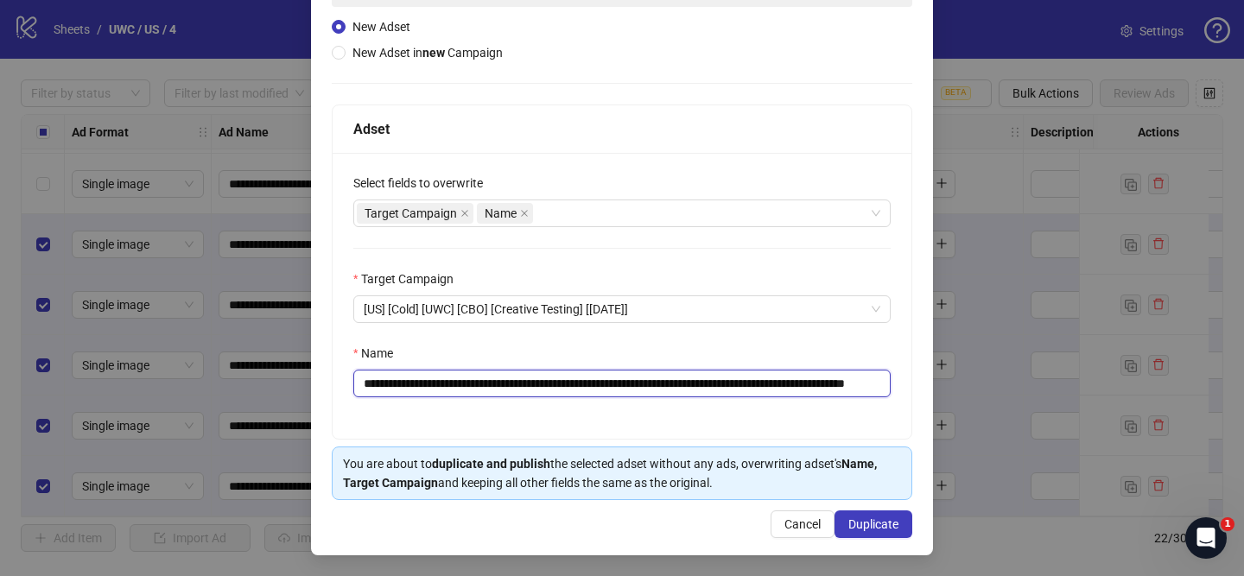
drag, startPoint x: 465, startPoint y: 382, endPoint x: 866, endPoint y: 382, distance: 400.7
click at [867, 382] on input "**********" at bounding box center [621, 384] width 537 height 28
paste input "text"
drag, startPoint x: 845, startPoint y: 385, endPoint x: 940, endPoint y: 389, distance: 94.2
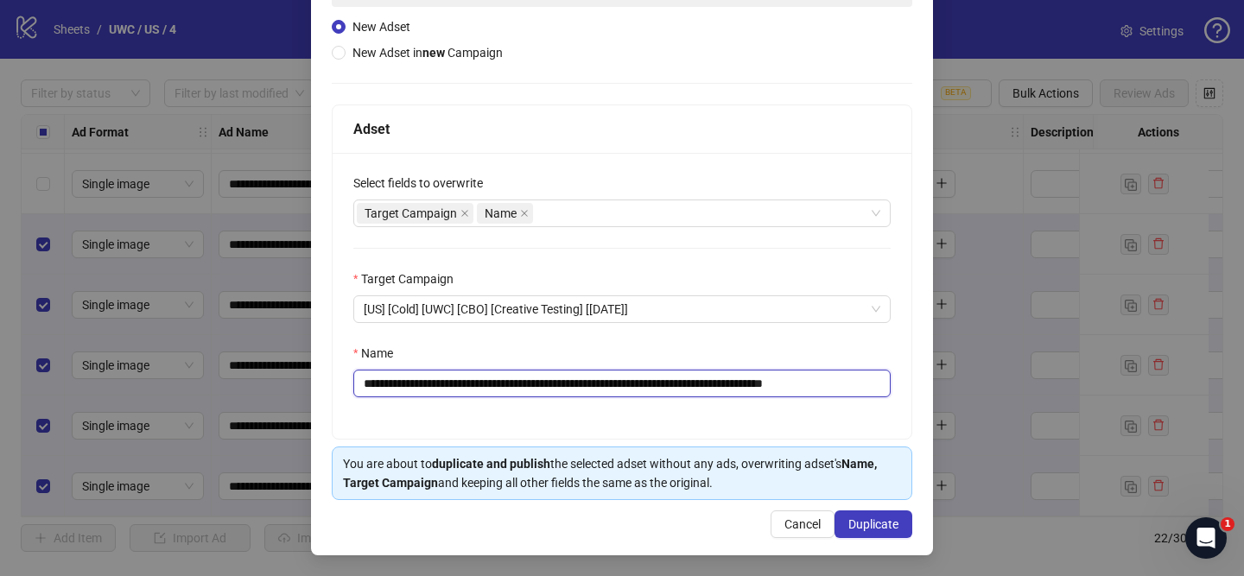
click at [922, 386] on div "**********" at bounding box center [622, 230] width 622 height 649
type input "**********"
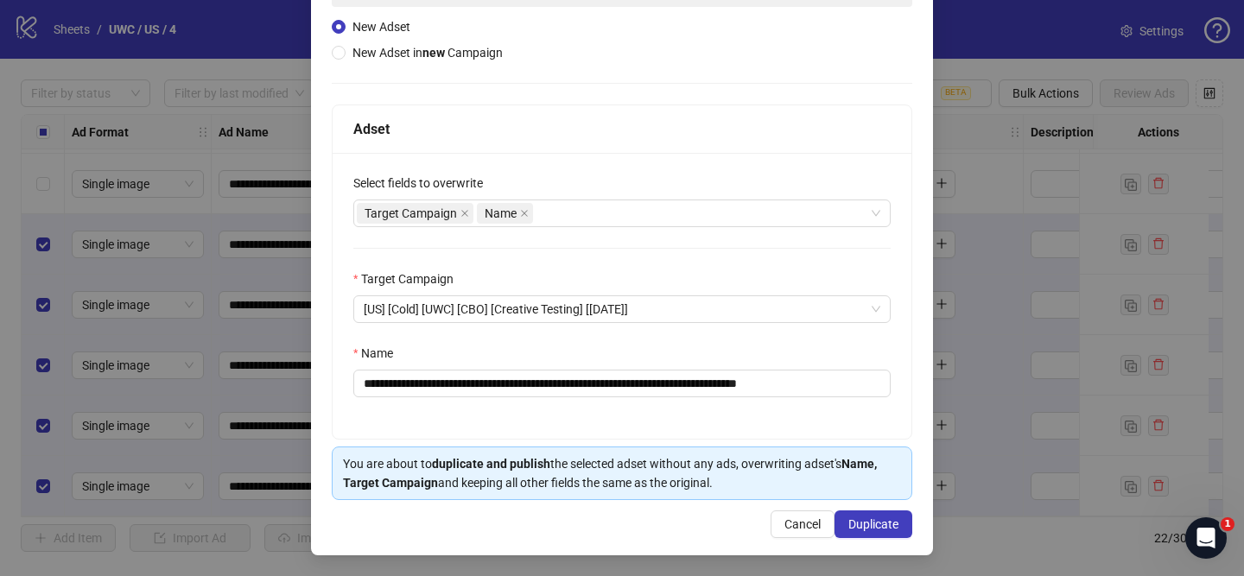
drag, startPoint x: 879, startPoint y: 526, endPoint x: 659, endPoint y: 82, distance: 495.5
click at [880, 525] on span "Duplicate" at bounding box center [873, 524] width 50 height 14
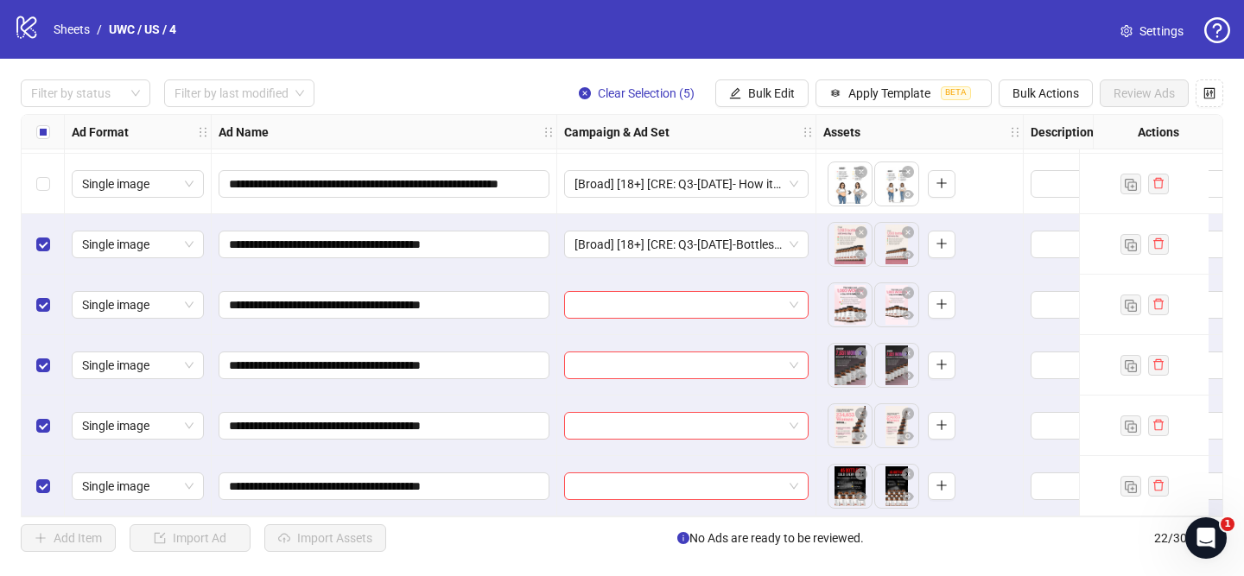
drag, startPoint x: 769, startPoint y: 98, endPoint x: 789, endPoint y: 111, distance: 24.2
click at [769, 98] on span "Bulk Edit" at bounding box center [771, 93] width 47 height 14
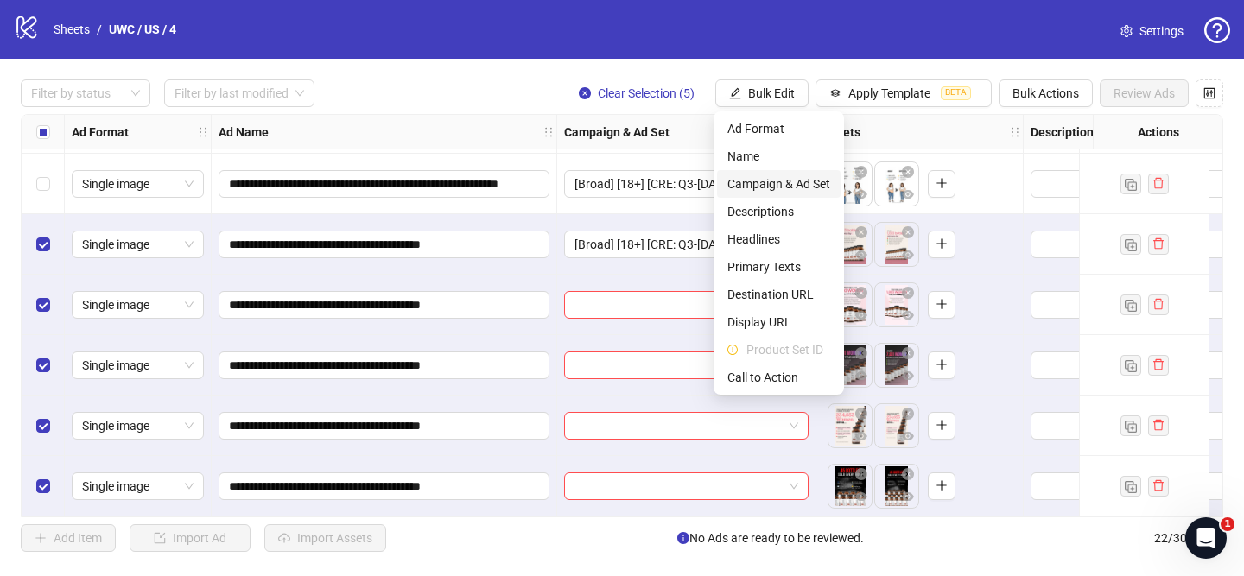
click at [811, 180] on span "Campaign & Ad Set" at bounding box center [778, 183] width 103 height 19
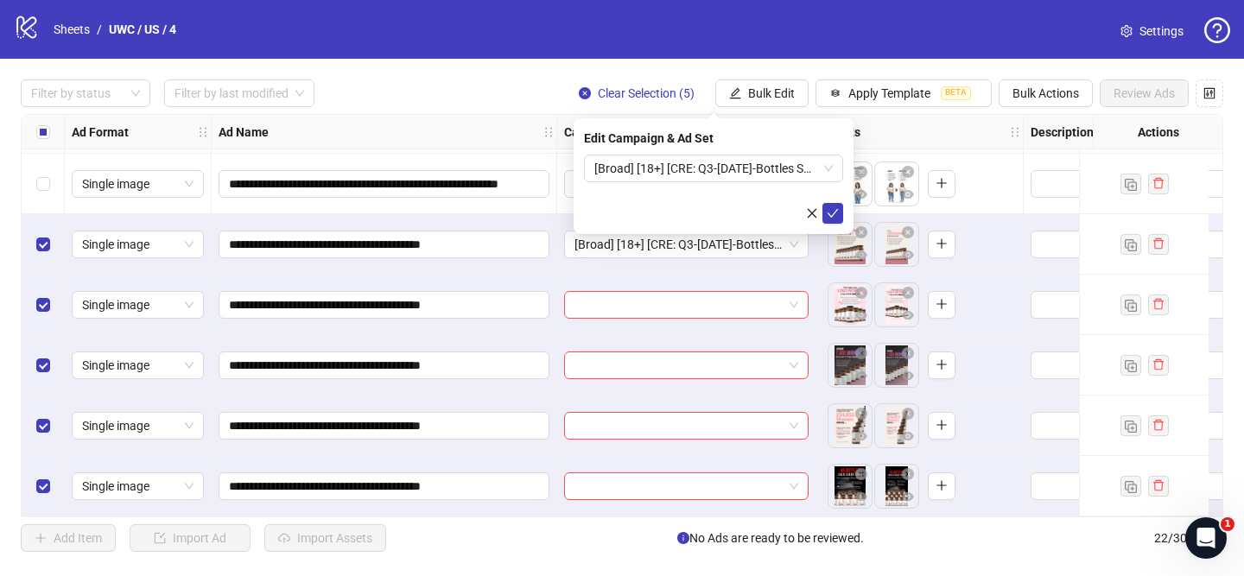
drag, startPoint x: 827, startPoint y: 210, endPoint x: 592, endPoint y: 202, distance: 235.9
click at [827, 210] on icon "check" at bounding box center [832, 213] width 12 height 12
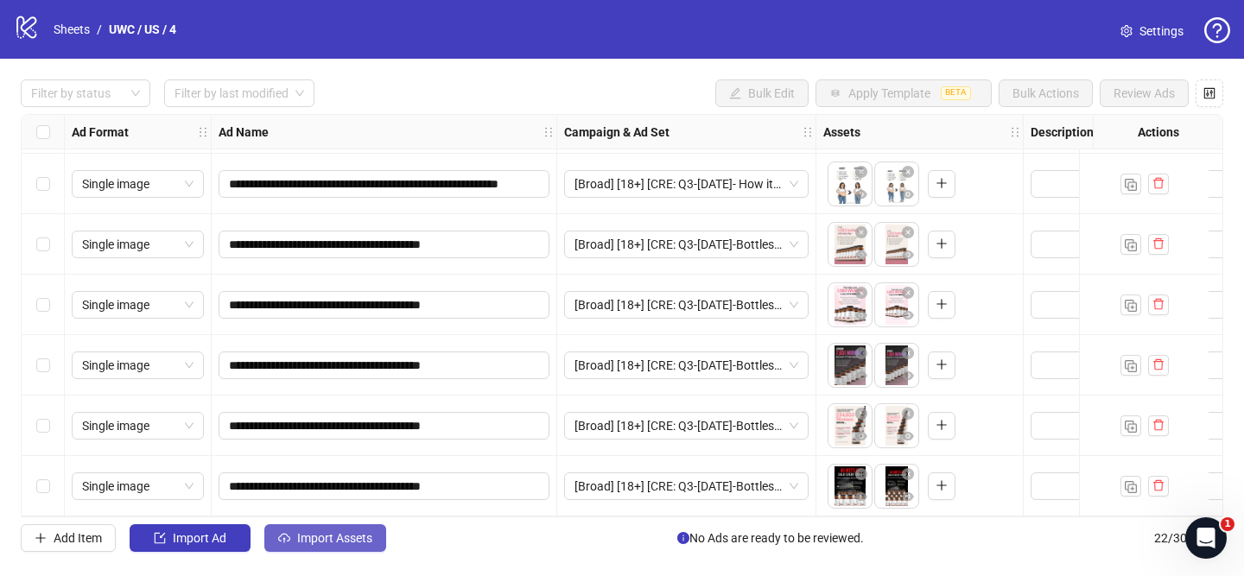
click at [364, 541] on span "Import Assets" at bounding box center [334, 538] width 75 height 14
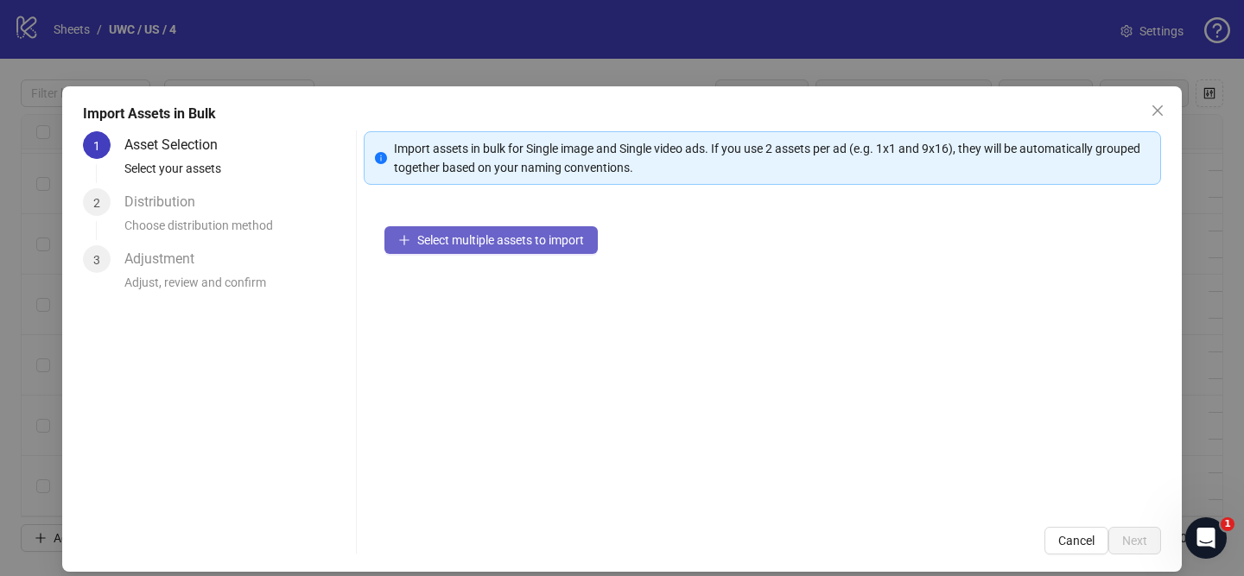
click at [541, 234] on span "Select multiple assets to import" at bounding box center [500, 240] width 167 height 14
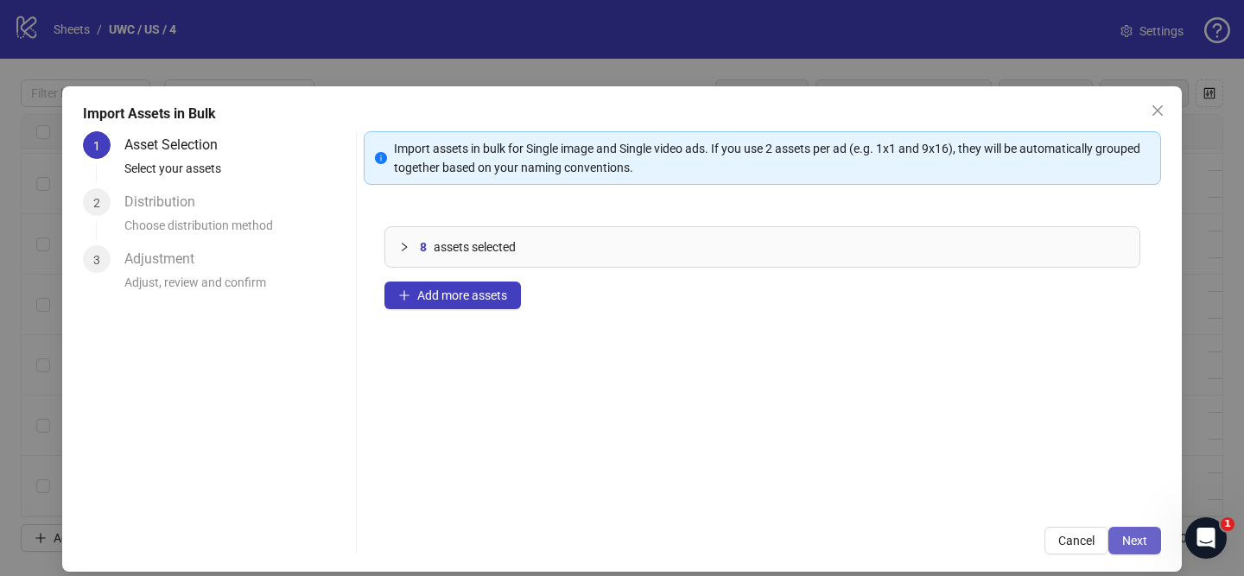
drag, startPoint x: 1132, startPoint y: 522, endPoint x: 1141, endPoint y: 540, distance: 19.3
click at [1133, 523] on div "Import assets in bulk for Single image and Single video ads. If you use 2 asset…" at bounding box center [762, 342] width 797 height 423
click at [1141, 540] on span "Next" at bounding box center [1134, 541] width 25 height 14
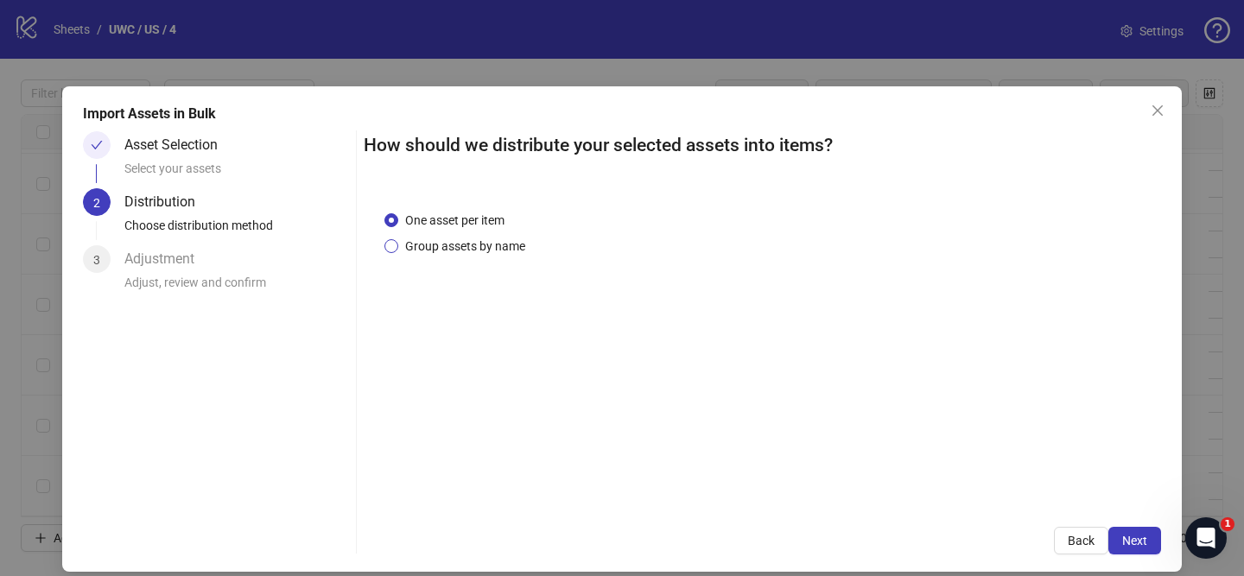
click at [509, 250] on span "Group assets by name" at bounding box center [465, 246] width 134 height 19
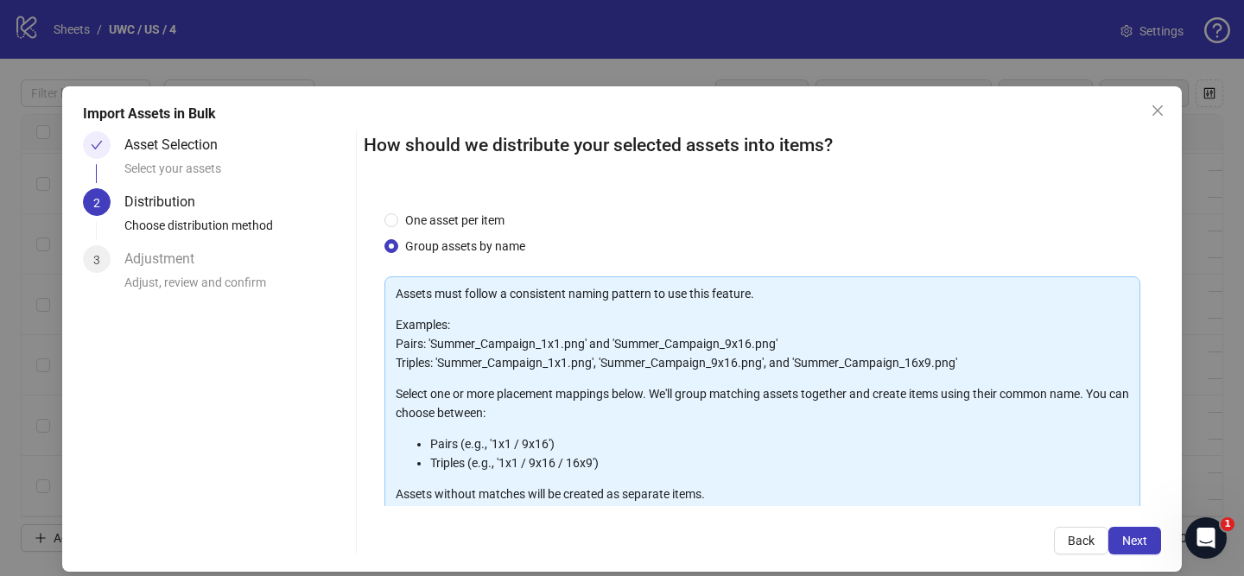
scroll to position [189, 0]
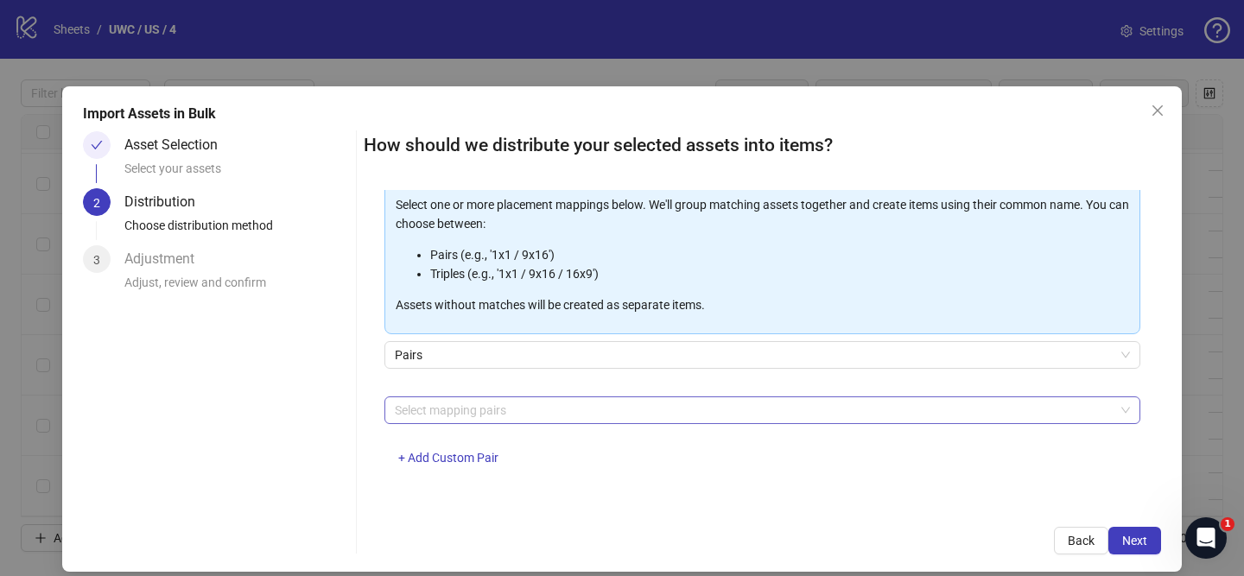
drag, startPoint x: 530, startPoint y: 418, endPoint x: 499, endPoint y: 396, distance: 38.3
click at [530, 418] on div at bounding box center [753, 410] width 731 height 24
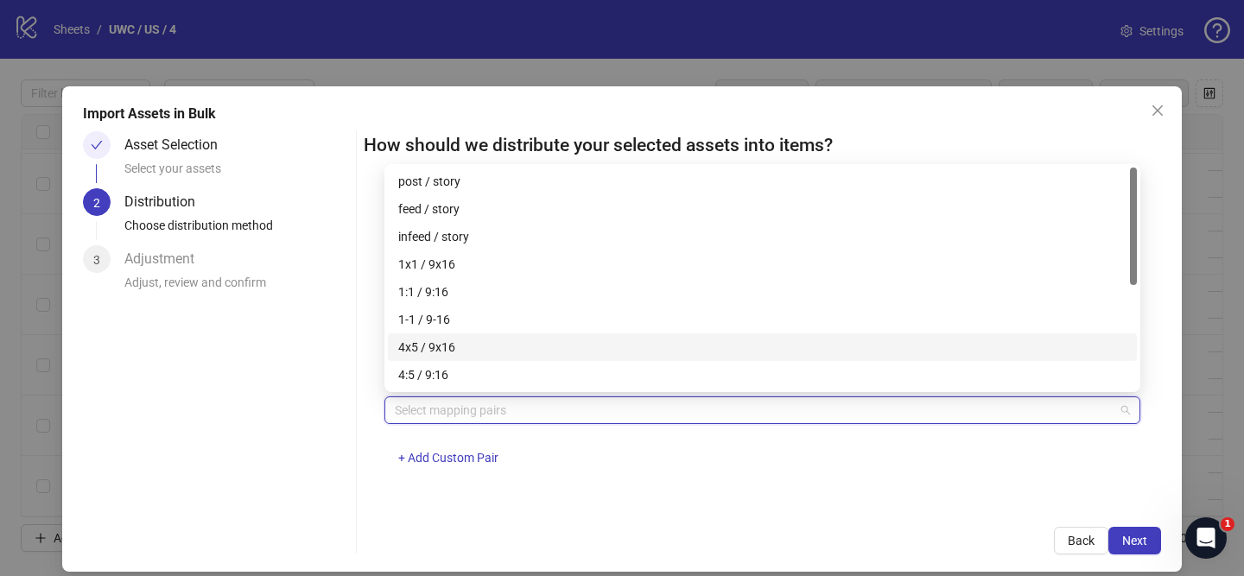
drag, startPoint x: 487, startPoint y: 343, endPoint x: 1106, endPoint y: 467, distance: 631.5
click at [497, 345] on div "4x5 / 9x16" at bounding box center [762, 347] width 728 height 19
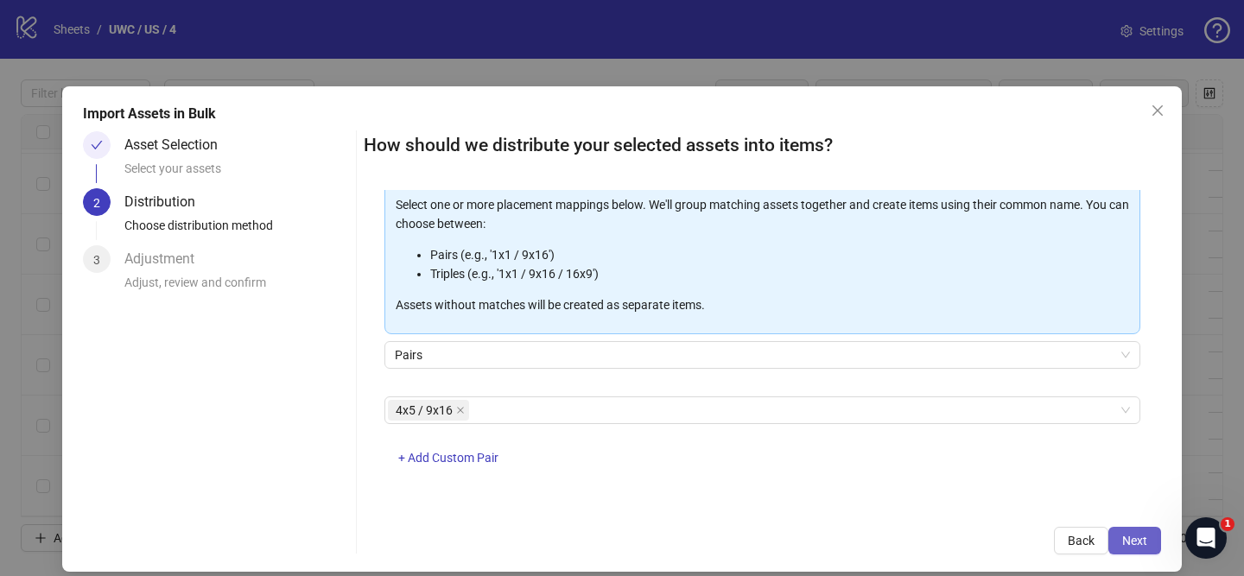
click at [1126, 537] on span "Next" at bounding box center [1134, 541] width 25 height 14
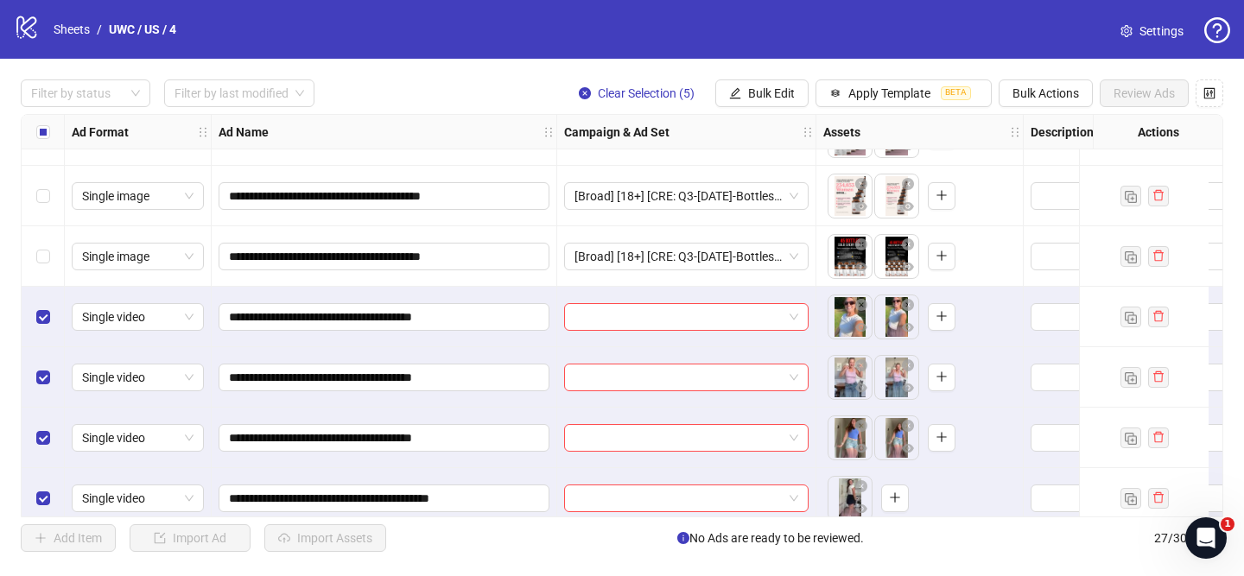
scroll to position [1272, 0]
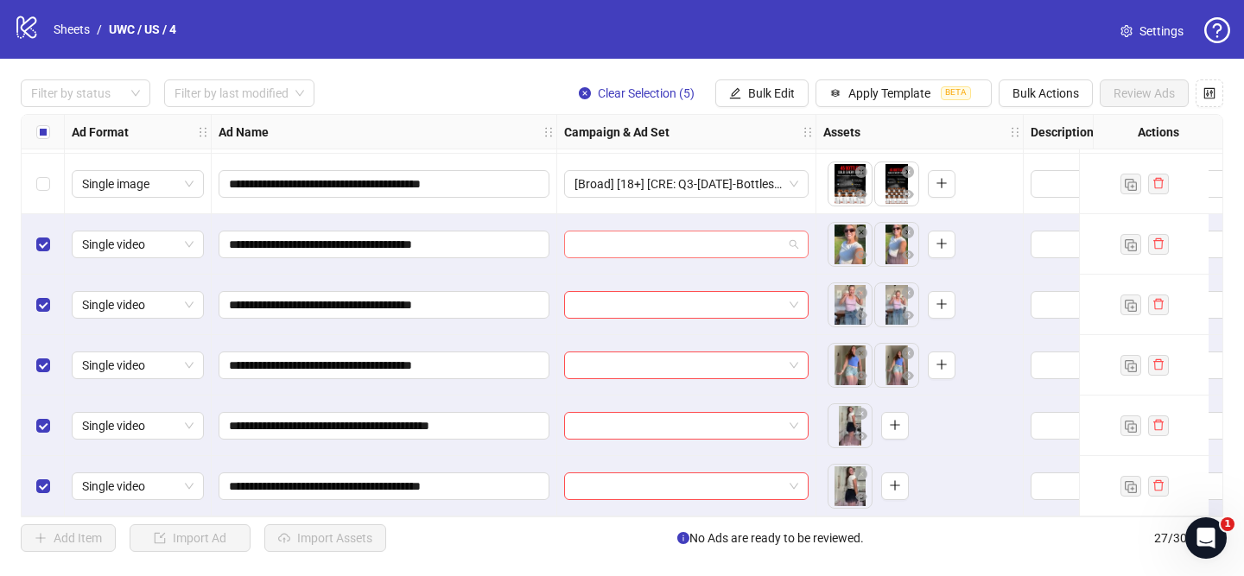
drag, startPoint x: 655, startPoint y: 242, endPoint x: 722, endPoint y: 245, distance: 66.6
click at [655, 242] on input "search" at bounding box center [678, 244] width 208 height 26
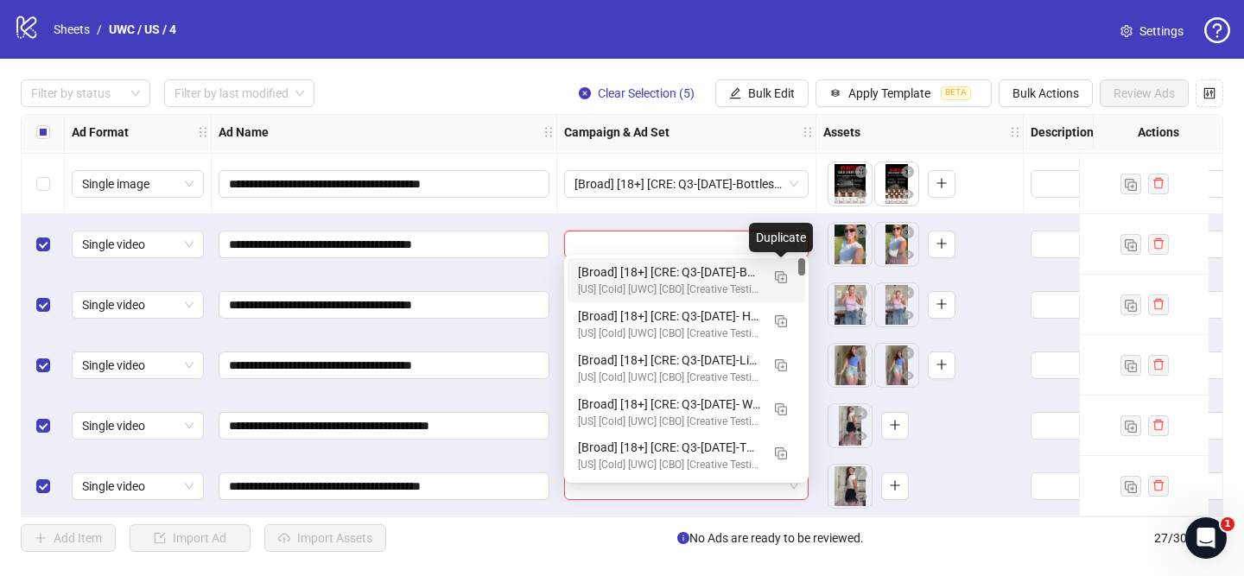
drag, startPoint x: 786, startPoint y: 282, endPoint x: 620, endPoint y: 307, distance: 167.8
click at [786, 281] on img "button" at bounding box center [781, 277] width 12 height 12
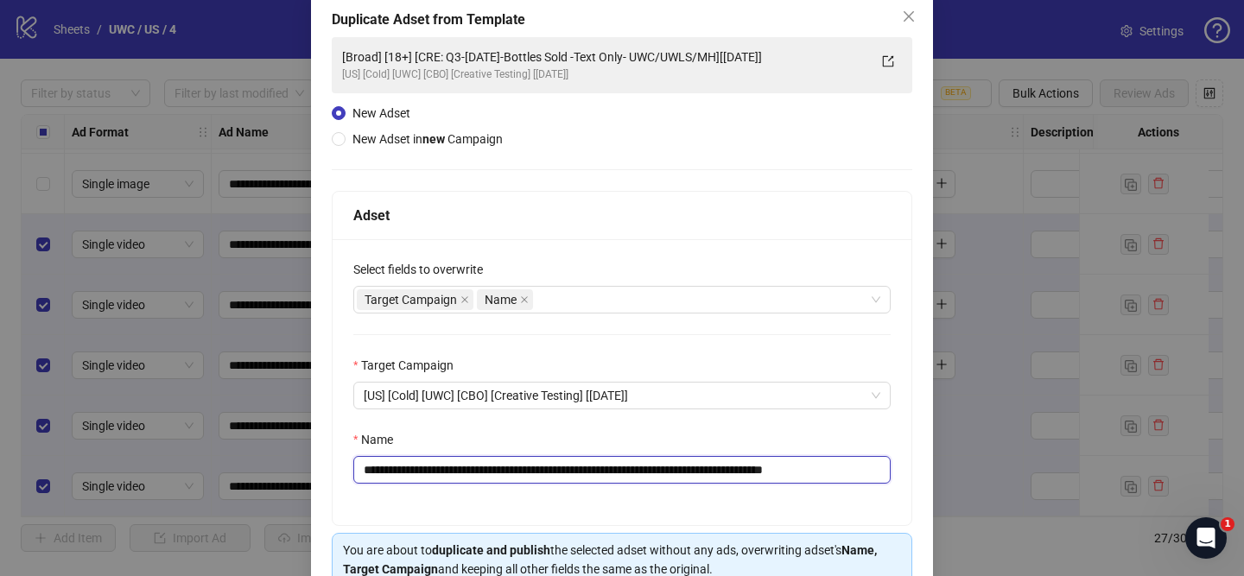
scroll to position [107, 0]
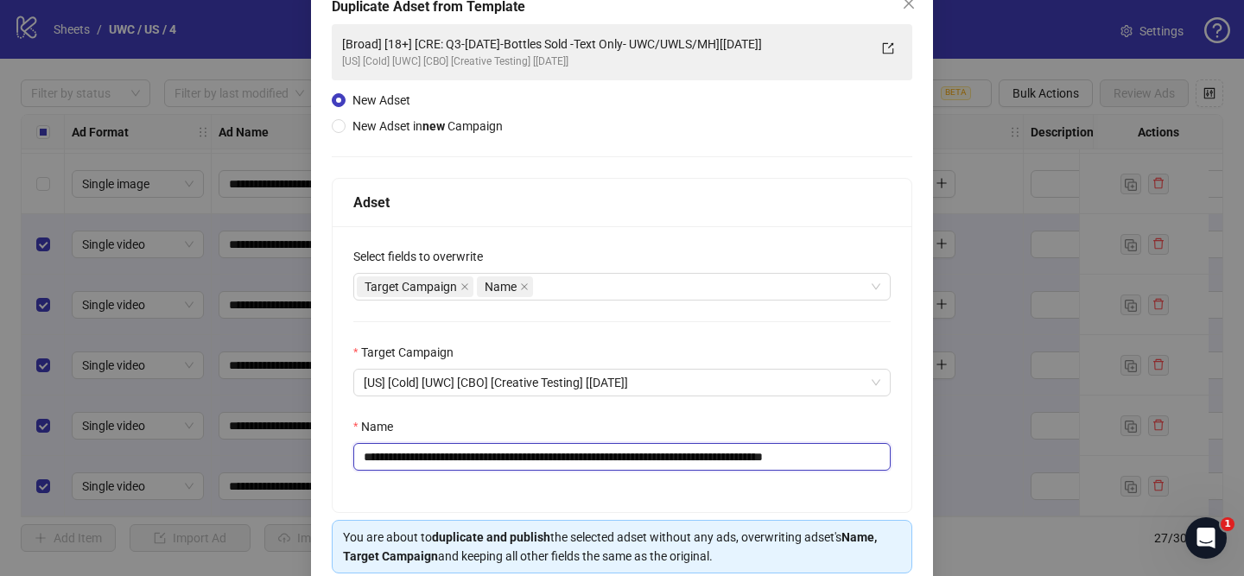
drag, startPoint x: 467, startPoint y: 471, endPoint x: 737, endPoint y: 459, distance: 270.6
click at [756, 462] on input "**********" at bounding box center [621, 457] width 537 height 28
drag, startPoint x: 731, startPoint y: 457, endPoint x: 572, endPoint y: 464, distance: 159.9
click at [731, 457] on input "**********" at bounding box center [621, 457] width 537 height 28
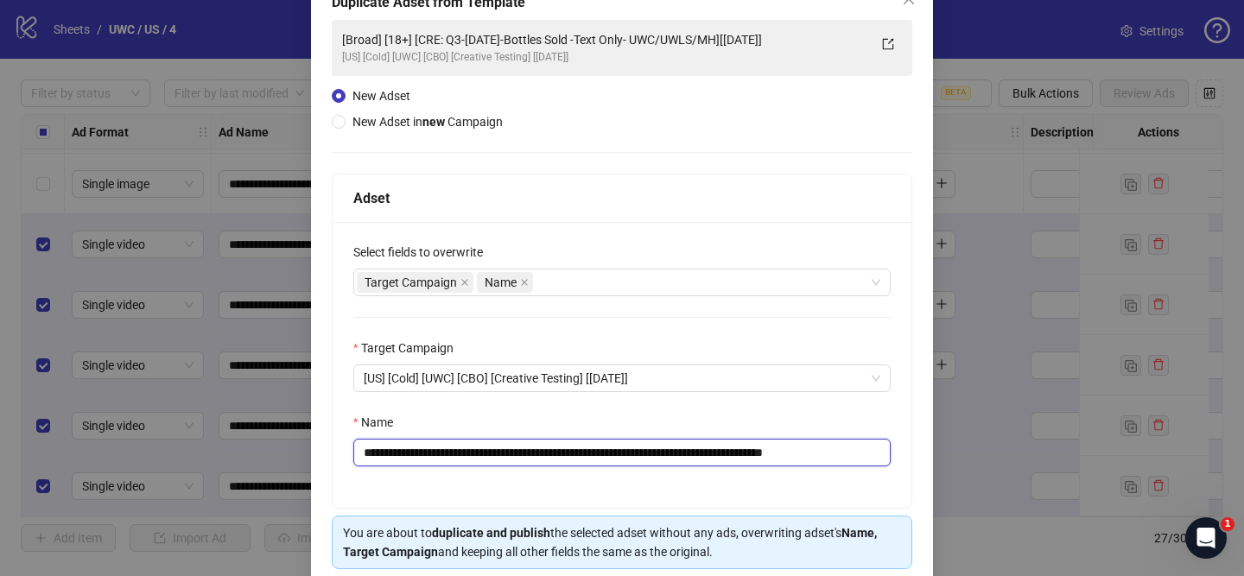
drag, startPoint x: 467, startPoint y: 457, endPoint x: 774, endPoint y: 463, distance: 306.6
click at [773, 463] on input "**********" at bounding box center [621, 453] width 537 height 28
paste input "text"
drag, startPoint x: 483, startPoint y: 450, endPoint x: 471, endPoint y: 452, distance: 12.4
click at [483, 450] on input "**********" at bounding box center [621, 453] width 537 height 28
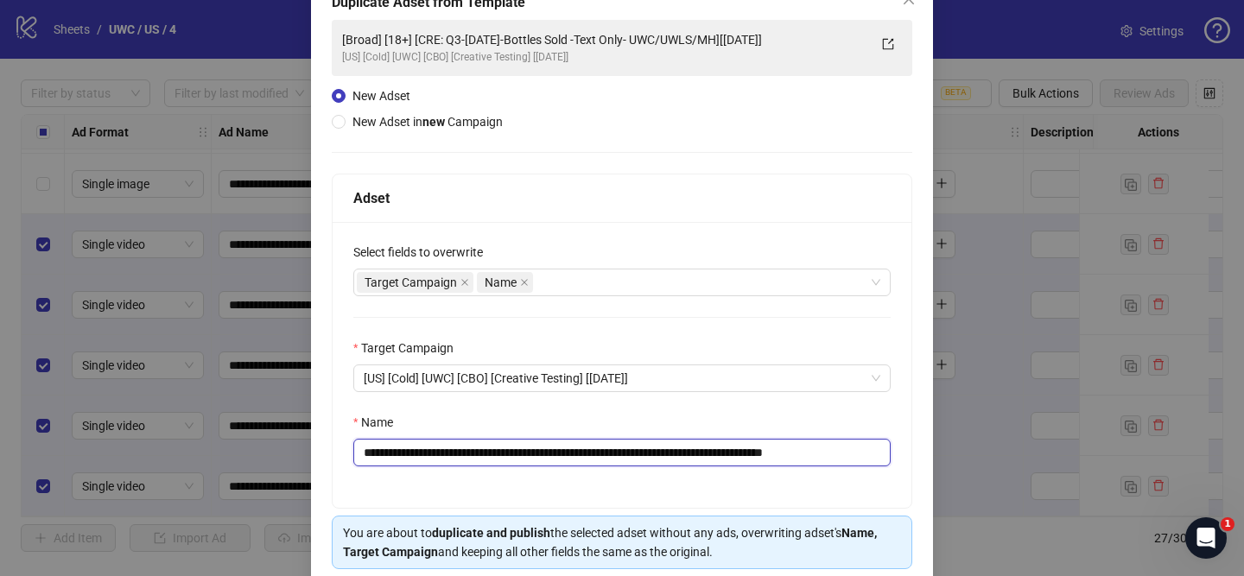
drag, startPoint x: 468, startPoint y: 454, endPoint x: 775, endPoint y: 454, distance: 307.4
click at [775, 454] on input "**********" at bounding box center [621, 453] width 537 height 28
paste input "text"
drag, startPoint x: 828, startPoint y: 454, endPoint x: 928, endPoint y: 456, distance: 100.2
click at [923, 457] on div "**********" at bounding box center [622, 299] width 622 height 649
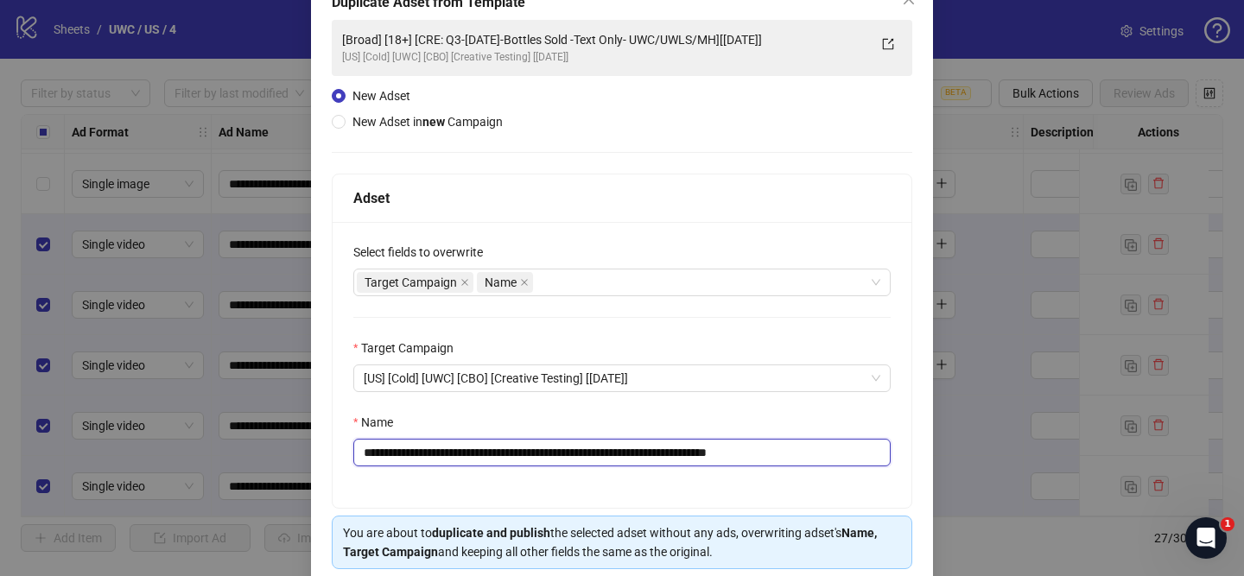
scroll to position [181, 0]
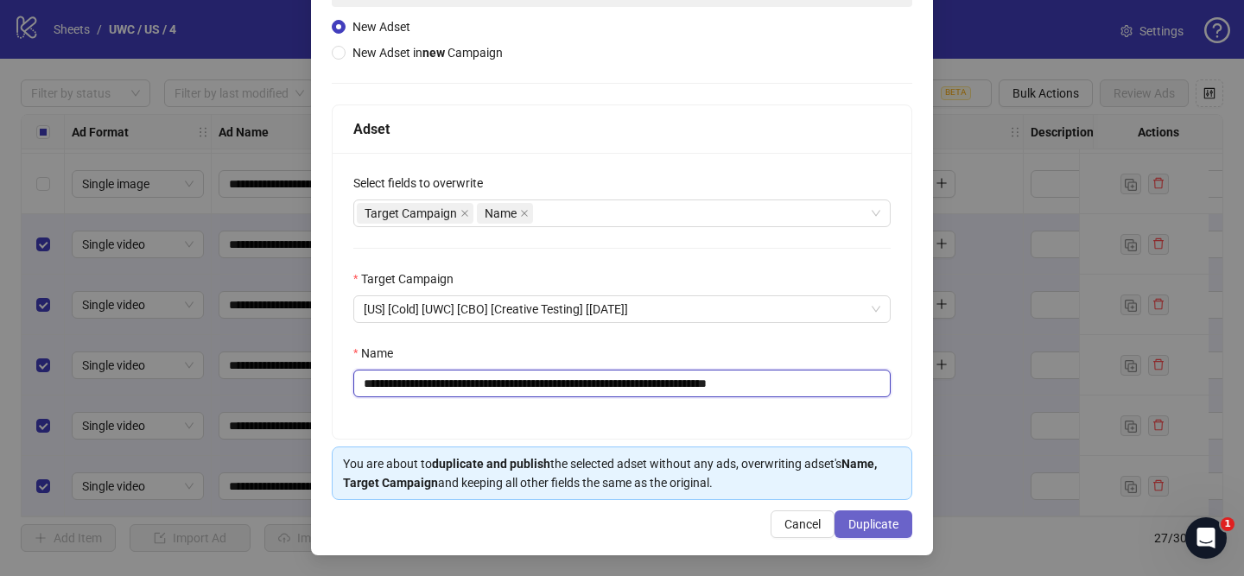
type input "**********"
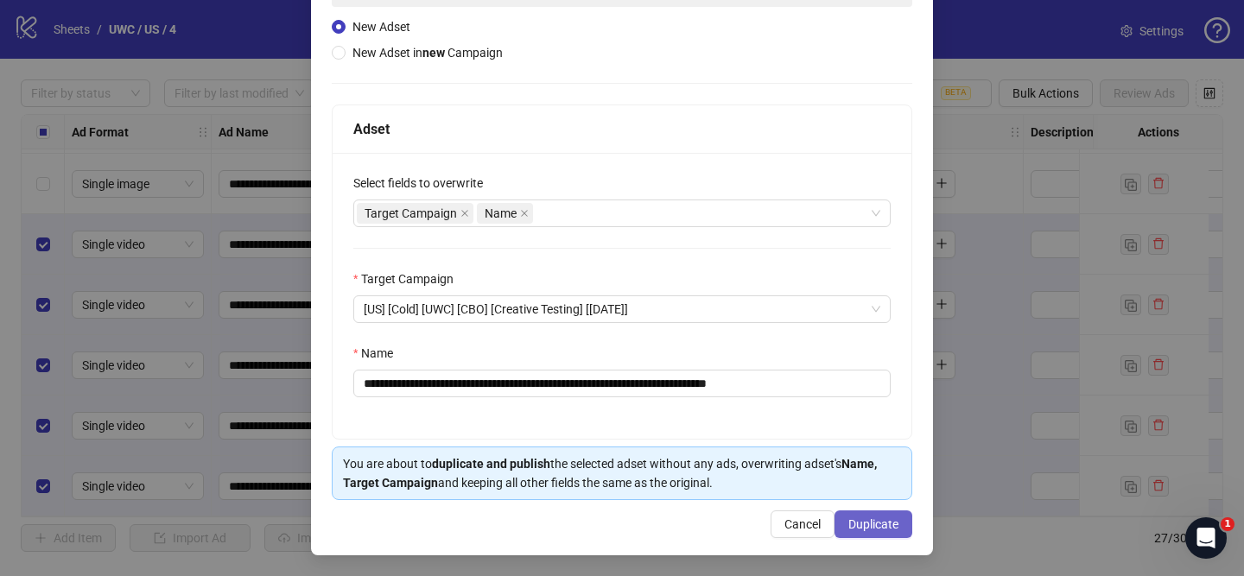
click at [895, 520] on span "Duplicate" at bounding box center [873, 524] width 50 height 14
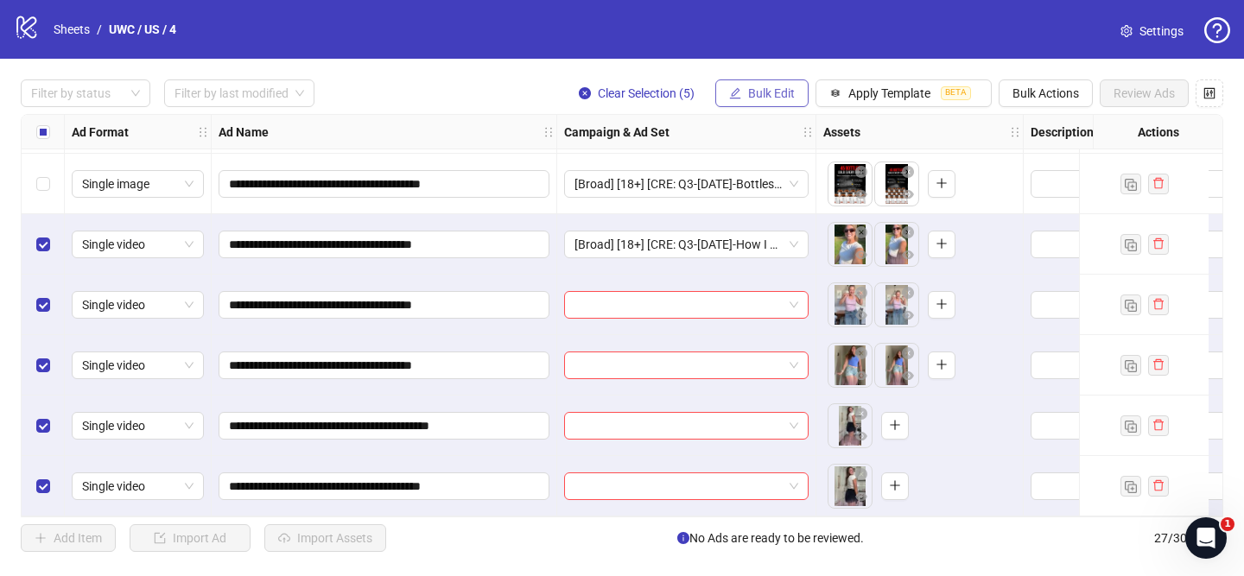
click at [759, 90] on span "Bulk Edit" at bounding box center [771, 93] width 47 height 14
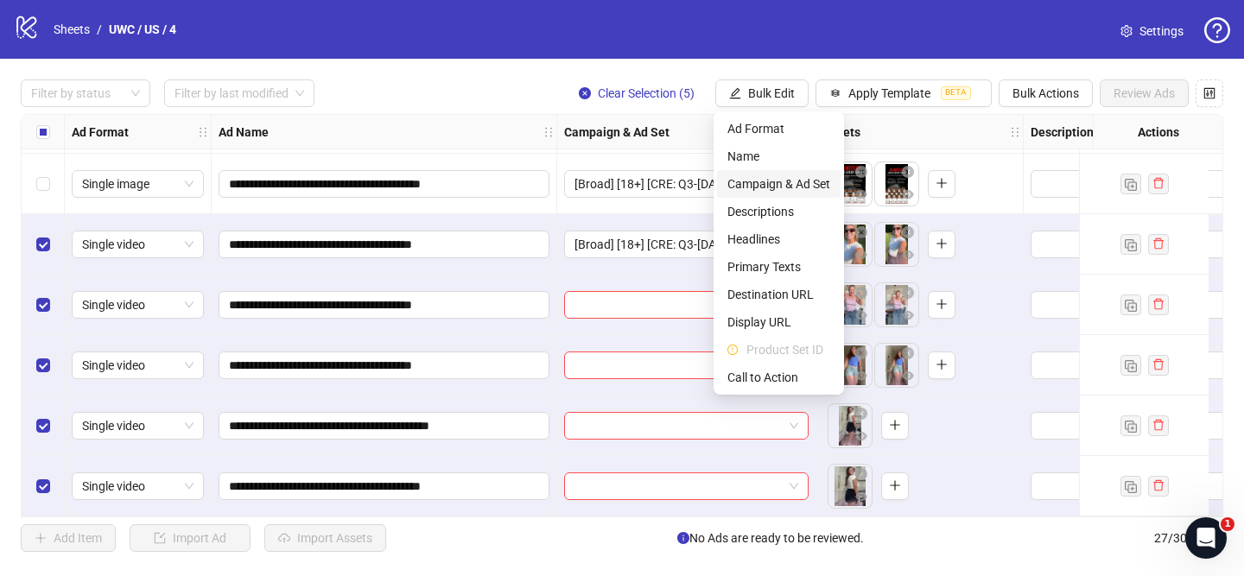
click at [769, 189] on span "Campaign & Ad Set" at bounding box center [778, 183] width 103 height 19
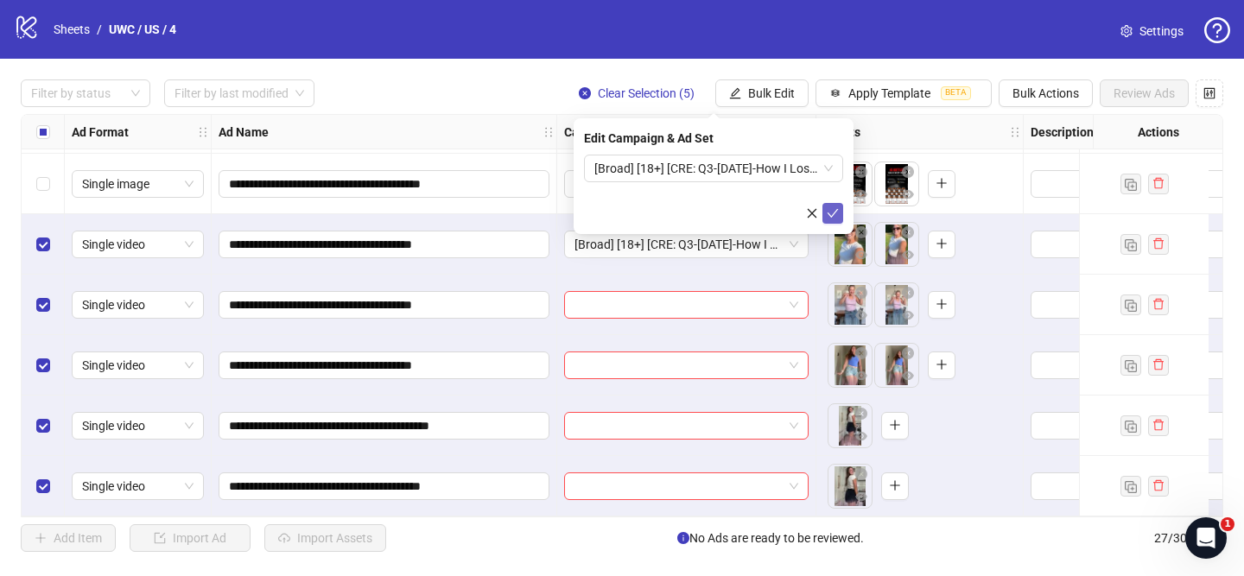
click at [832, 203] on button "submit" at bounding box center [832, 213] width 21 height 21
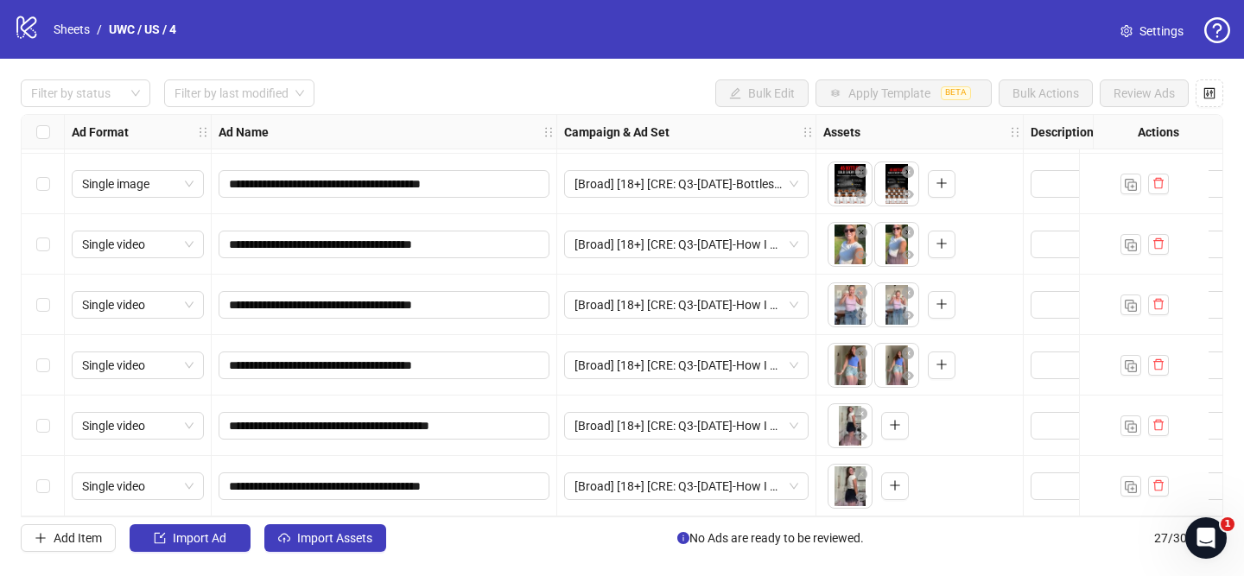
drag, startPoint x: 44, startPoint y: 469, endPoint x: 22, endPoint y: 434, distance: 41.5
click at [43, 466] on div "Select row 27" at bounding box center [43, 486] width 43 height 60
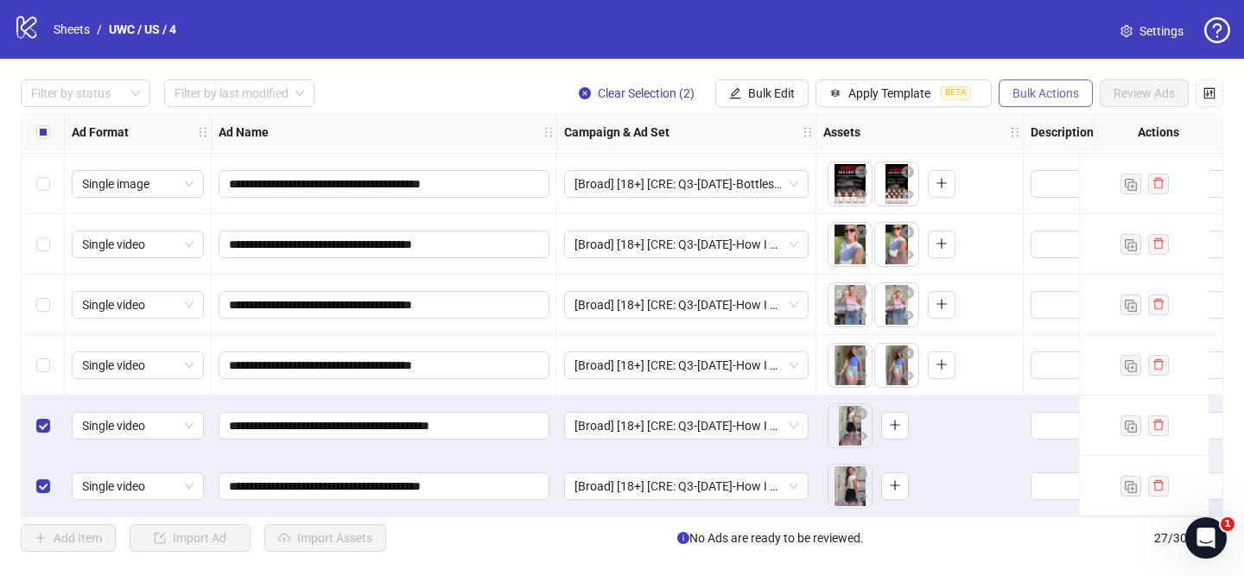
click at [1041, 104] on button "Bulk Actions" at bounding box center [1045, 93] width 94 height 28
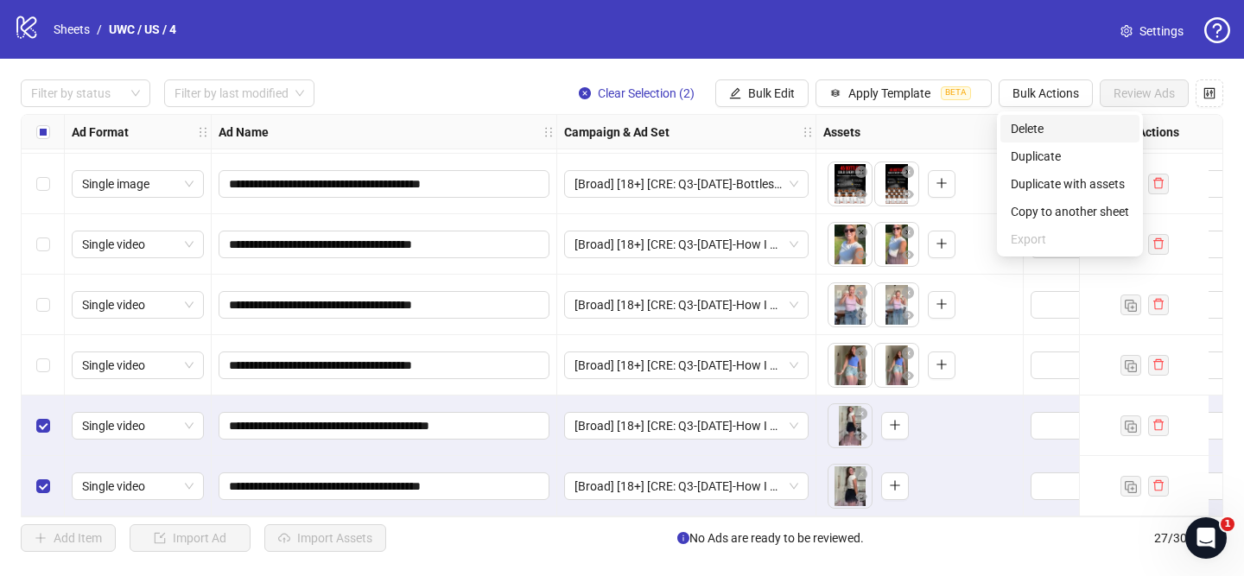
click at [1044, 131] on span "Delete" at bounding box center [1069, 128] width 118 height 19
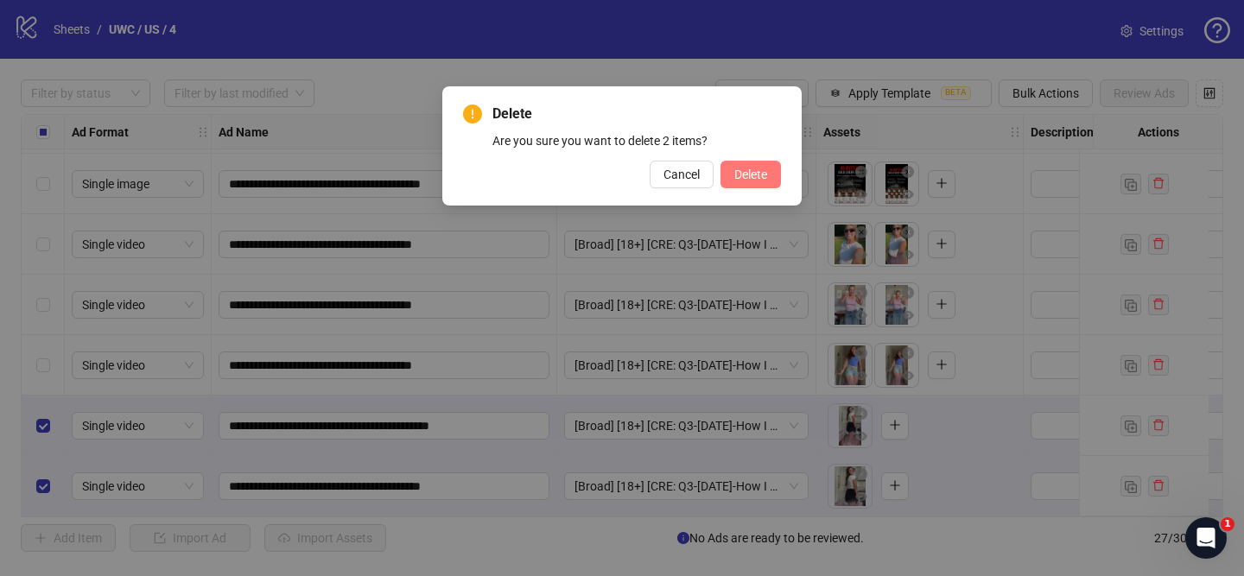
click at [752, 178] on span "Delete" at bounding box center [750, 175] width 33 height 14
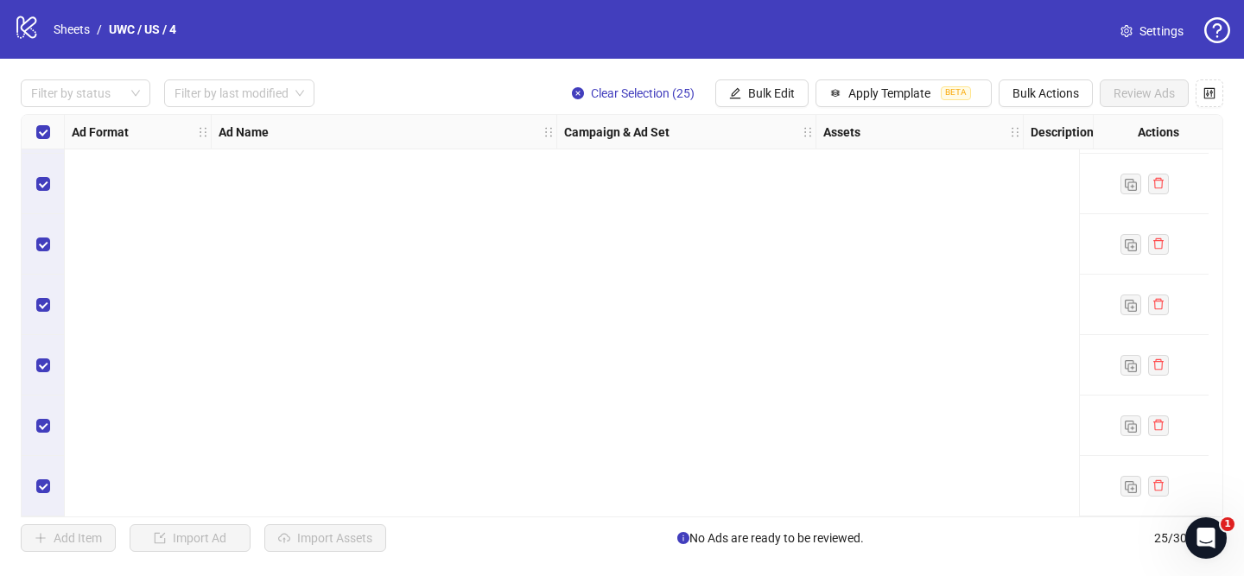
scroll to position [0, 0]
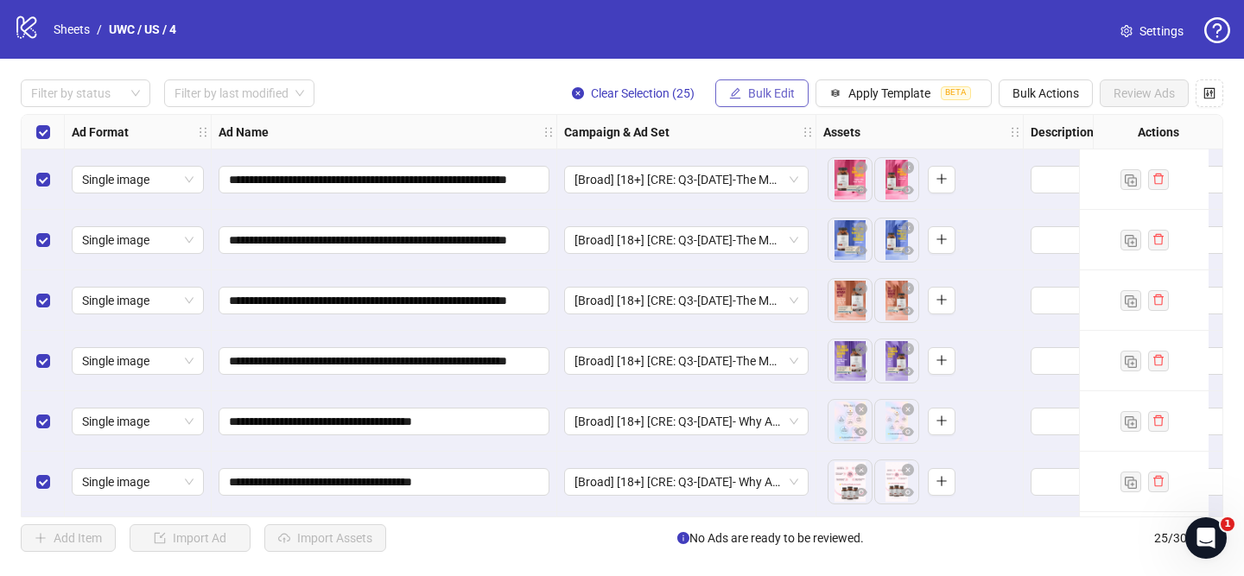
click at [776, 93] on span "Bulk Edit" at bounding box center [771, 93] width 47 height 14
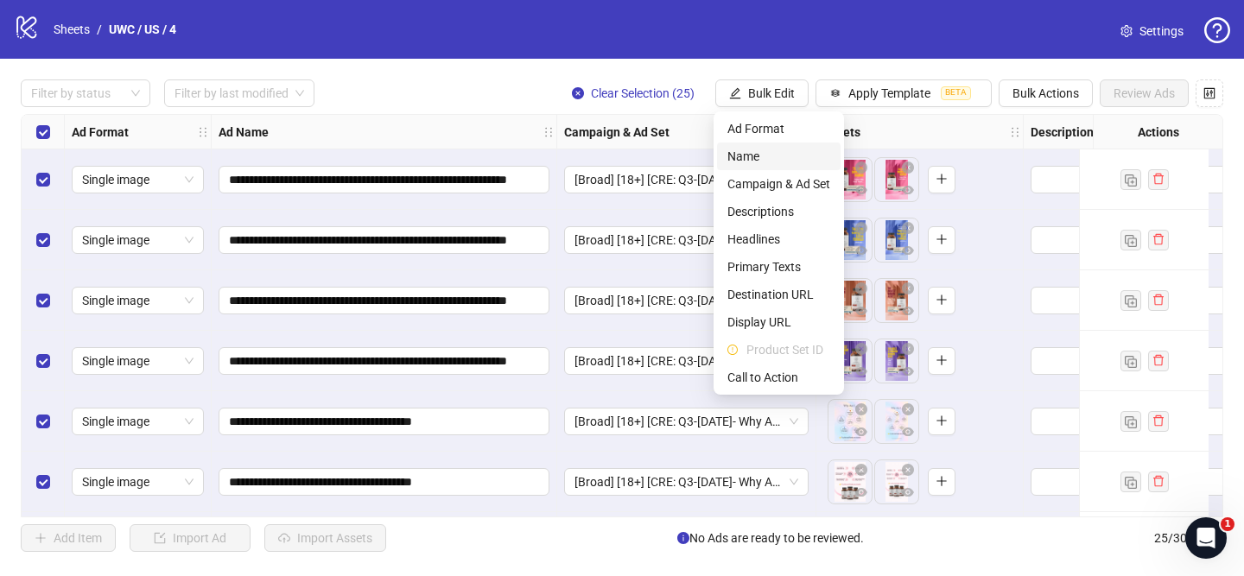
click at [781, 150] on span "Name" at bounding box center [778, 156] width 103 height 19
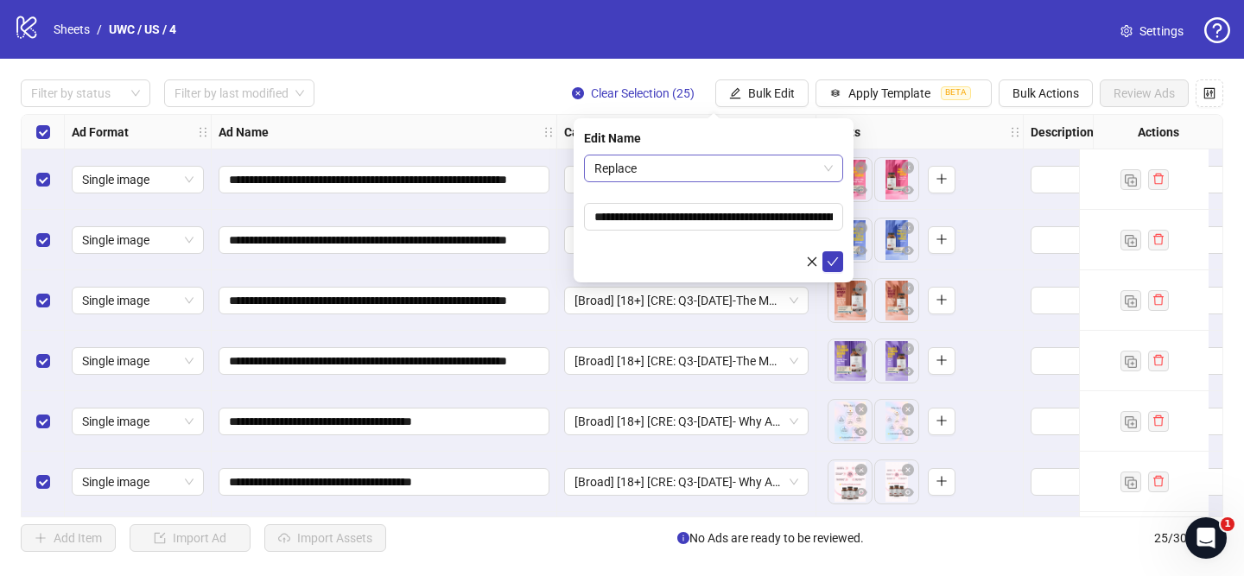
click at [641, 173] on span "Replace" at bounding box center [713, 168] width 238 height 26
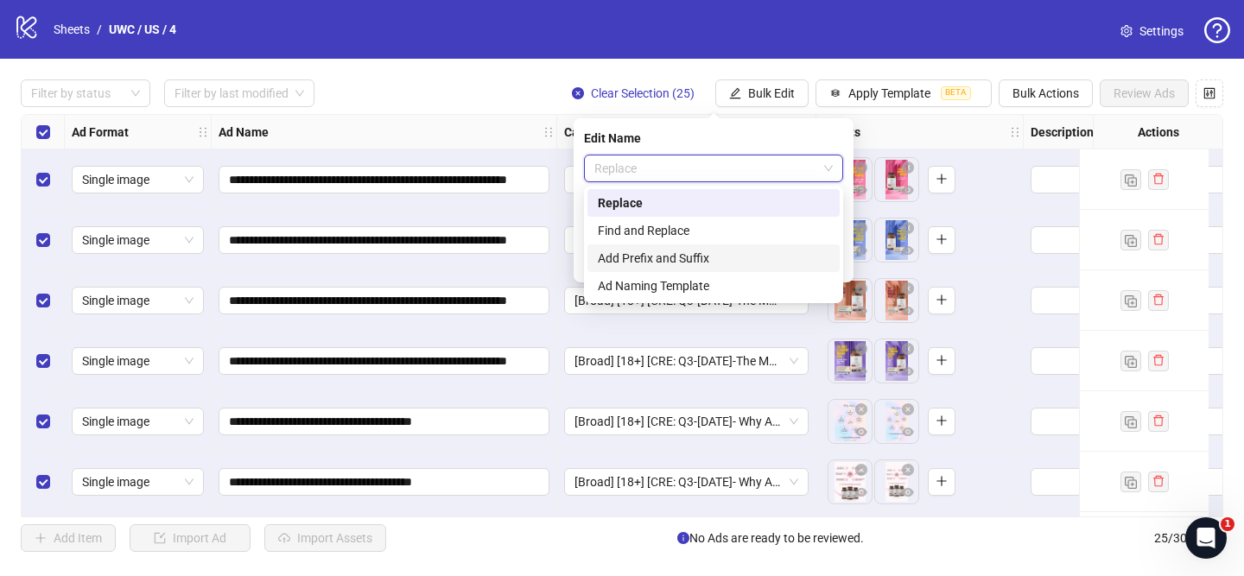
click at [652, 256] on div "Add Prefix and Suffix" at bounding box center [713, 258] width 231 height 19
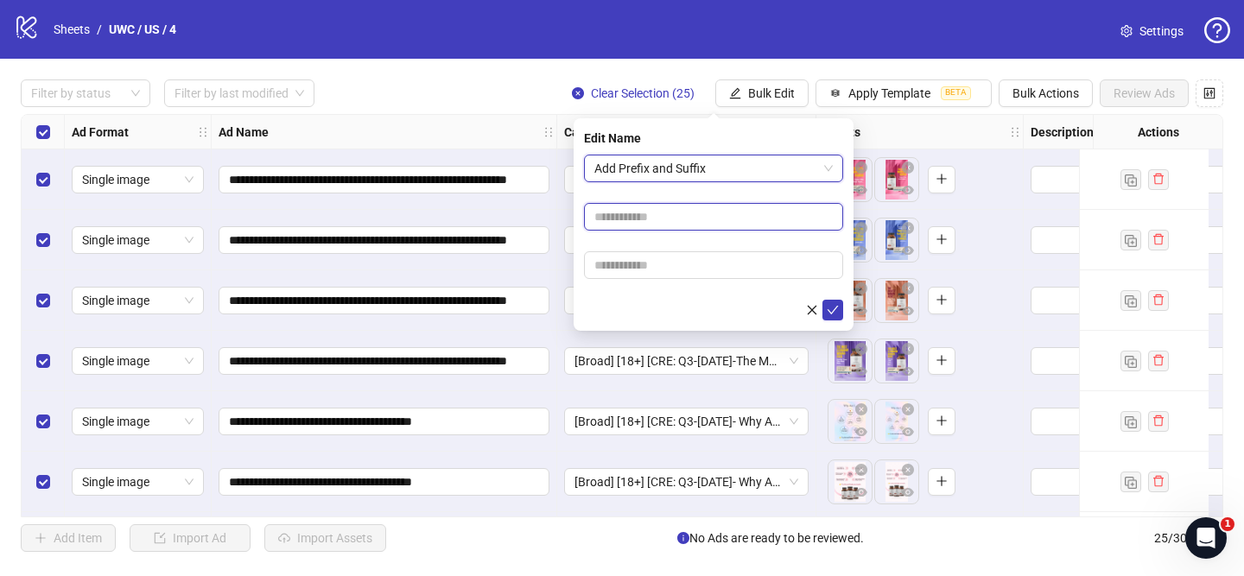
paste input "**********"
click at [669, 217] on input "**********" at bounding box center [713, 217] width 259 height 28
type input "**********"
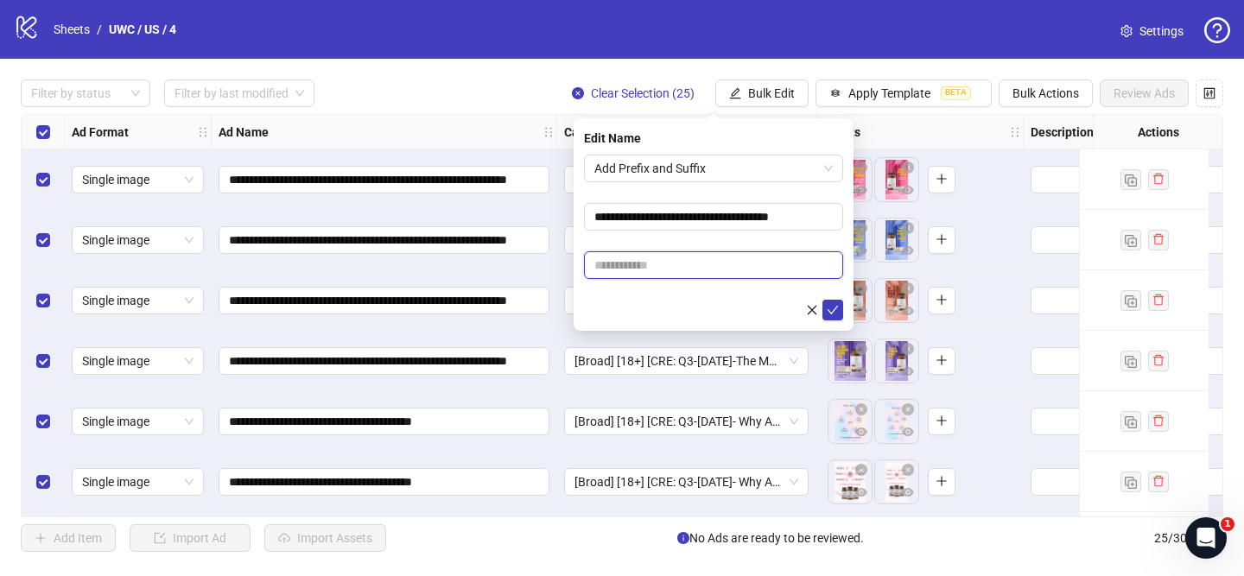
click at [751, 265] on input "text" at bounding box center [713, 265] width 259 height 28
paste input "**********"
type input "**********"
click at [836, 309] on icon "check" at bounding box center [832, 310] width 12 height 12
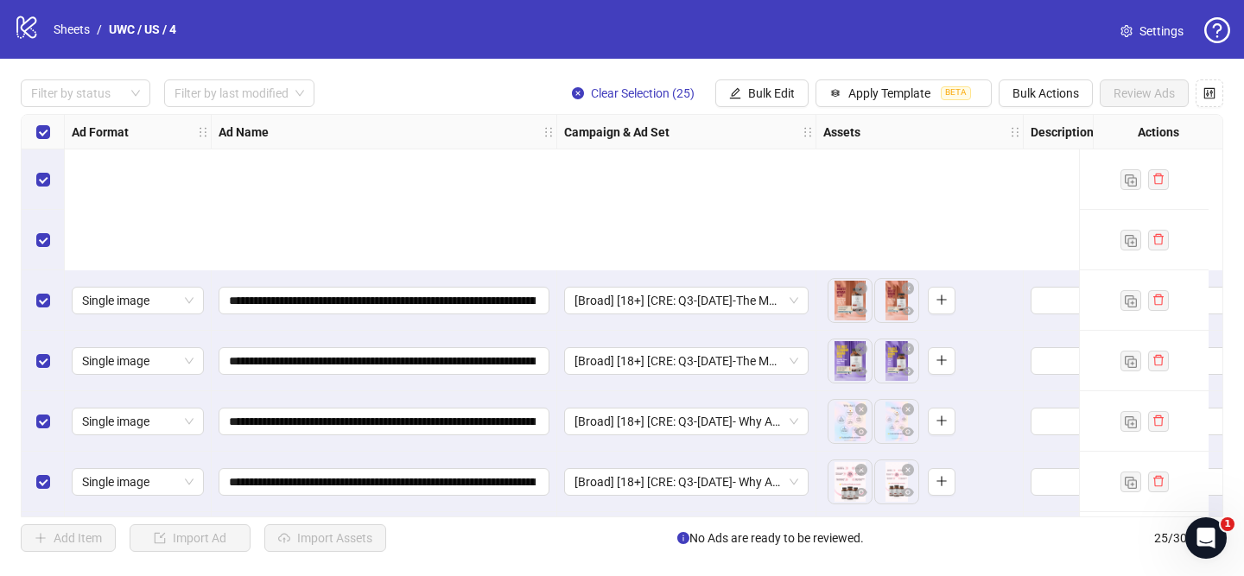
scroll to position [1151, 0]
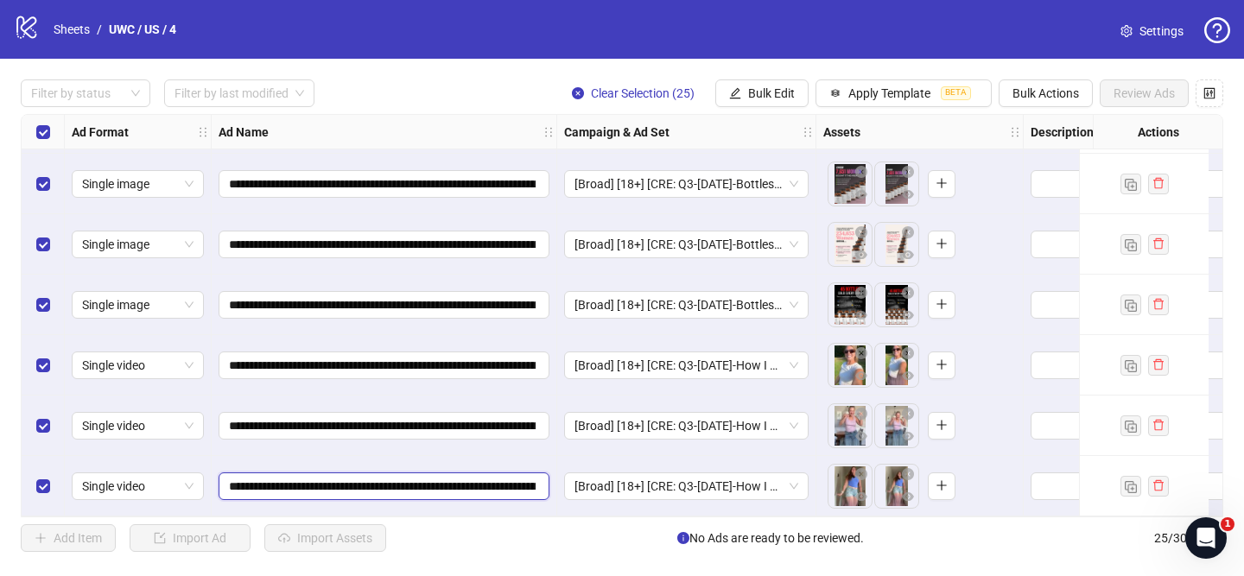
click at [325, 479] on input "**********" at bounding box center [382, 486] width 307 height 19
type input "**********"
click at [319, 480] on input "**********" at bounding box center [382, 486] width 307 height 19
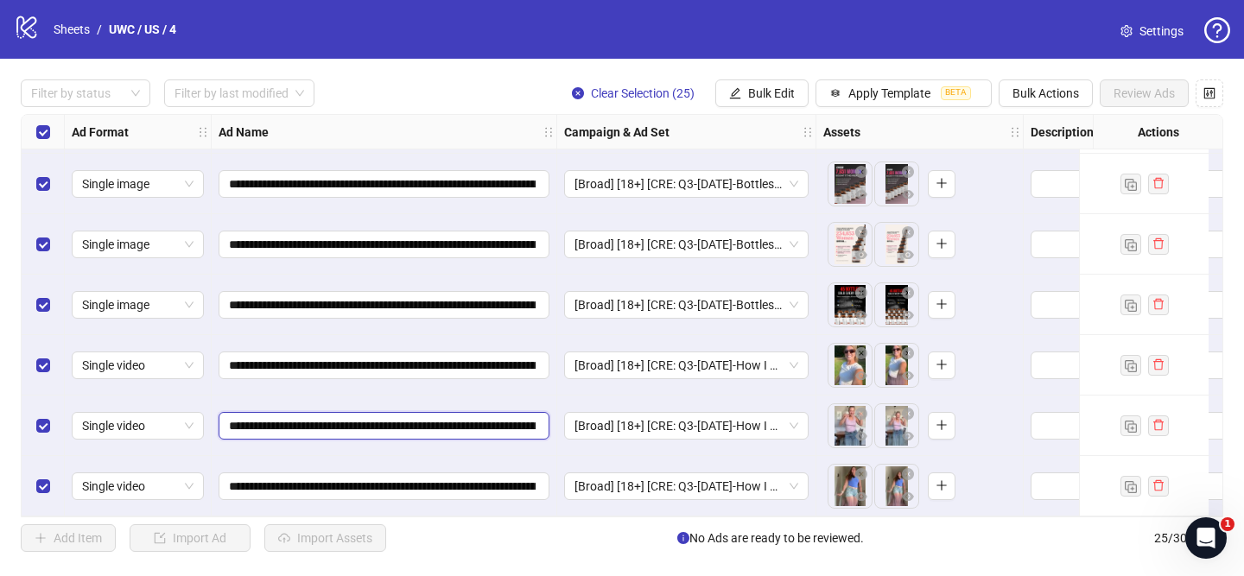
click at [327, 416] on input "**********" at bounding box center [382, 425] width 307 height 19
paste input "text"
type input "**********"
click at [336, 359] on input "**********" at bounding box center [382, 365] width 307 height 19
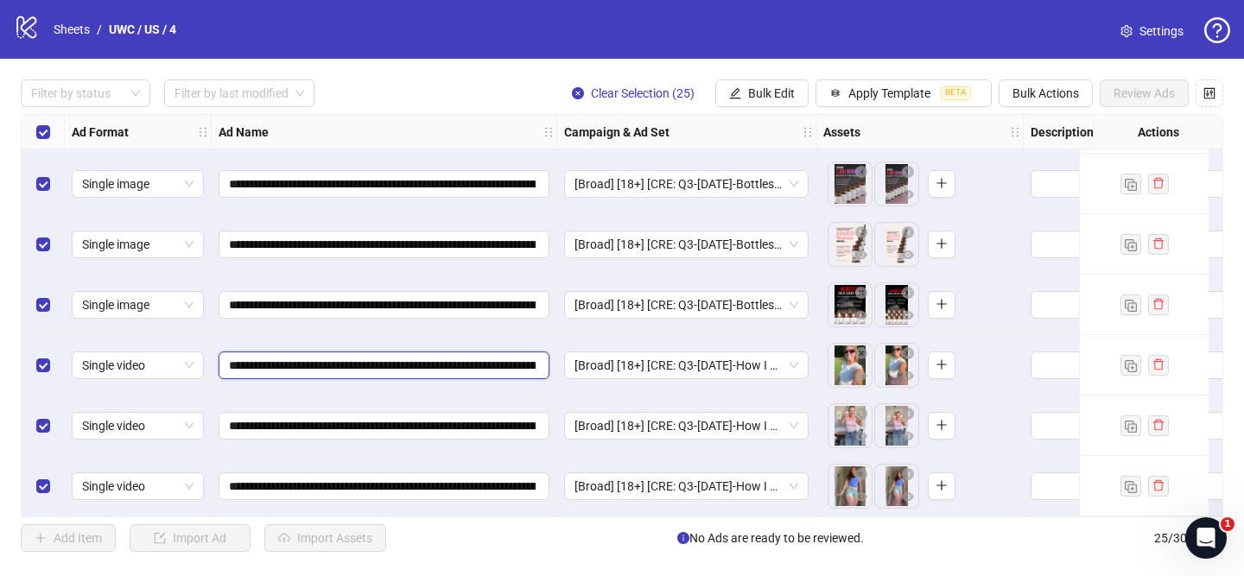
paste input "text"
type input "**********"
click at [336, 359] on input "**********" at bounding box center [382, 365] width 307 height 19
click at [892, 87] on span "Apply Template" at bounding box center [889, 93] width 82 height 14
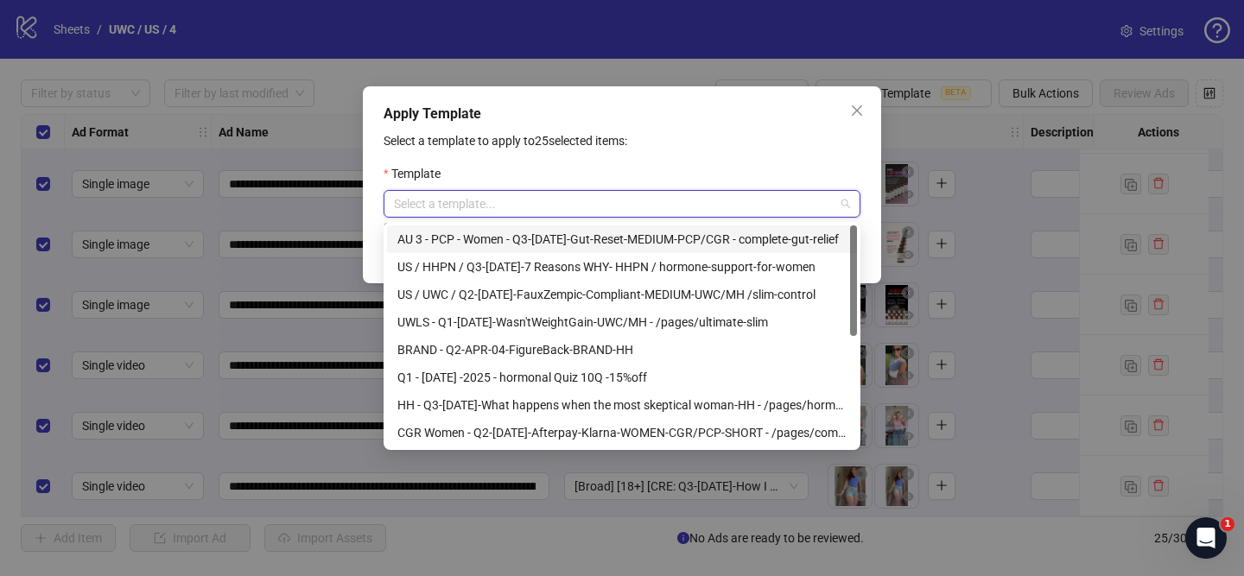
click at [661, 213] on input "search" at bounding box center [614, 204] width 440 height 26
click at [672, 299] on div "US / UWC / Q2-[DATE]-FauxZempic-Compliant-MEDIUM-UWC/MH /slim-control" at bounding box center [621, 294] width 449 height 19
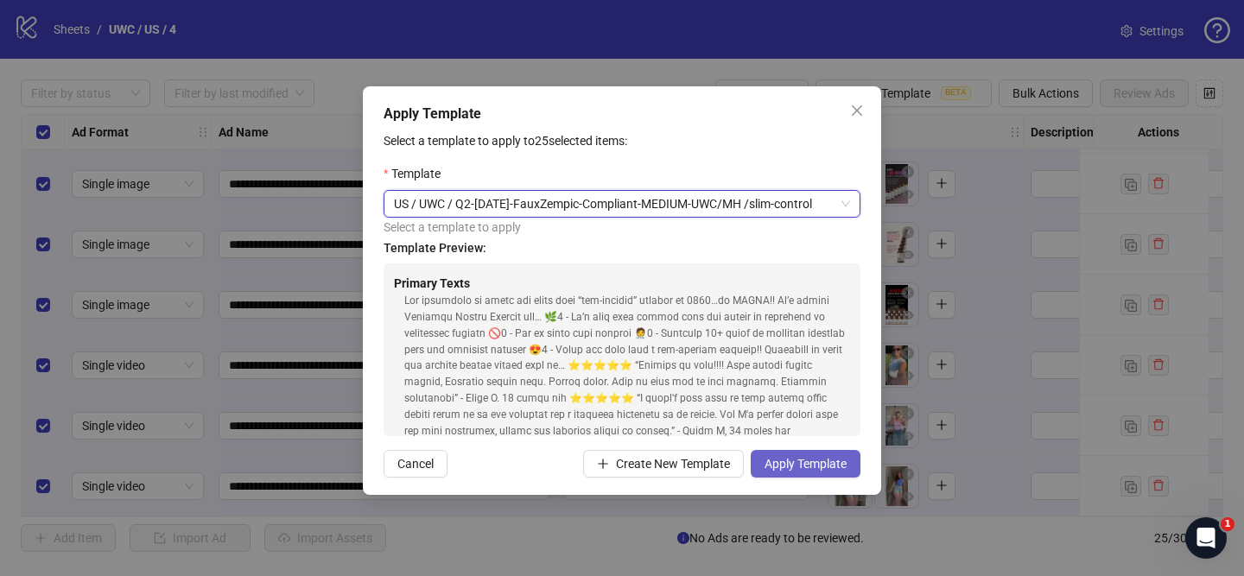
click at [796, 460] on span "Apply Template" at bounding box center [805, 464] width 82 height 14
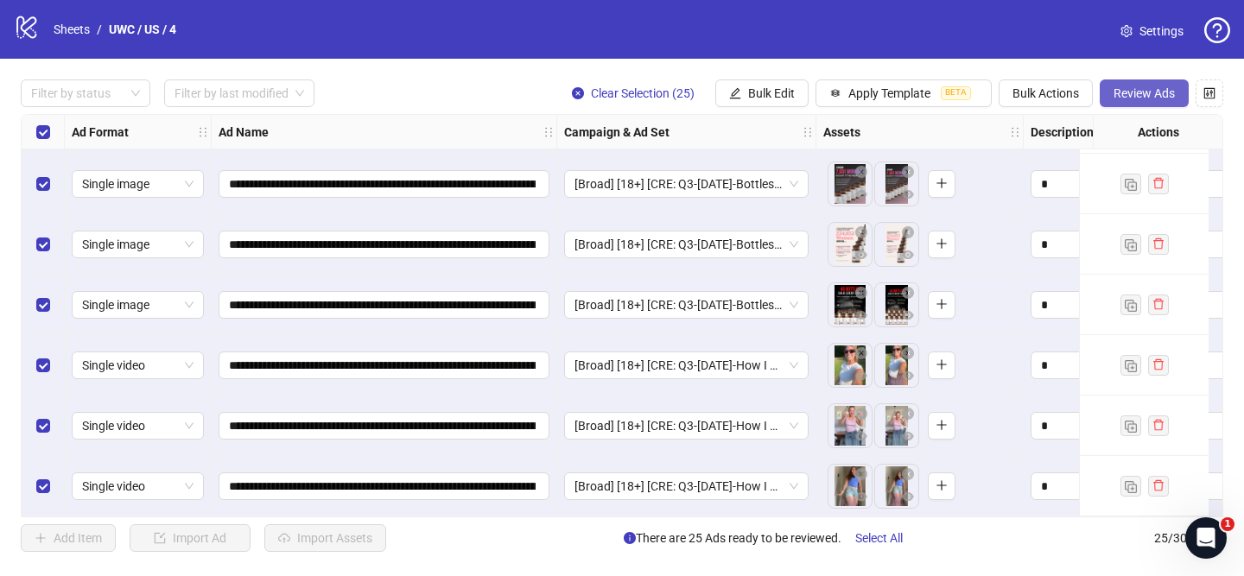
click at [1134, 97] on span "Review Ads" at bounding box center [1143, 93] width 61 height 14
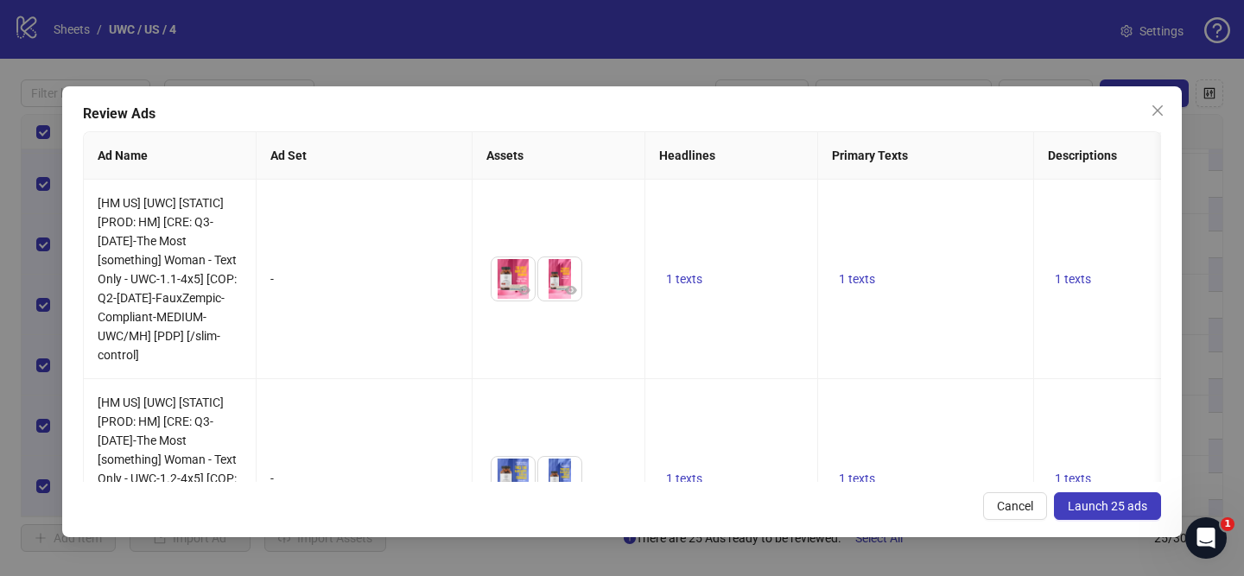
click at [1139, 509] on span "Launch 25 ads" at bounding box center [1106, 506] width 79 height 14
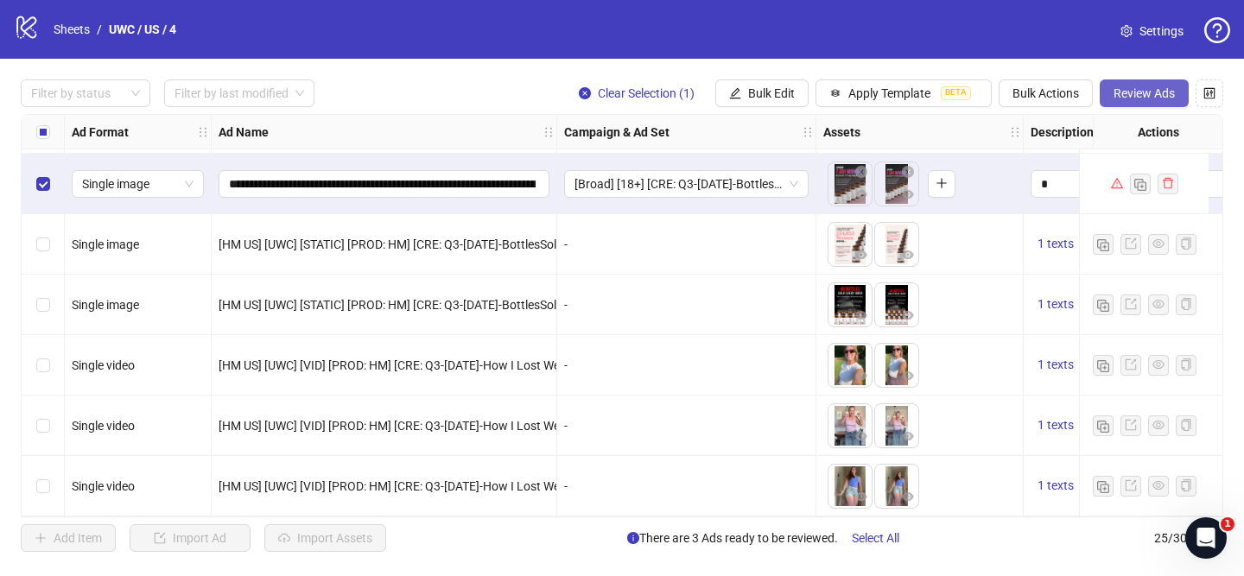
click at [1146, 97] on span "Review Ads" at bounding box center [1143, 93] width 61 height 14
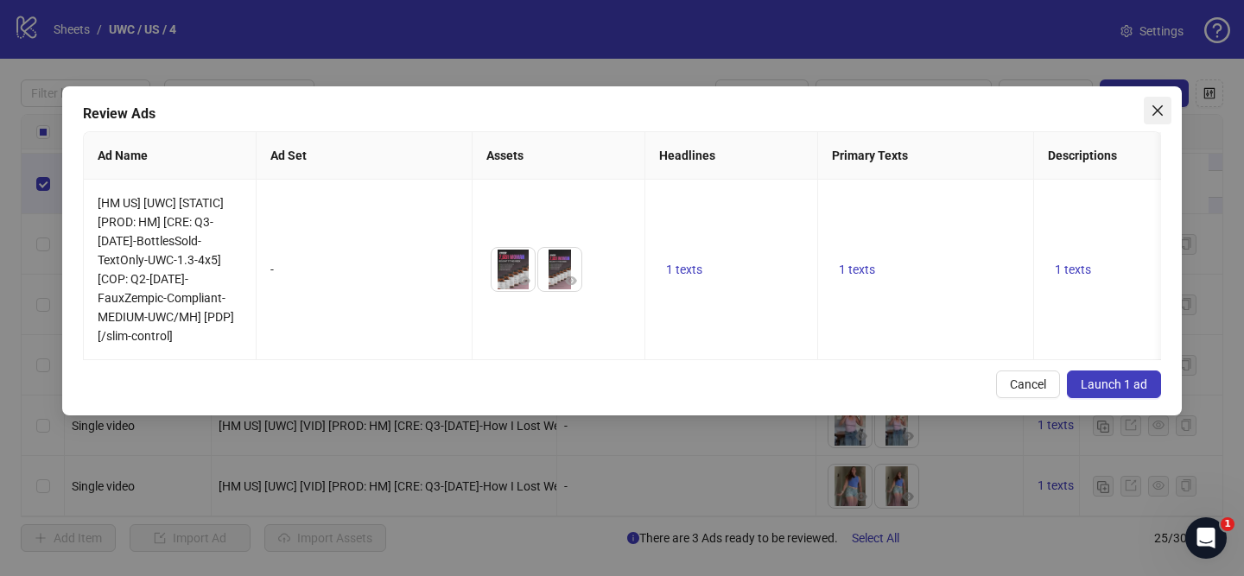
click at [1159, 123] on button "Close" at bounding box center [1157, 111] width 28 height 28
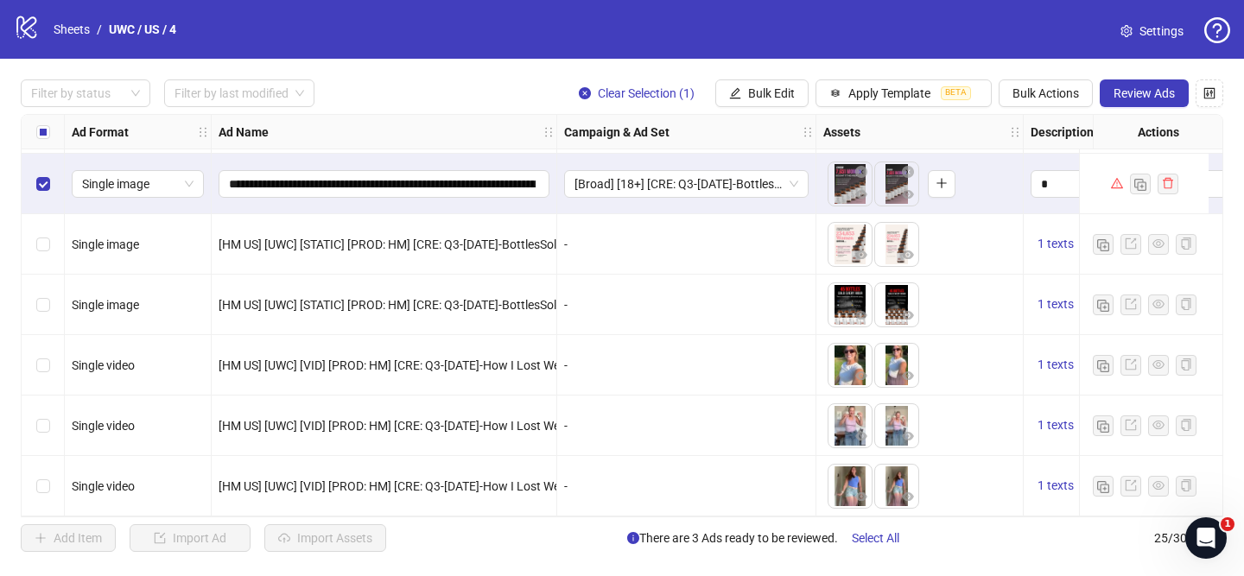
click at [1128, 96] on span "Review Ads" at bounding box center [1143, 93] width 61 height 14
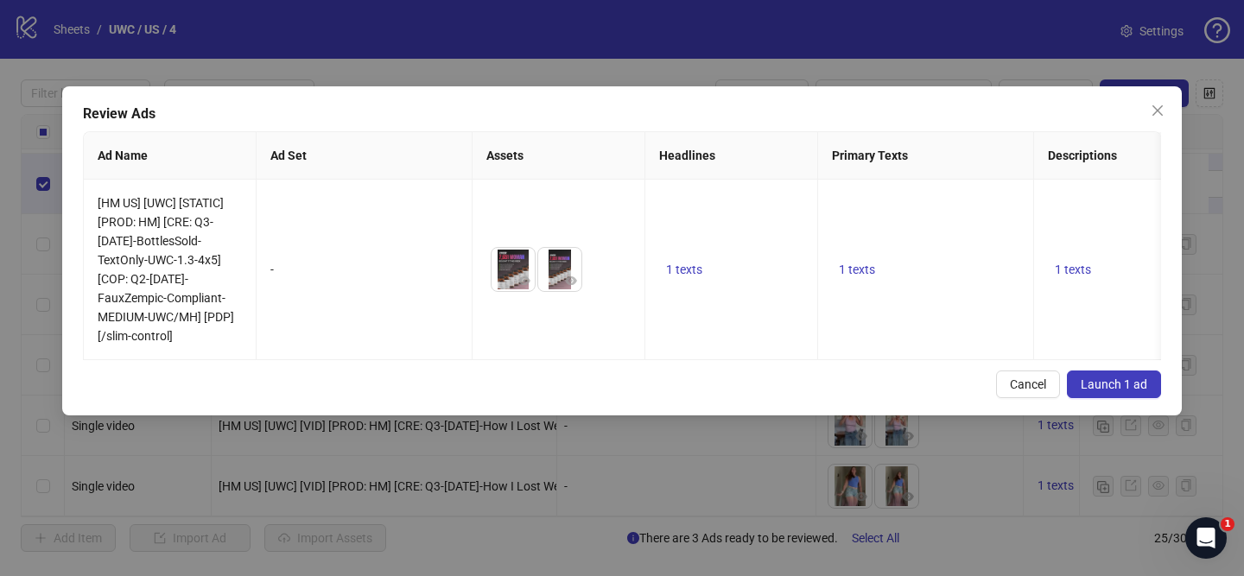
click at [1124, 381] on span "Launch 1 ad" at bounding box center [1113, 384] width 66 height 14
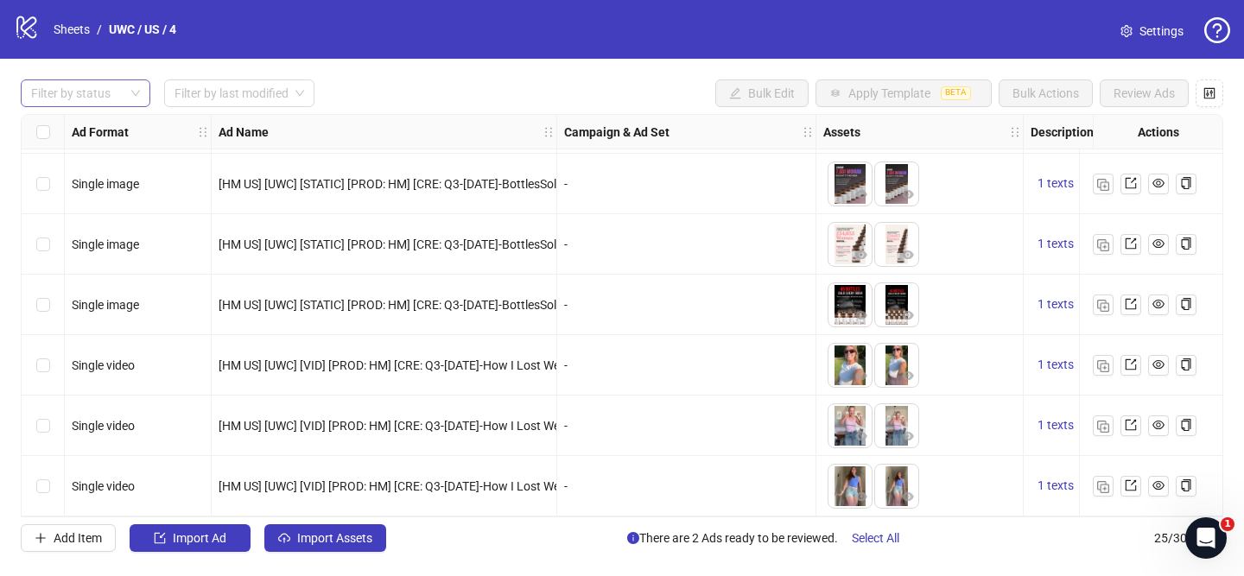
click at [98, 97] on div at bounding box center [76, 93] width 104 height 24
click at [86, 130] on div "Draft" at bounding box center [86, 128] width 102 height 19
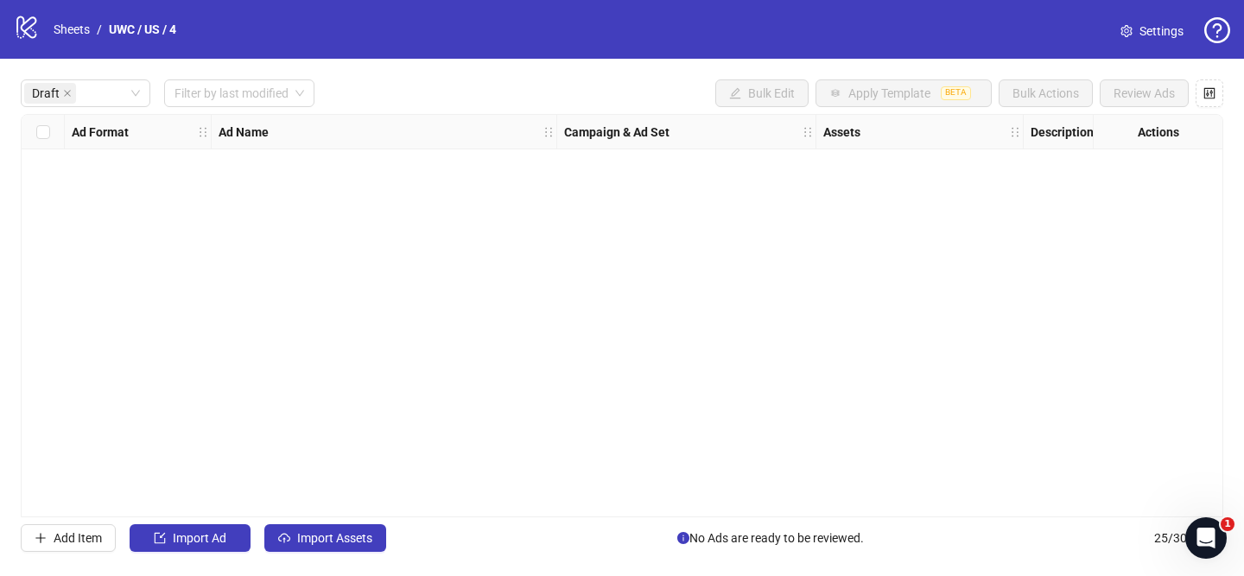
click at [411, 66] on div "Draft Filter by last modified Bulk Edit Apply Template BETA Bulk Actions Review…" at bounding box center [622, 316] width 1244 height 514
click at [67, 93] on icon "close" at bounding box center [67, 93] width 9 height 9
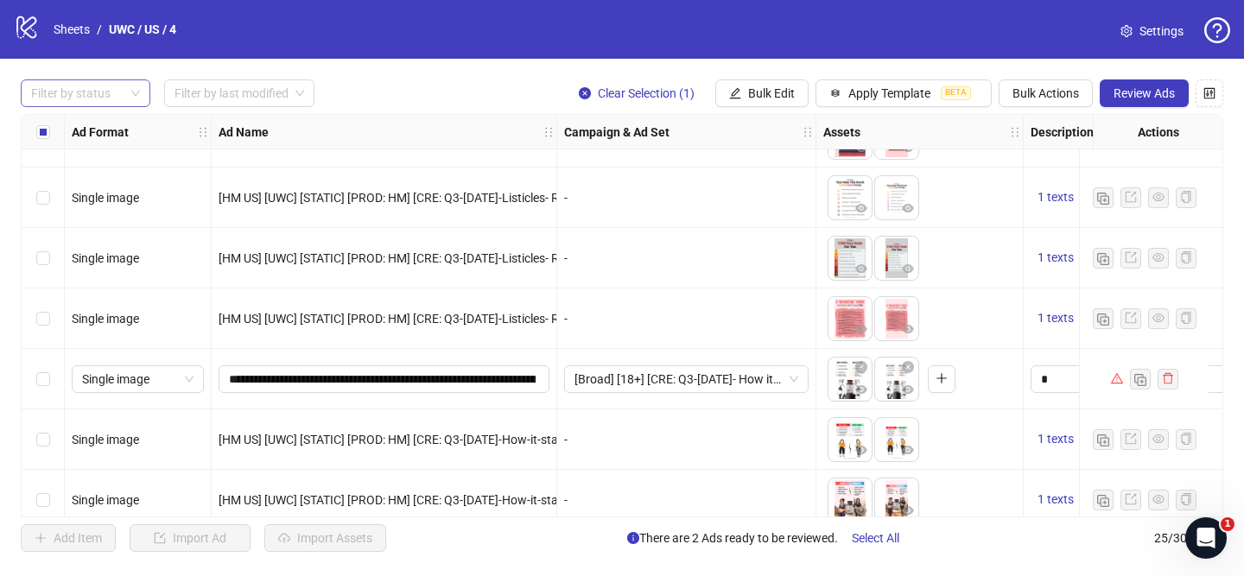
scroll to position [634, 0]
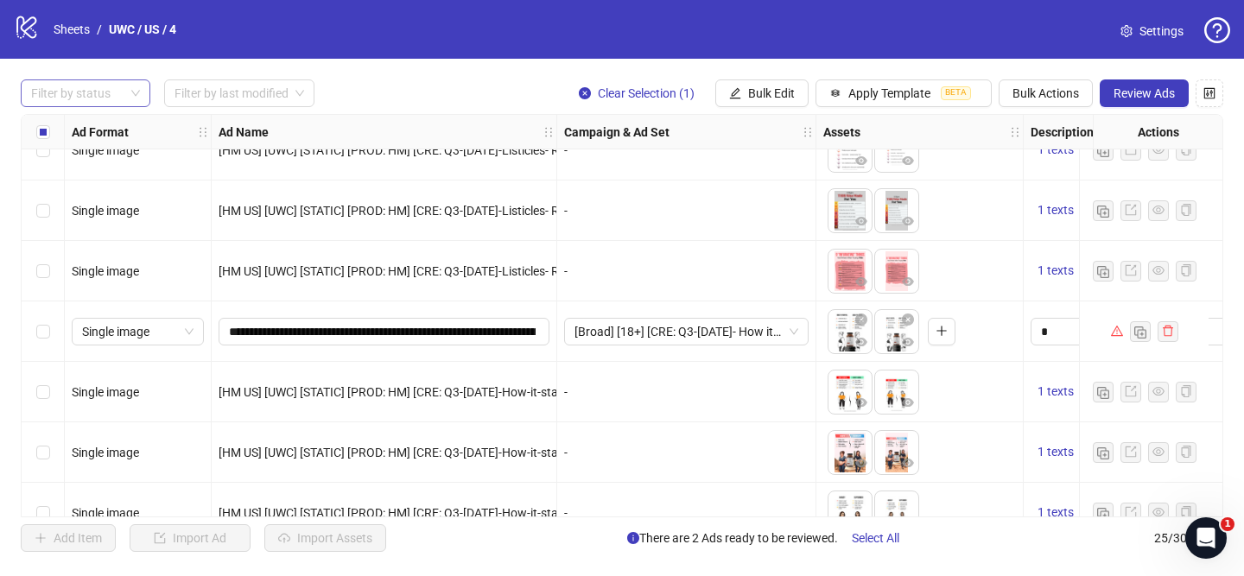
click at [49, 334] on div "Select row 14" at bounding box center [43, 331] width 43 height 60
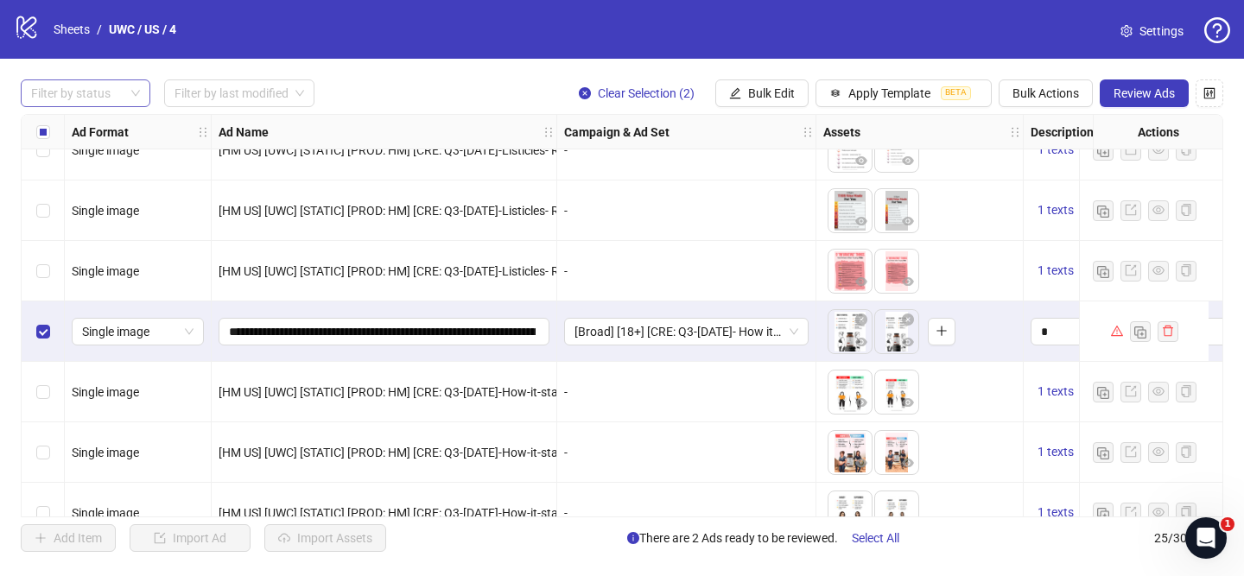
click at [1132, 107] on div "Filter by status Filter by last modified Clear Selection (2) Bulk Edit Apply Te…" at bounding box center [622, 316] width 1244 height 514
click at [1134, 100] on span "Review Ads" at bounding box center [1143, 93] width 61 height 14
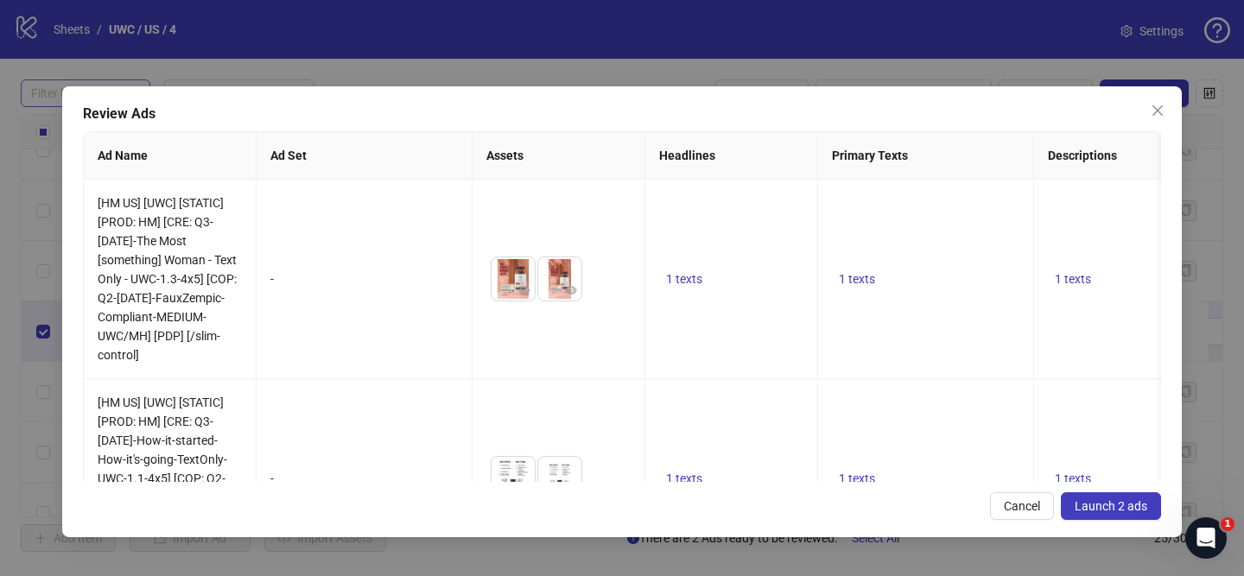
click at [1107, 497] on button "Launch 2 ads" at bounding box center [1110, 506] width 100 height 28
